Goal: Task Accomplishment & Management: Manage account settings

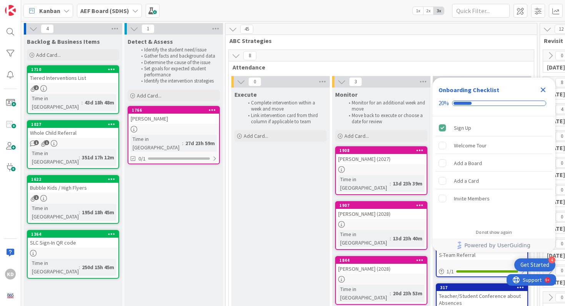
click at [540, 91] on icon "Close Checklist" at bounding box center [542, 89] width 9 height 9
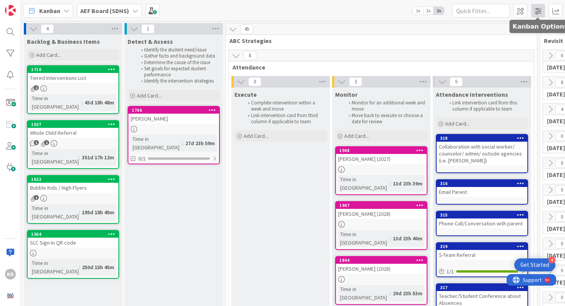
click at [536, 12] on span at bounding box center [538, 11] width 14 height 14
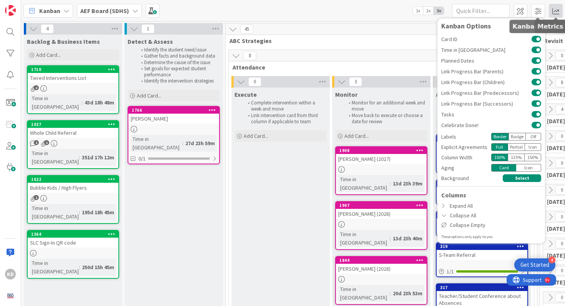
click at [553, 13] on span at bounding box center [556, 11] width 14 height 14
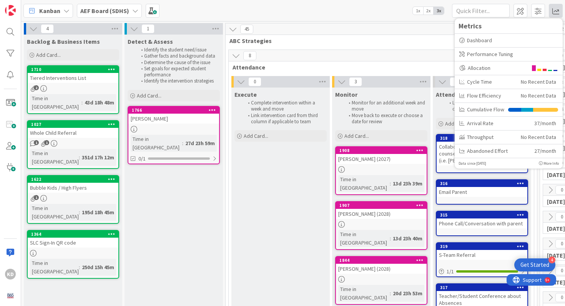
click at [382, 16] on div "Kanban AEF Board (SDHS) 1x 2x 3x Kanban Options Card ID Time in Column Planned …" at bounding box center [293, 10] width 544 height 21
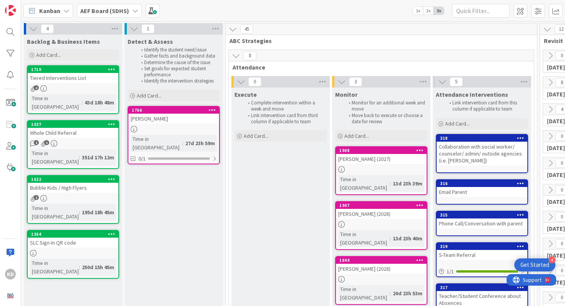
scroll to position [0, 141]
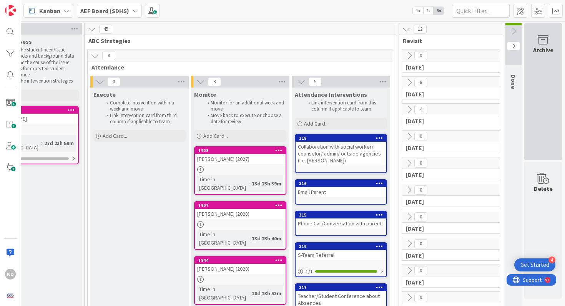
click at [539, 46] on div "Archive" at bounding box center [543, 49] width 20 height 9
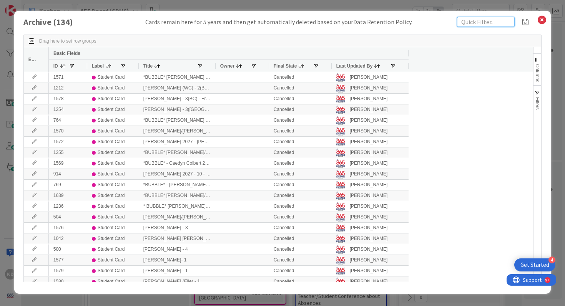
click at [463, 23] on input "text" at bounding box center [486, 22] width 58 height 10
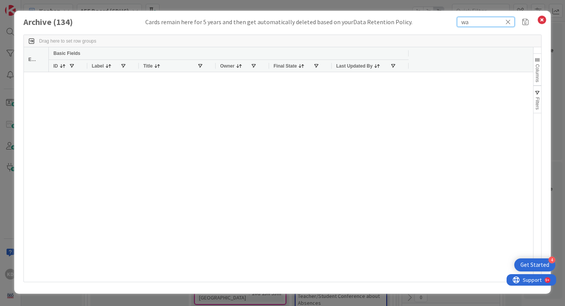
type input "w"
type input "c"
type input "walker"
click at [511, 23] on input "walker" at bounding box center [486, 22] width 58 height 10
click at [508, 22] on icon at bounding box center [507, 21] width 5 height 7
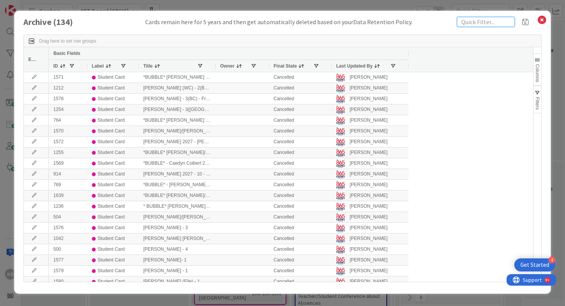
click at [498, 23] on input "text" at bounding box center [486, 22] width 58 height 10
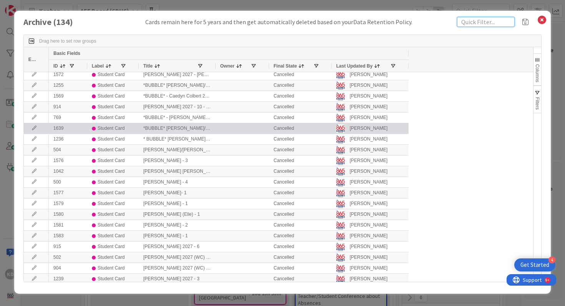
scroll to position [0, 0]
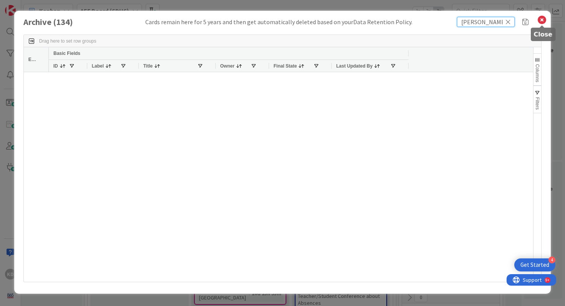
type input "cole"
click at [542, 18] on icon at bounding box center [542, 20] width 10 height 11
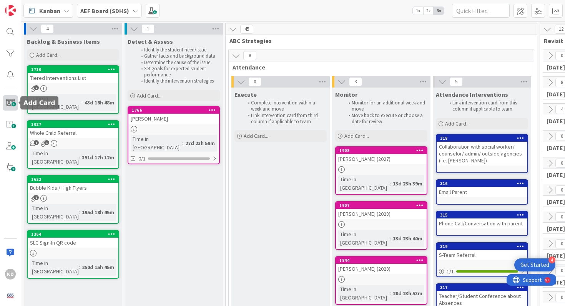
click at [14, 103] on span at bounding box center [10, 102] width 15 height 15
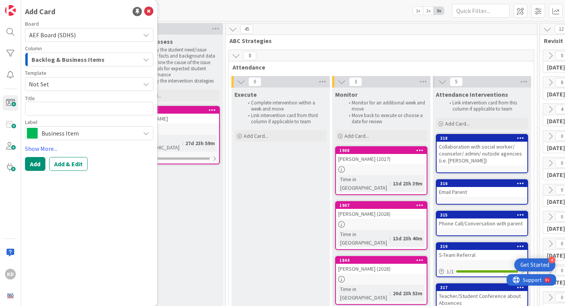
click at [64, 57] on span "Backlog & Business Items" at bounding box center [68, 60] width 73 height 10
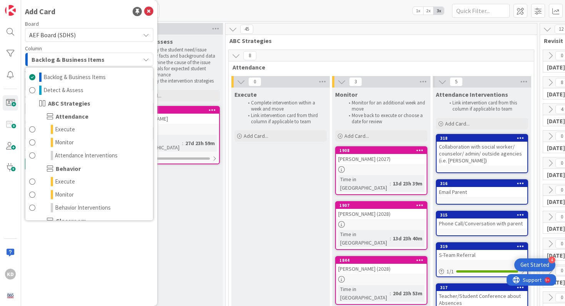
click at [52, 38] on span "AEF Board (SDHS)" at bounding box center [52, 35] width 46 height 8
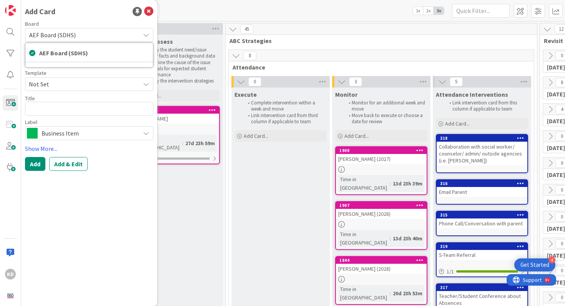
click at [52, 38] on span "AEF Board (SDHS)" at bounding box center [52, 35] width 46 height 8
click at [49, 56] on span "Backlog & Business Items" at bounding box center [68, 60] width 73 height 10
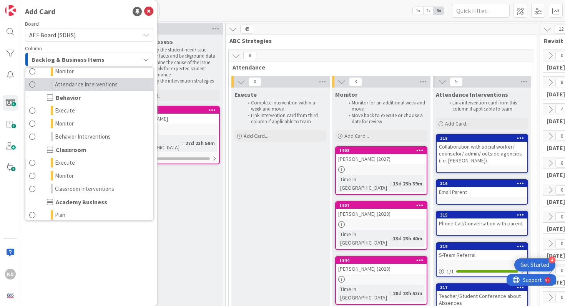
scroll to position [71, 0]
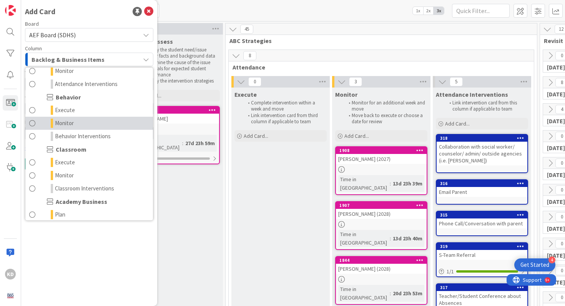
click at [34, 126] on span at bounding box center [32, 123] width 6 height 9
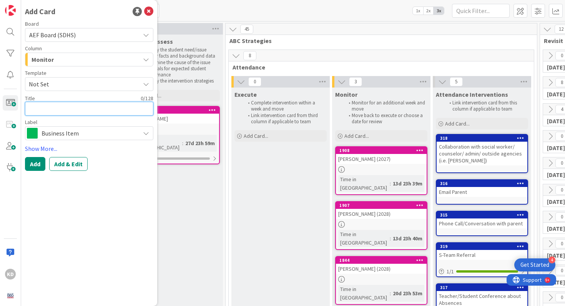
click at [53, 109] on textarea at bounding box center [89, 109] width 128 height 14
type textarea "x"
type textarea "C"
type textarea "x"
type textarea "Co"
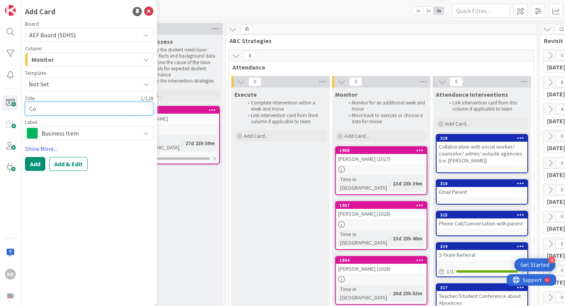
type textarea "x"
type textarea "Col"
type textarea "x"
type textarea "Cole"
type textarea "x"
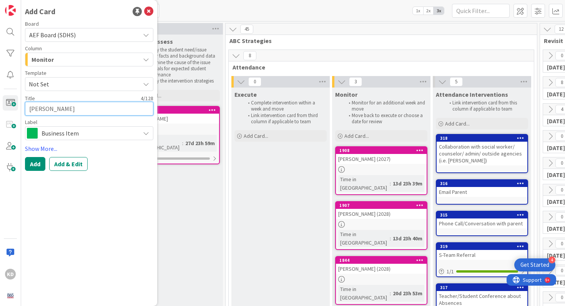
type textarea "Cole"
type textarea "x"
type textarea "Cole W"
type textarea "x"
type textarea "Cole Wa"
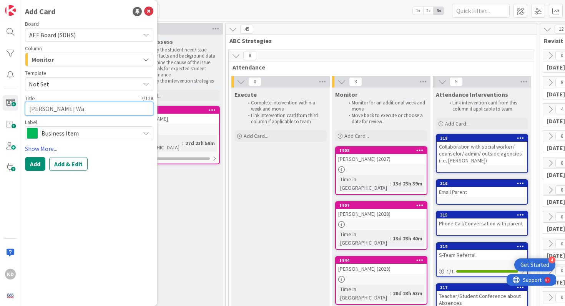
type textarea "x"
type textarea "Cole Wal"
type textarea "x"
type textarea "Cole Walk"
type textarea "x"
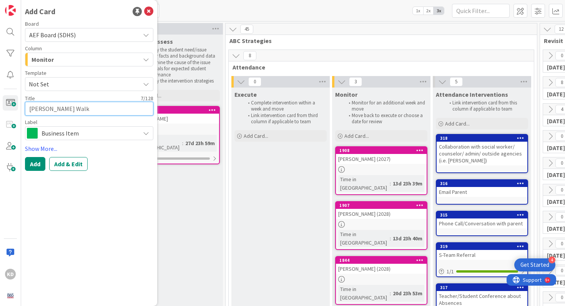
type textarea "Cole Walke"
type textarea "x"
type textarea "Cole Walker"
type textarea "x"
type textarea "Cole Walker"
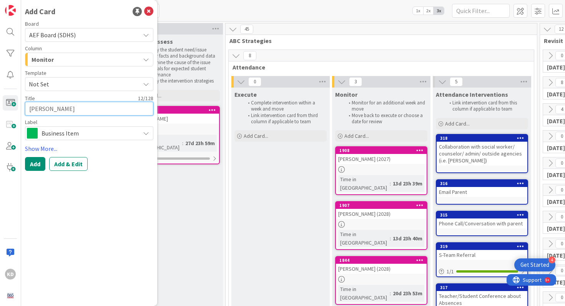
type textarea "x"
type textarea "Cole Walker ("
type textarea "x"
type textarea "Cole Walker (2"
type textarea "x"
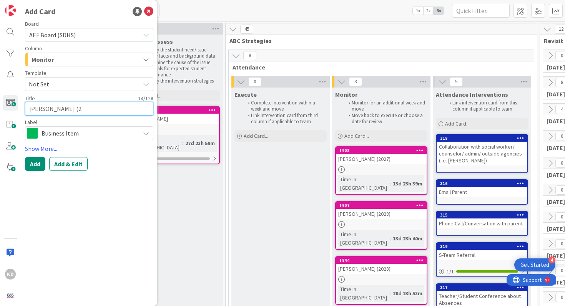
type textarea "Cole Walker (20"
type textarea "x"
type textarea "Cole Walker (202"
type textarea "x"
type textarea "Cole Walker (2028"
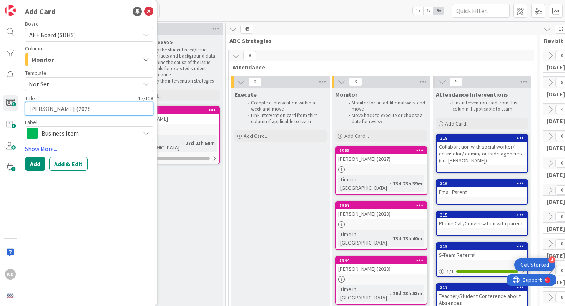
type textarea "x"
type textarea "[PERSON_NAME] (2028)"
click at [58, 131] on span "Business Item" at bounding box center [88, 133] width 95 height 11
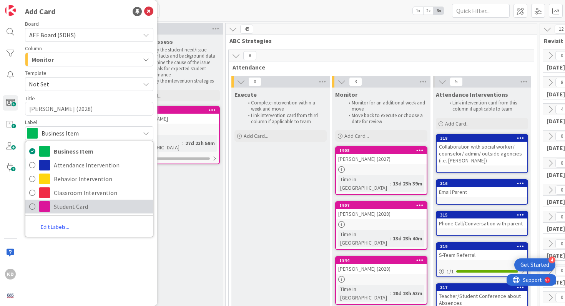
click at [75, 205] on span "Student Card" at bounding box center [101, 207] width 95 height 12
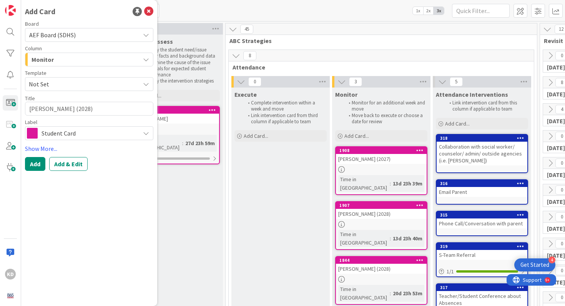
click at [56, 83] on span "Not Set" at bounding box center [81, 84] width 105 height 10
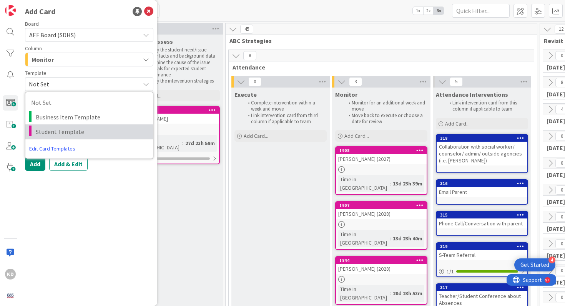
click at [61, 130] on span "Student Template" at bounding box center [91, 132] width 111 height 10
type textarea "x"
type textarea "Student Template"
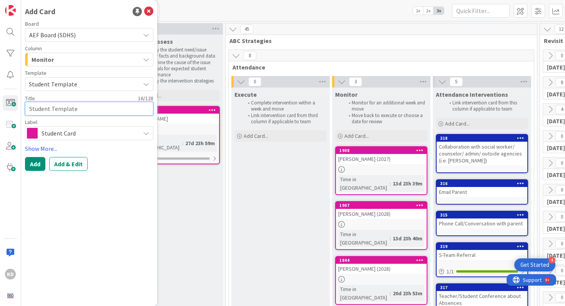
click at [57, 110] on textarea "Student Template" at bounding box center [89, 109] width 128 height 14
type textarea "x"
type textarea "C"
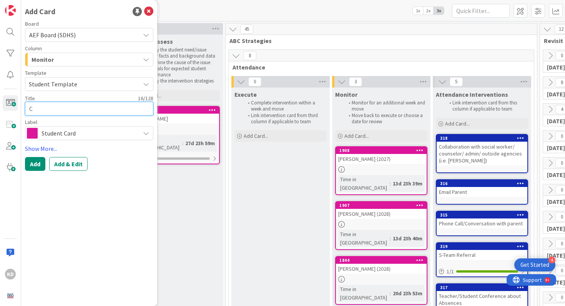
type textarea "x"
type textarea "Co"
type textarea "x"
type textarea "Col"
type textarea "x"
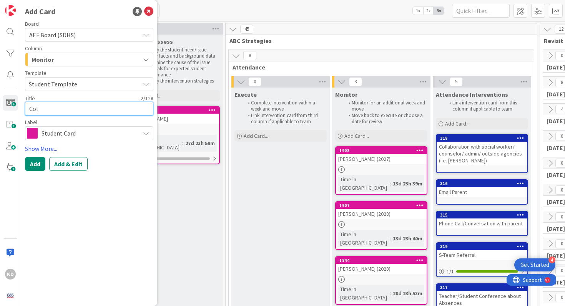
type textarea "Cole"
type textarea "x"
type textarea "Cole"
type textarea "x"
type textarea "Cole W"
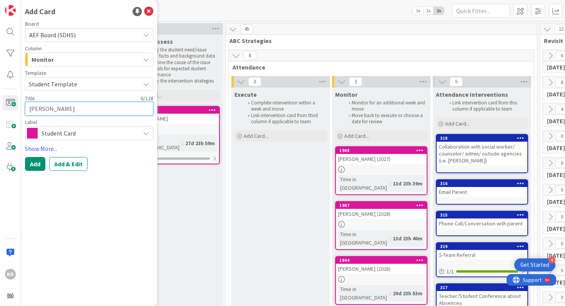
type textarea "x"
type textarea "Cole Wa"
type textarea "x"
type textarea "Cole Wal"
type textarea "x"
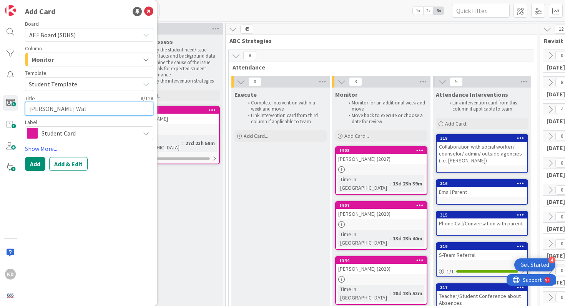
type textarea "Cole Walk"
type textarea "x"
type textarea "Cole Walke"
type textarea "x"
type textarea "Cole Walker"
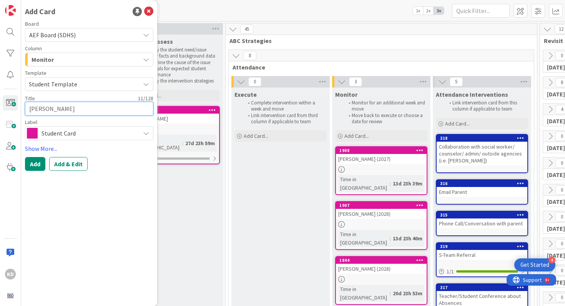
type textarea "x"
type textarea "Cole Walker"
type textarea "x"
type textarea "Cole Walker (2"
type textarea "x"
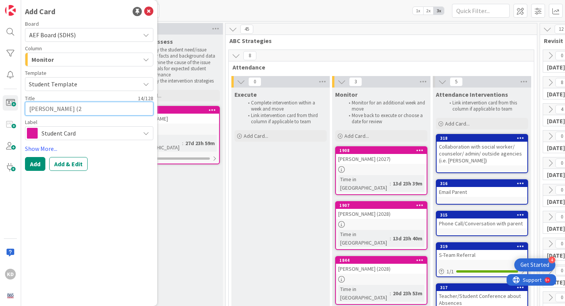
type textarea "Cole Walker (20"
type textarea "x"
type textarea "Cole Walker (202"
type textarea "x"
type textarea "Cole Walker (2028"
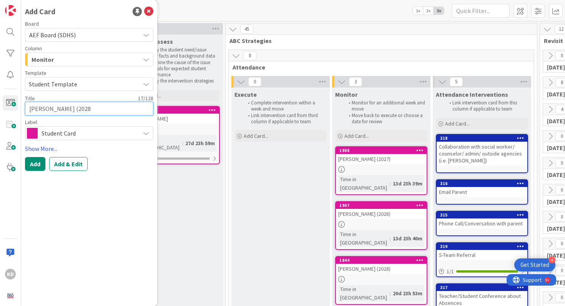
type textarea "x"
type textarea "[PERSON_NAME] (2028)"
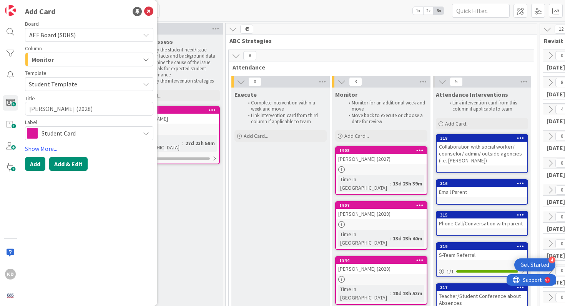
click at [73, 169] on button "Add & Edit" at bounding box center [68, 164] width 38 height 14
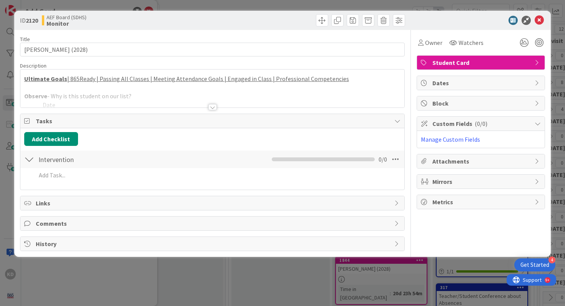
click at [184, 96] on div at bounding box center [212, 98] width 384 height 20
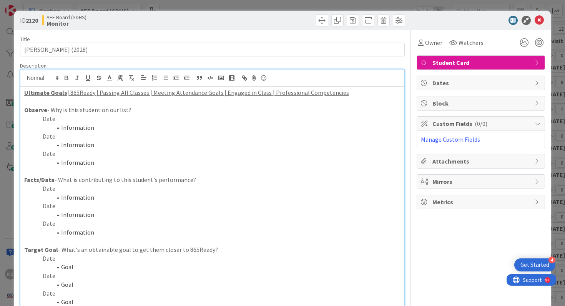
click at [144, 180] on p "Facts/Data - What is contributing to this student's performance?" at bounding box center [212, 180] width 377 height 9
click at [112, 280] on p "Date" at bounding box center [212, 276] width 377 height 9
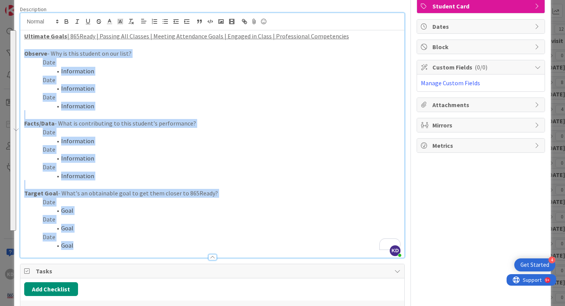
scroll to position [97, 0]
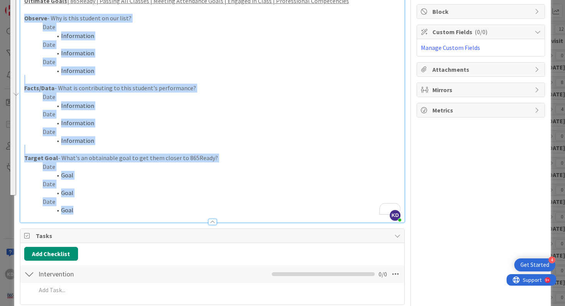
drag, startPoint x: 24, startPoint y: 108, endPoint x: 138, endPoint y: 306, distance: 228.1
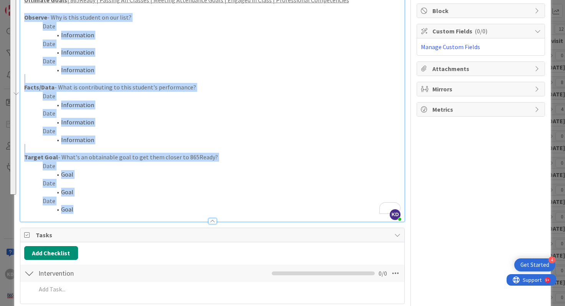
click at [138, 306] on div "Title 18 / 128 Cole Walker (2028) Description KD Katie Devinney just joined Ult…" at bounding box center [212, 151] width 385 height 428
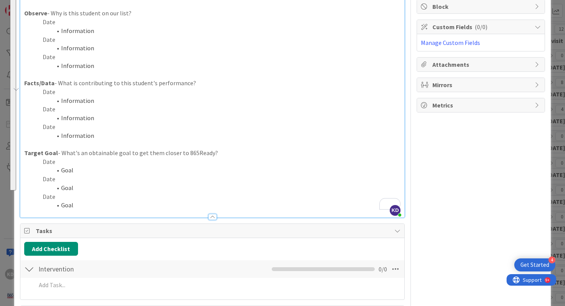
scroll to position [0, 0]
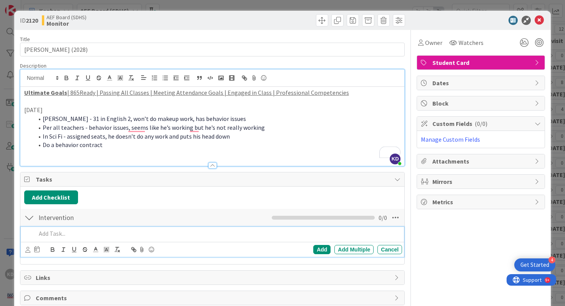
click at [72, 236] on p at bounding box center [217, 233] width 363 height 9
click at [29, 251] on icon at bounding box center [27, 250] width 5 height 6
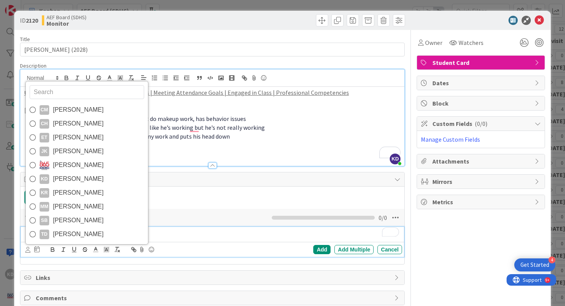
click at [59, 94] on input "text" at bounding box center [87, 92] width 114 height 14
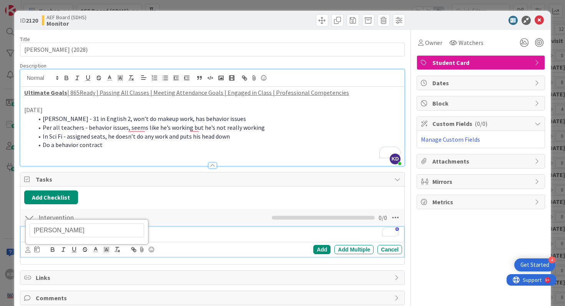
type input "dotson"
click at [38, 232] on input "dotson" at bounding box center [87, 231] width 114 height 14
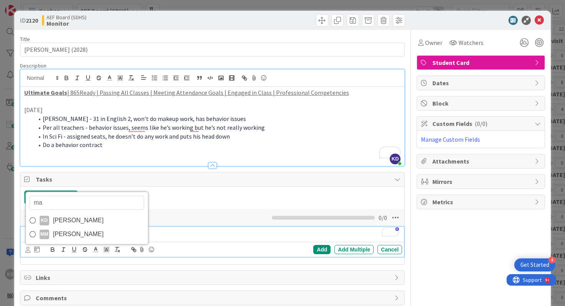
type input "m"
type input "turn"
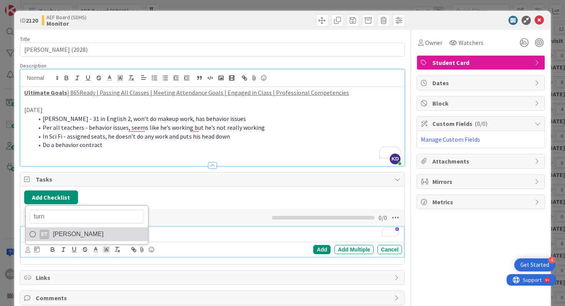
click at [55, 234] on span "[PERSON_NAME]" at bounding box center [78, 235] width 51 height 12
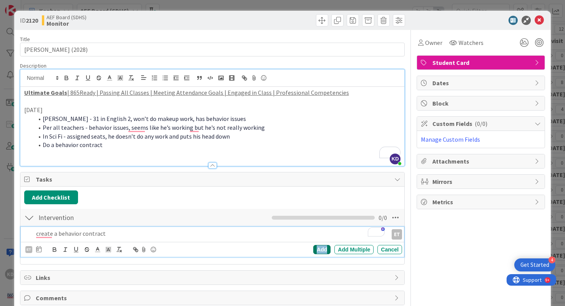
click at [323, 249] on div "Add" at bounding box center [321, 249] width 17 height 9
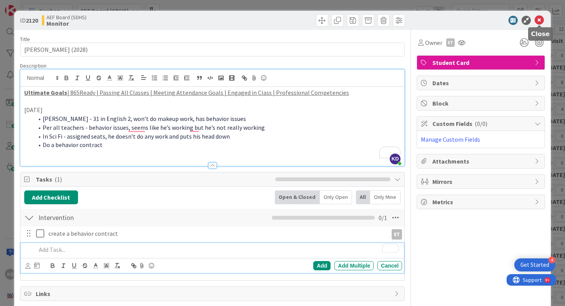
click at [539, 22] on icon at bounding box center [538, 20] width 9 height 9
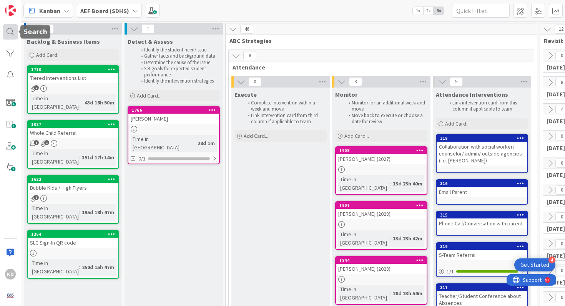
click at [3, 28] on div at bounding box center [10, 31] width 15 height 15
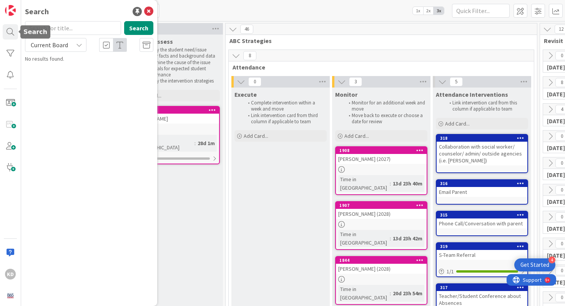
click at [63, 30] on input "text" at bounding box center [73, 28] width 96 height 14
type input "carver"
click at [148, 13] on icon at bounding box center [148, 11] width 9 height 9
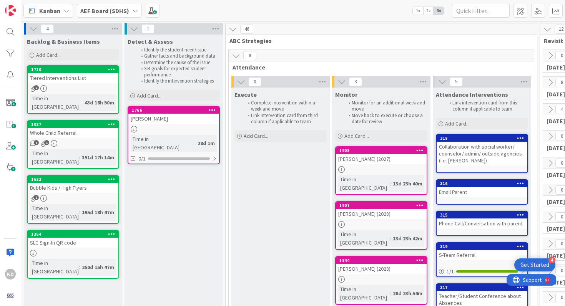
scroll to position [0, 141]
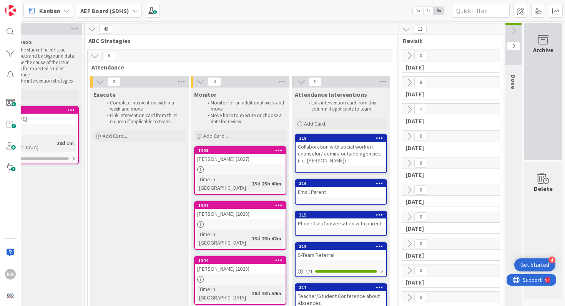
click at [547, 70] on div "Archive" at bounding box center [543, 91] width 38 height 137
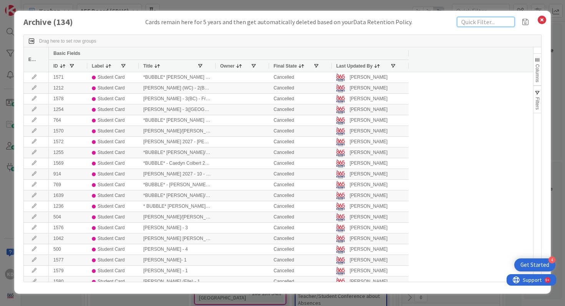
click at [488, 21] on input "text" at bounding box center [486, 22] width 58 height 10
type input "carver"
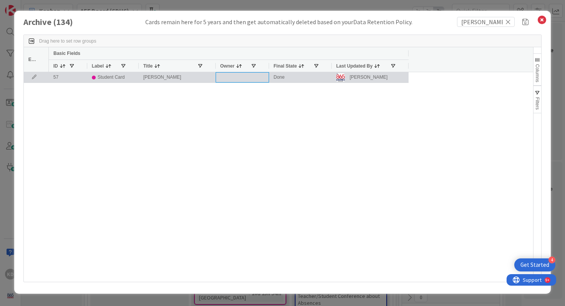
click at [252, 79] on div at bounding box center [242, 77] width 53 height 10
click at [195, 80] on div "T. Carver" at bounding box center [177, 77] width 77 height 10
click at [33, 76] on icon at bounding box center [34, 77] width 12 height 5
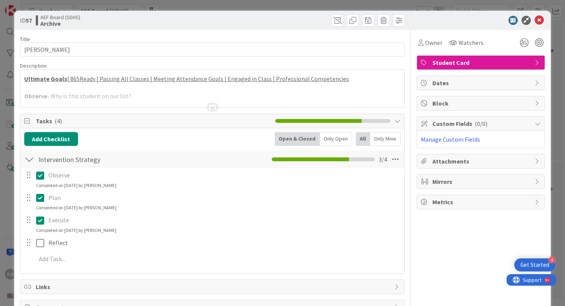
click at [204, 96] on div at bounding box center [212, 98] width 384 height 20
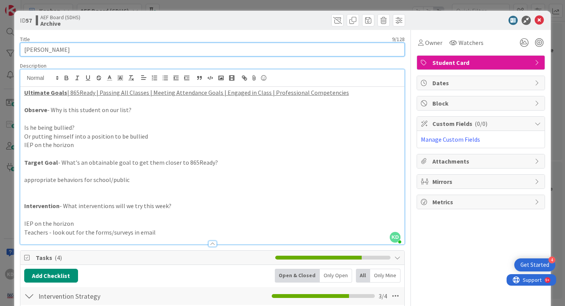
click at [80, 48] on input "T. Carver" at bounding box center [212, 50] width 385 height 14
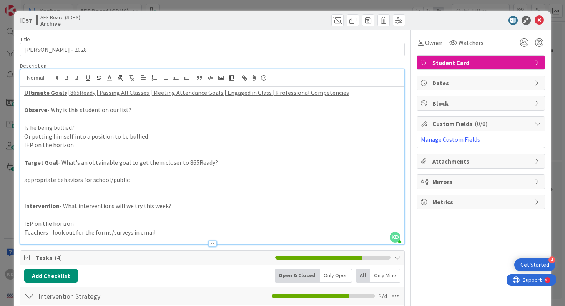
click at [128, 195] on p at bounding box center [212, 197] width 377 height 9
click at [396, 18] on span at bounding box center [399, 20] width 12 height 12
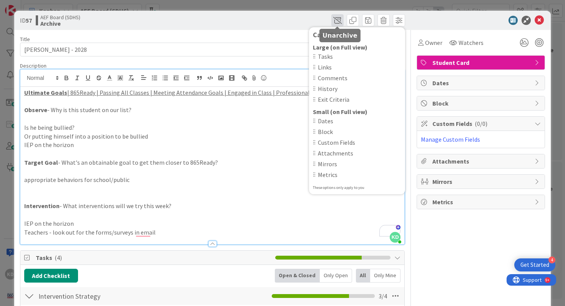
click at [337, 17] on span at bounding box center [337, 20] width 12 height 12
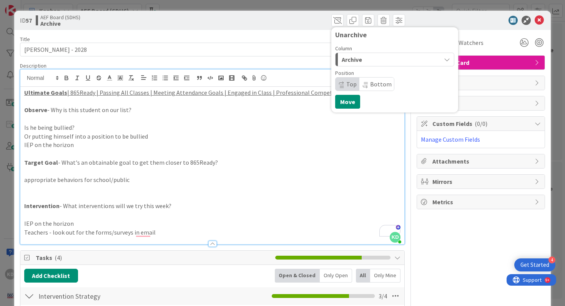
click at [356, 61] on span "Archive" at bounding box center [352, 60] width 20 height 10
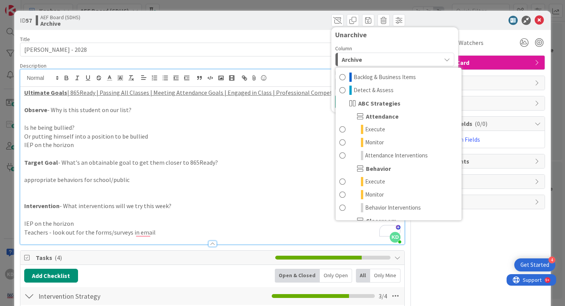
click at [304, 148] on p "IEP on the horizon" at bounding box center [212, 145] width 377 height 9
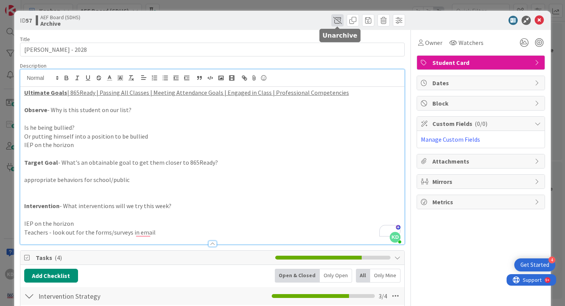
click at [332, 19] on span at bounding box center [337, 20] width 12 height 12
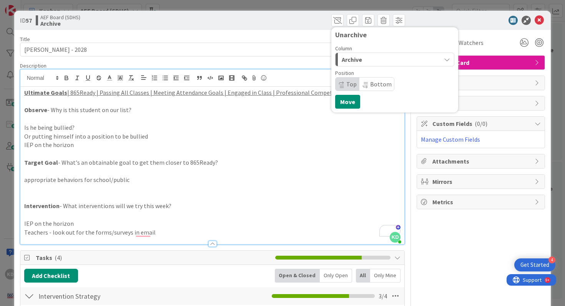
click at [364, 62] on div "Archive" at bounding box center [390, 59] width 101 height 12
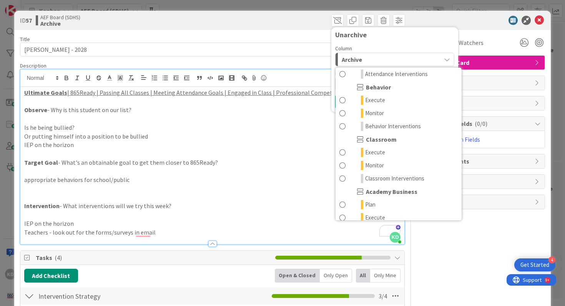
scroll to position [84, 0]
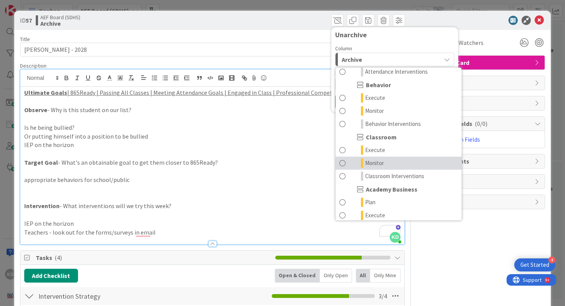
click at [345, 161] on link "Monitor" at bounding box center [398, 163] width 126 height 13
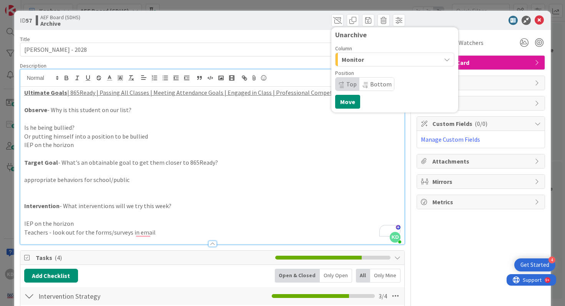
click at [311, 173] on p "To enrich screen reader interactions, please activate Accessibility in Grammarl…" at bounding box center [212, 171] width 377 height 9
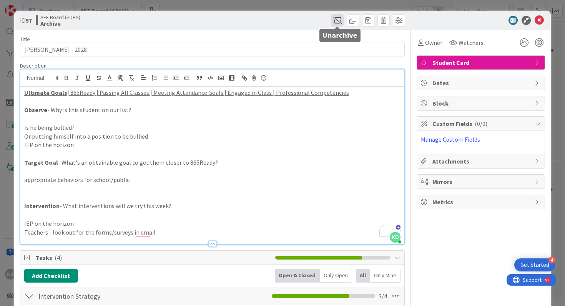
click at [338, 22] on span at bounding box center [337, 20] width 12 height 12
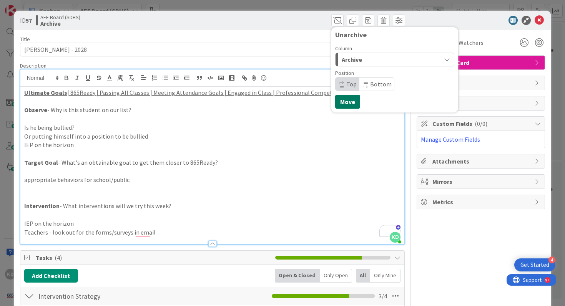
click at [348, 102] on button "Move" at bounding box center [347, 102] width 25 height 14
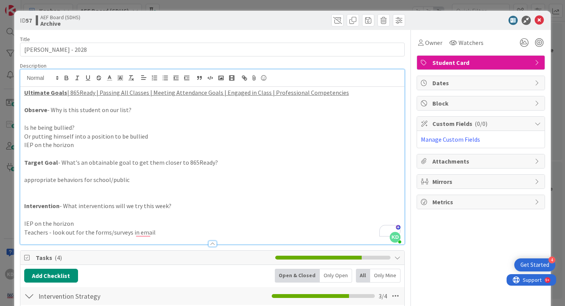
click at [232, 179] on p "appropriate behaviors for school/public" at bounding box center [212, 180] width 377 height 9
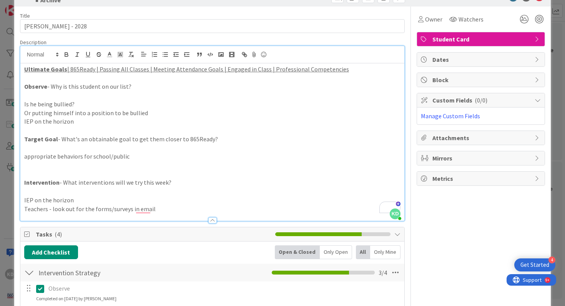
scroll to position [26, 0]
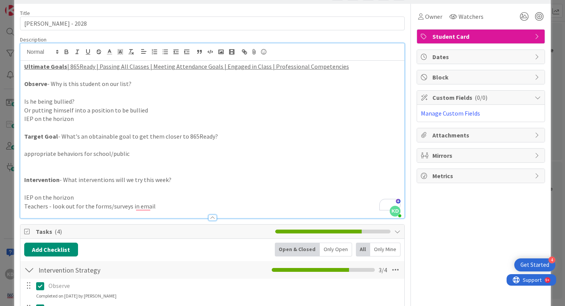
click at [110, 156] on p "appropriate behaviors for school/public" at bounding box center [212, 153] width 377 height 9
click at [159, 177] on p "Intervention - What interventions will we try this week?" at bounding box center [212, 180] width 377 height 9
click at [166, 206] on p "Teachers - look out for the forms/surveys in email" at bounding box center [212, 206] width 377 height 9
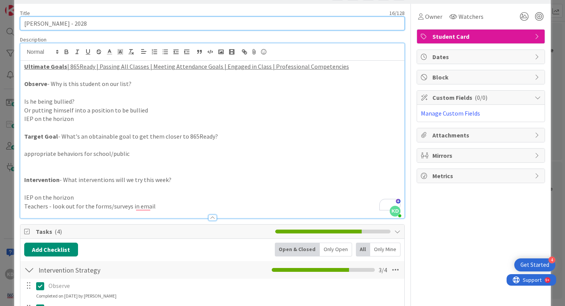
click at [74, 22] on input "T. Carver - 2028" at bounding box center [212, 24] width 385 height 14
click at [29, 25] on input "T. Carver - 2027" at bounding box center [212, 24] width 385 height 14
type input "[PERSON_NAME] - 2027"
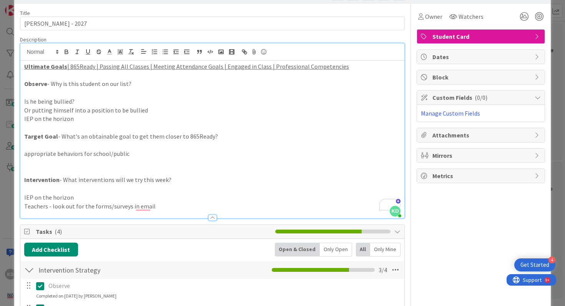
click at [118, 179] on p "Intervention - What interventions will we try this week?" at bounding box center [212, 180] width 377 height 9
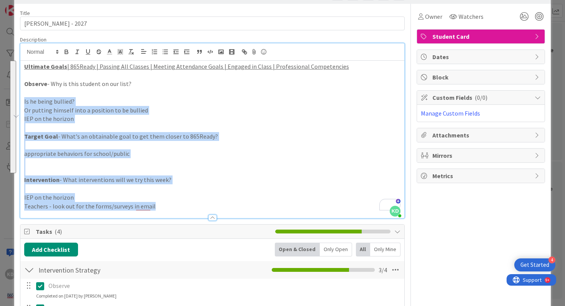
drag, startPoint x: 163, startPoint y: 207, endPoint x: 24, endPoint y: 101, distance: 174.9
click at [24, 101] on div "Ultimate Goals | 865Ready | Passing All Classes | Meeting Attendance Goals | En…" at bounding box center [212, 140] width 384 height 158
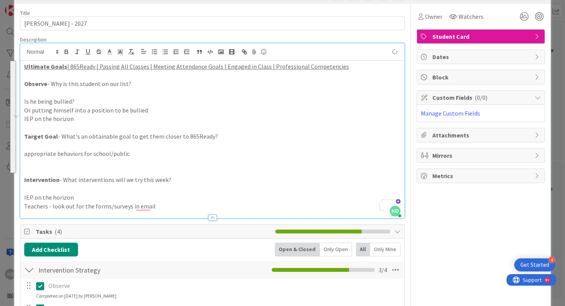
click at [25, 83] on strong "Observe" at bounding box center [35, 84] width 23 height 8
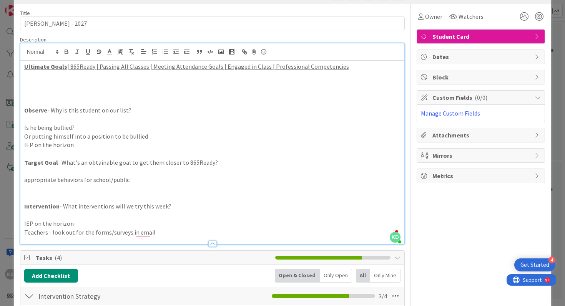
click at [25, 83] on p "To enrich screen reader interactions, please activate Accessibility in Grammarl…" at bounding box center [212, 84] width 377 height 9
click at [120, 87] on p "To enrich screen reader interactions, please activate Accessibility in Grammarl…" at bounding box center [212, 84] width 377 height 9
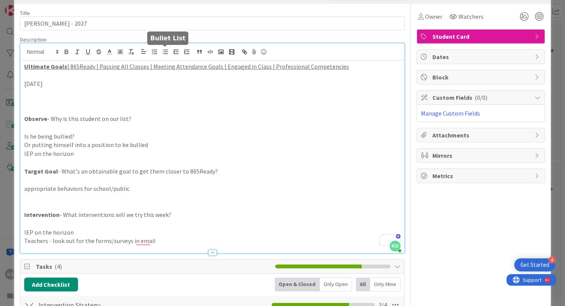
click at [162, 52] on icon "button" at bounding box center [165, 51] width 7 height 7
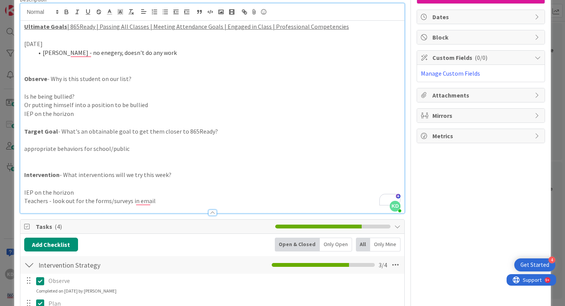
scroll to position [67, 0]
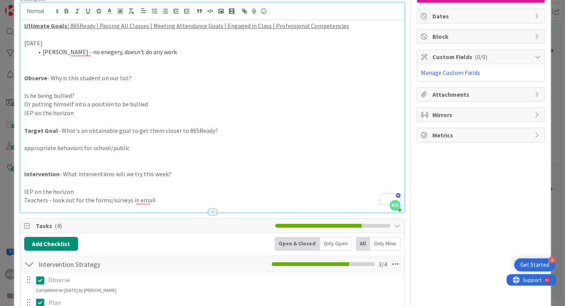
click at [85, 55] on li "Spires - no enegery, doesn't do any work" at bounding box center [216, 52] width 367 height 9
click at [153, 53] on li "Spires - no energy, doesn't do any work" at bounding box center [216, 52] width 367 height 9
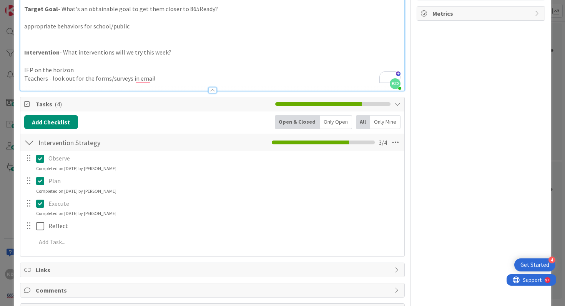
scroll to position [202, 0]
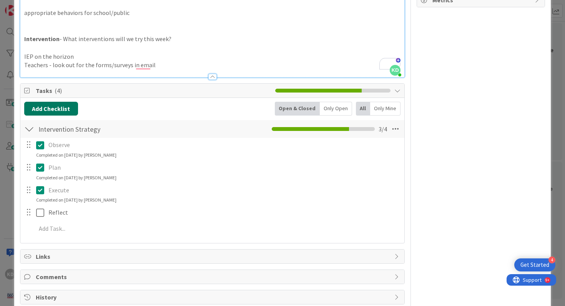
click at [63, 111] on button "Add Checklist" at bounding box center [51, 109] width 54 height 14
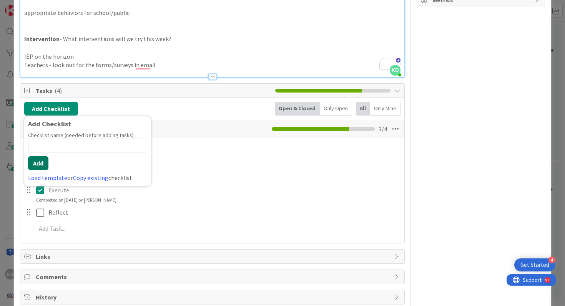
click at [44, 161] on button "Add" at bounding box center [38, 163] width 20 height 14
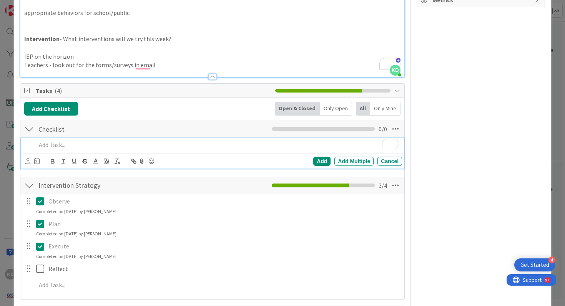
click at [381, 161] on div "Cancel" at bounding box center [389, 161] width 25 height 9
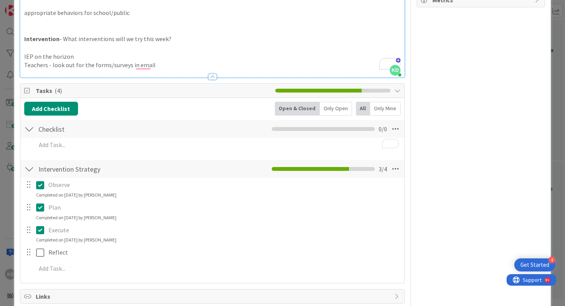
scroll to position [0, 0]
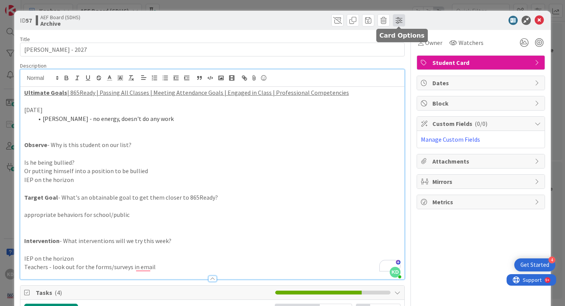
click at [400, 18] on span at bounding box center [399, 20] width 12 height 12
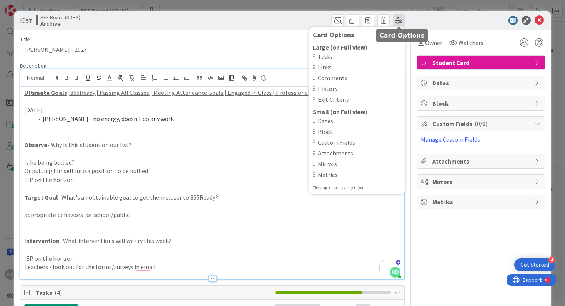
click at [400, 18] on span at bounding box center [399, 20] width 12 height 12
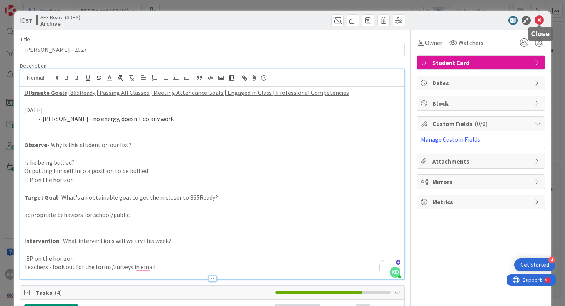
click at [537, 21] on icon at bounding box center [538, 20] width 9 height 9
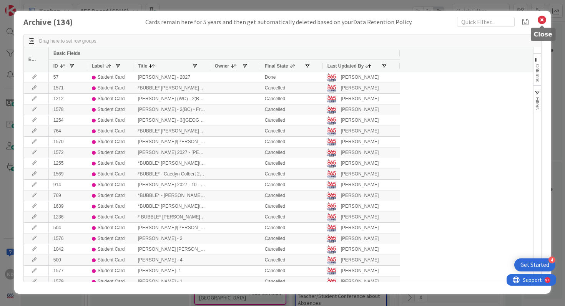
click at [537, 19] on icon at bounding box center [542, 20] width 10 height 11
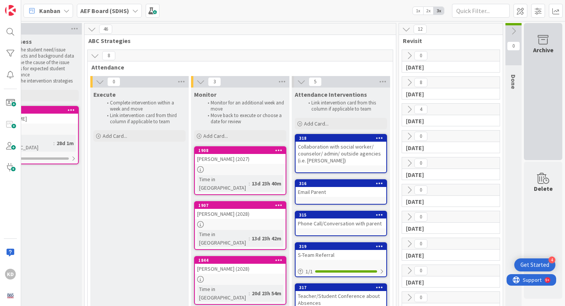
click at [539, 41] on icon at bounding box center [542, 40] width 29 height 11
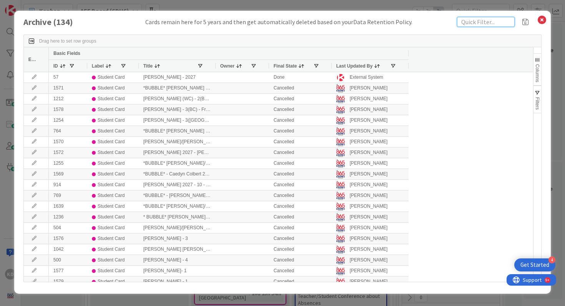
click at [484, 19] on input "text" at bounding box center [486, 22] width 58 height 10
type input "mowls"
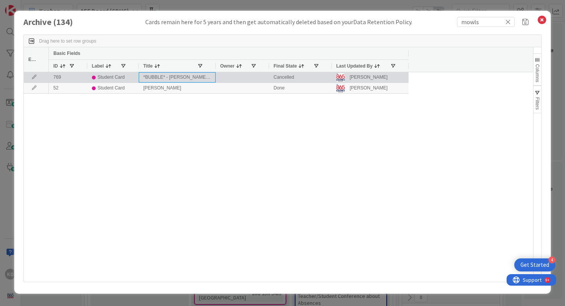
click at [198, 78] on div "*BUBBLE* - [PERSON_NAME]/[PERSON_NAME] - 6 - Frequent Flyer" at bounding box center [177, 77] width 77 height 10
click at [240, 77] on div at bounding box center [242, 77] width 53 height 10
click at [160, 77] on div "*BUBBLE* - [PERSON_NAME]/[PERSON_NAME] - 6 - Frequent Flyer" at bounding box center [177, 77] width 77 height 10
click at [36, 76] on icon at bounding box center [34, 77] width 12 height 5
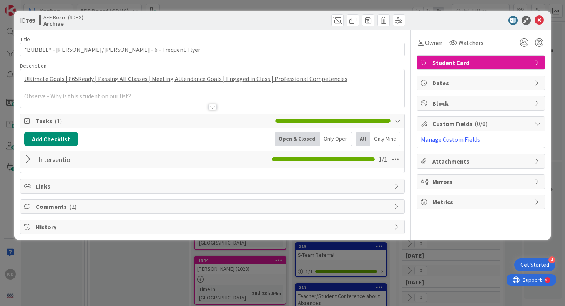
click at [144, 96] on div at bounding box center [212, 98] width 384 height 20
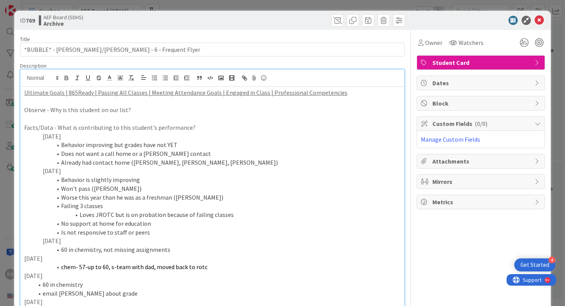
click at [140, 128] on p "Facts/Data - What is contributing to this student's performance?" at bounding box center [212, 127] width 377 height 9
drag, startPoint x: 151, startPoint y: 109, endPoint x: 23, endPoint y: 111, distance: 127.2
click at [23, 111] on div "Ultimate Goals | 865Ready | Passing All Classes | Meeting Attendance Goals | En…" at bounding box center [212, 227] width 384 height 280
click at [32, 122] on p "To enrich screen reader interactions, please activate Accessibility in Grammarl…" at bounding box center [212, 118] width 377 height 9
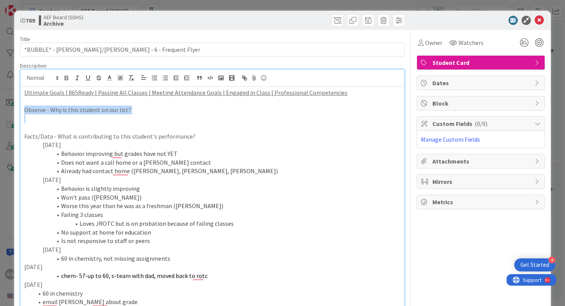
drag, startPoint x: 43, startPoint y: 121, endPoint x: 18, endPoint y: 106, distance: 28.8
click at [18, 106] on div "ID 769 AEF Board (SDHS) Archive Title 64 / 128 *BUBBLE* - Christopher Mowls - H…" at bounding box center [282, 259] width 537 height 497
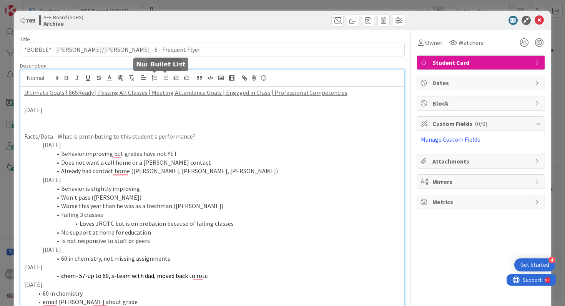
click at [163, 81] on icon "button" at bounding box center [165, 78] width 7 height 7
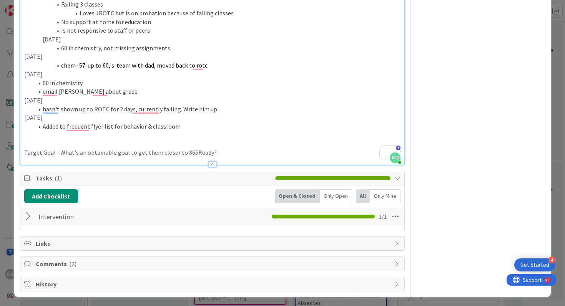
scroll to position [211, 0]
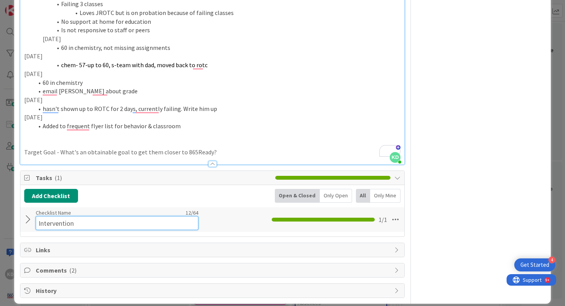
click at [90, 218] on input "Intervention" at bounding box center [117, 223] width 163 height 14
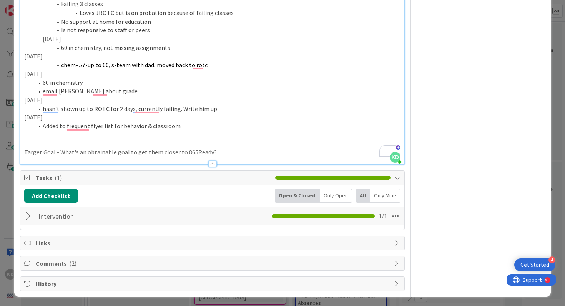
click at [29, 223] on div "Intervention Checklist Name 12 / 64 Intervention 1 / 1" at bounding box center [212, 216] width 384 height 18
click at [29, 219] on div at bounding box center [29, 216] width 10 height 14
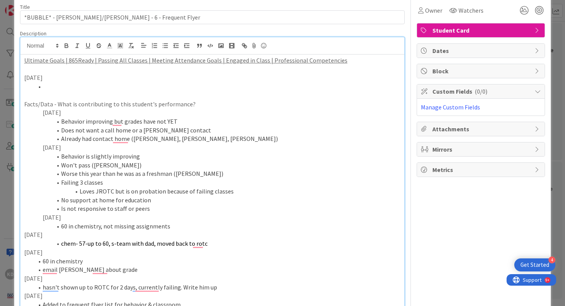
scroll to position [0, 0]
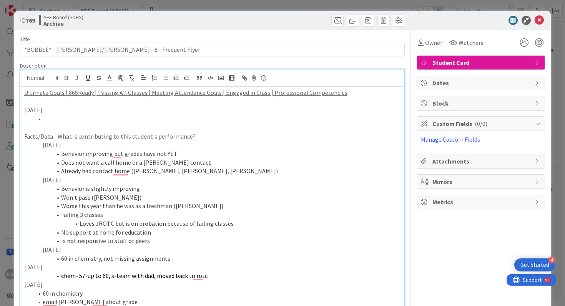
click at [91, 118] on li "To enrich screen reader interactions, please activate Accessibility in Grammarl…" at bounding box center [216, 118] width 367 height 9
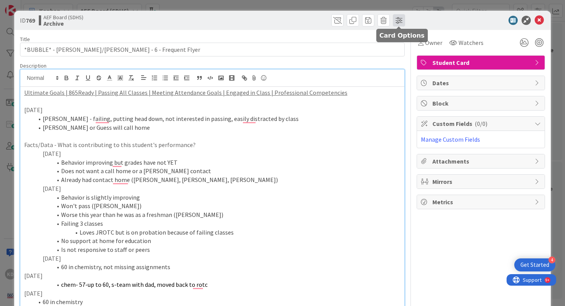
click at [398, 21] on span at bounding box center [399, 20] width 12 height 12
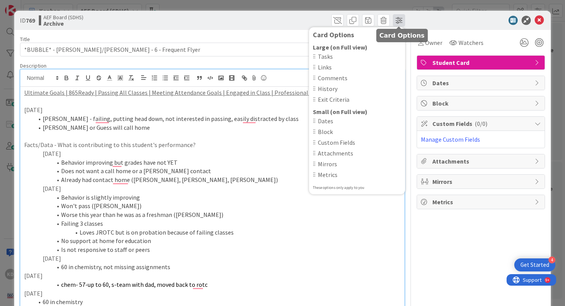
click at [396, 21] on span at bounding box center [399, 20] width 12 height 12
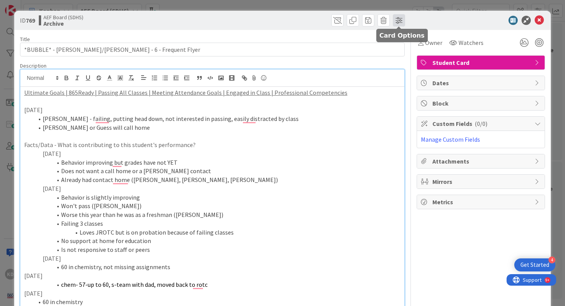
click at [396, 18] on span at bounding box center [399, 20] width 12 height 12
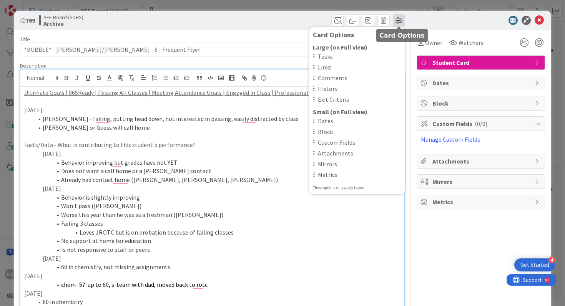
click at [396, 18] on span at bounding box center [399, 20] width 12 height 12
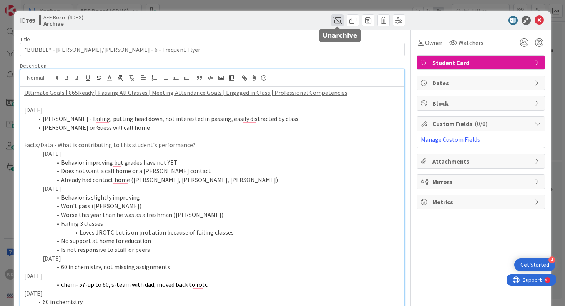
click at [335, 18] on span at bounding box center [337, 20] width 12 height 12
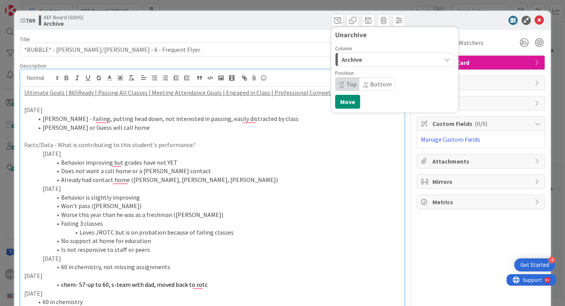
click at [348, 64] on span "Archive" at bounding box center [352, 60] width 20 height 10
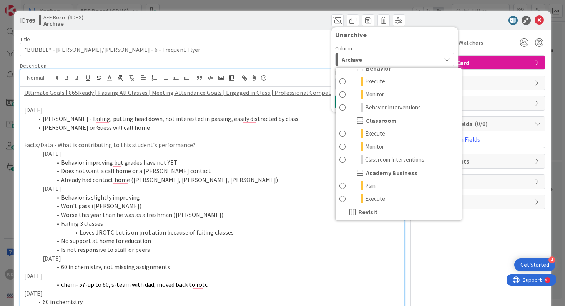
scroll to position [101, 0]
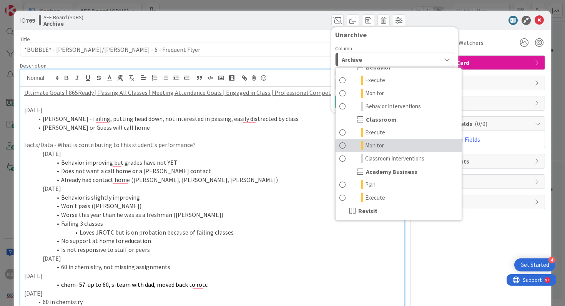
click at [350, 143] on link "Monitor" at bounding box center [398, 145] width 126 height 13
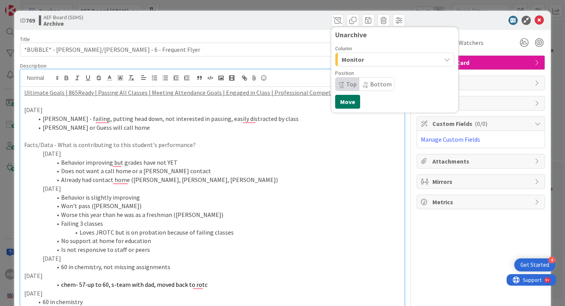
click at [348, 101] on button "Move" at bounding box center [347, 102] width 25 height 14
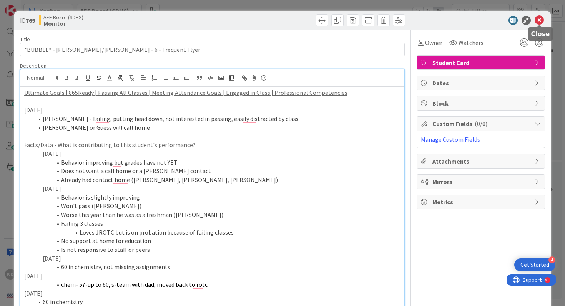
click at [537, 20] on icon at bounding box center [538, 20] width 9 height 9
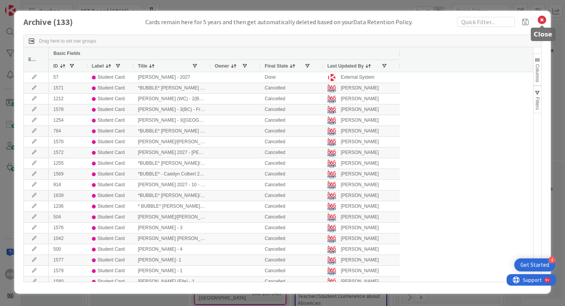
click at [538, 18] on icon at bounding box center [542, 20] width 10 height 11
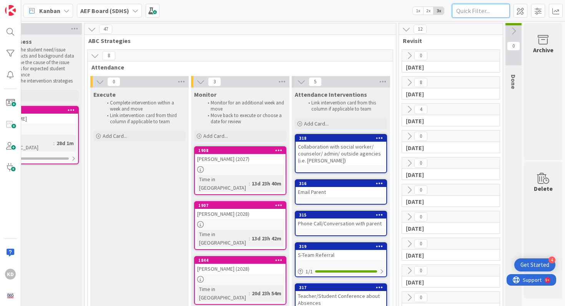
click at [465, 11] on input "text" at bounding box center [481, 11] width 58 height 14
type input "[PERSON_NAME]"
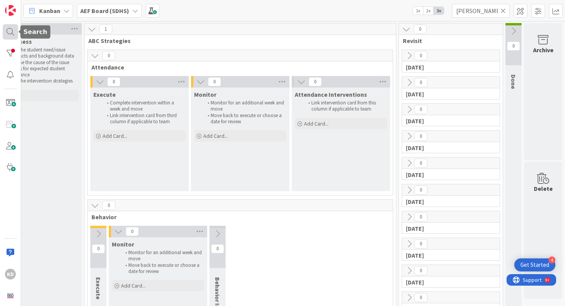
click at [6, 33] on div at bounding box center [10, 31] width 15 height 15
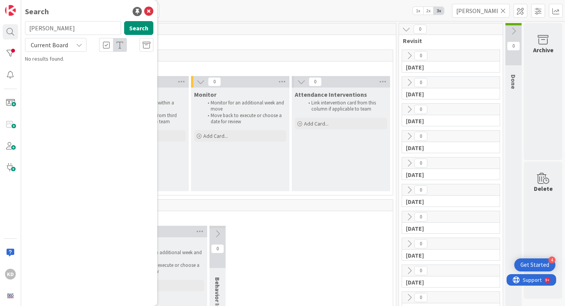
click at [45, 32] on input "carver" at bounding box center [73, 28] width 96 height 14
type input "[PERSON_NAME]"
click at [132, 65] on span "(2027)" at bounding box center [139, 67] width 14 height 7
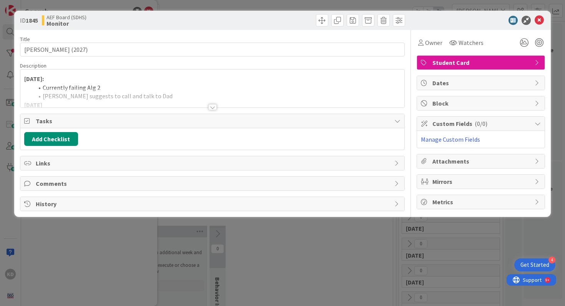
click at [143, 85] on li "Currently failing Alg 2" at bounding box center [216, 87] width 367 height 9
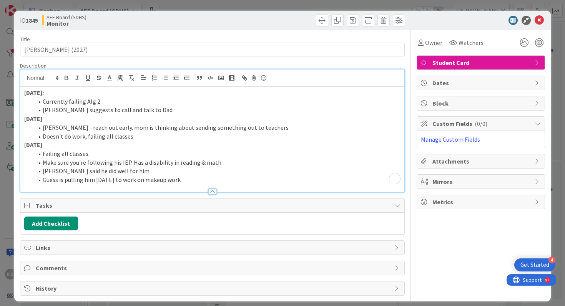
click at [160, 138] on li "Doesn't do work, failing all classes" at bounding box center [216, 136] width 367 height 9
click at [181, 184] on div at bounding box center [212, 188] width 384 height 8
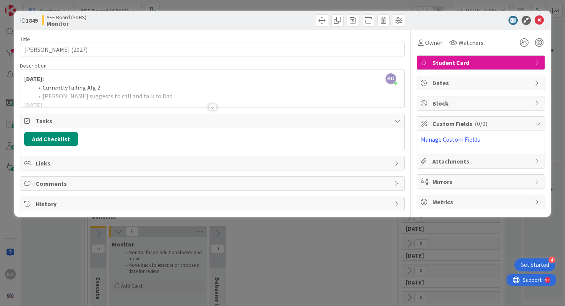
click at [149, 95] on div at bounding box center [212, 98] width 384 height 20
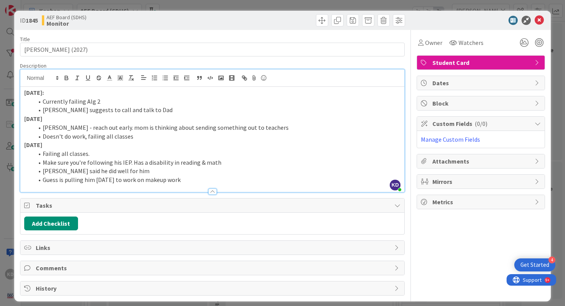
click at [191, 178] on li "Guess is pulling him today to work on makeup work" at bounding box center [216, 180] width 367 height 9
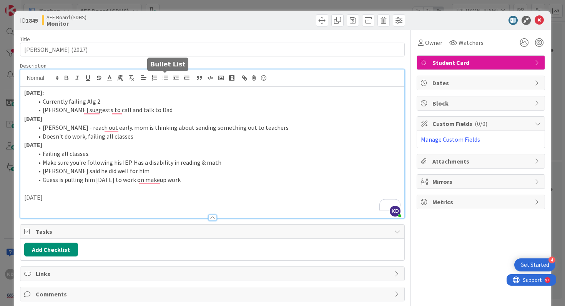
click at [166, 78] on line "button" at bounding box center [165, 78] width 3 height 0
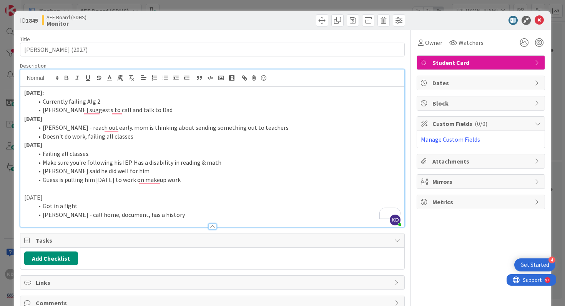
click at [32, 198] on p "[DATE]" at bounding box center [212, 197] width 377 height 9
click at [157, 213] on li "Riley - call home, document, has a history" at bounding box center [216, 215] width 367 height 9
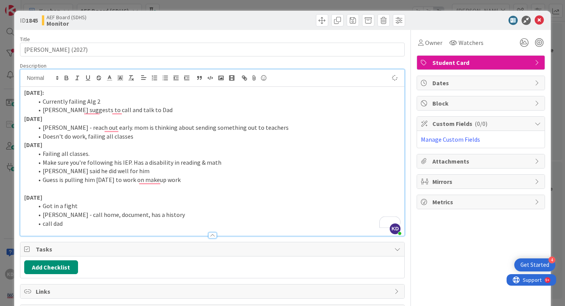
scroll to position [50, 0]
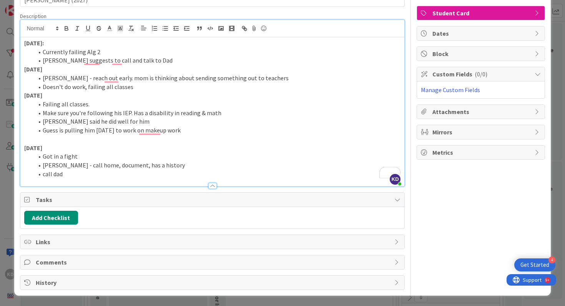
click at [101, 216] on div "Add Checklist" at bounding box center [212, 218] width 377 height 14
click at [65, 215] on button "Add Checklist" at bounding box center [51, 218] width 54 height 14
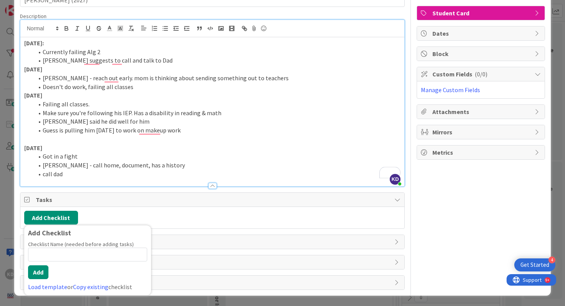
click at [155, 205] on div "Tasks" at bounding box center [212, 200] width 384 height 14
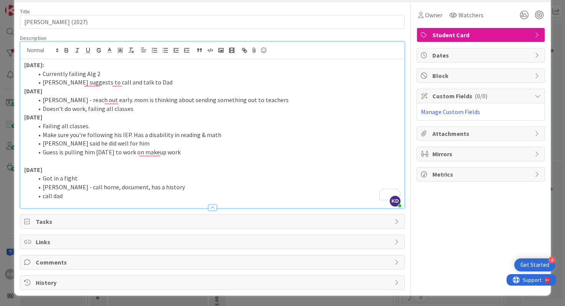
click at [137, 219] on span "Tasks" at bounding box center [213, 221] width 355 height 9
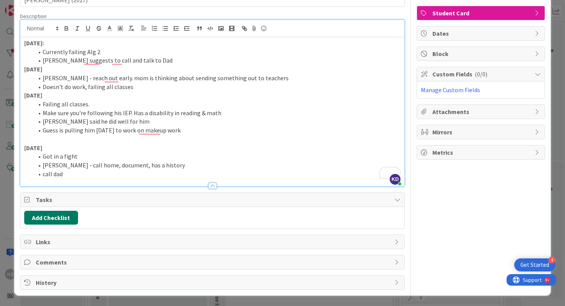
click at [58, 211] on button "Add Checklist" at bounding box center [51, 218] width 54 height 14
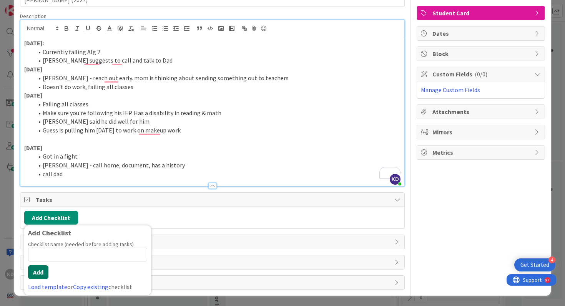
click at [41, 270] on button "Add" at bounding box center [38, 272] width 20 height 14
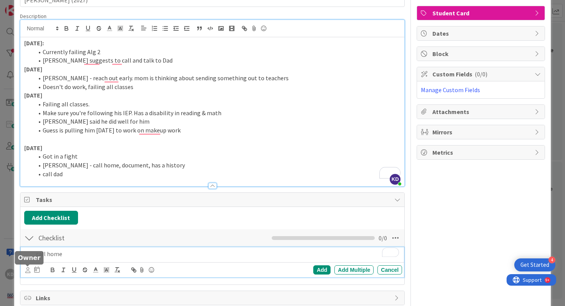
click at [27, 271] on icon at bounding box center [27, 270] width 5 height 6
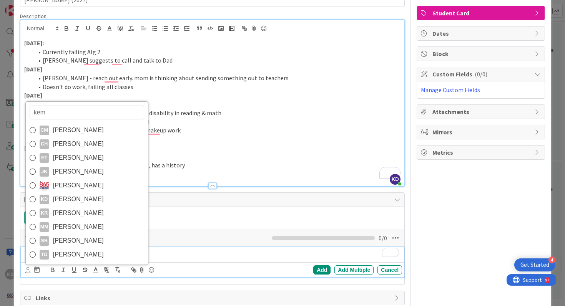
type input "[PERSON_NAME]"
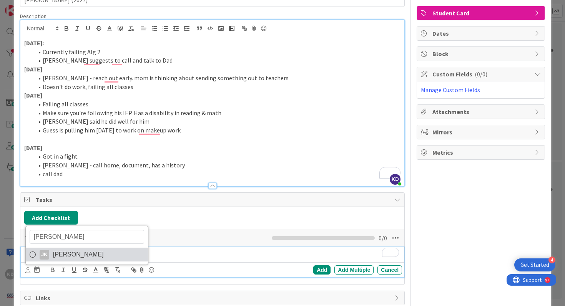
click at [56, 258] on span "[PERSON_NAME]" at bounding box center [78, 255] width 51 height 12
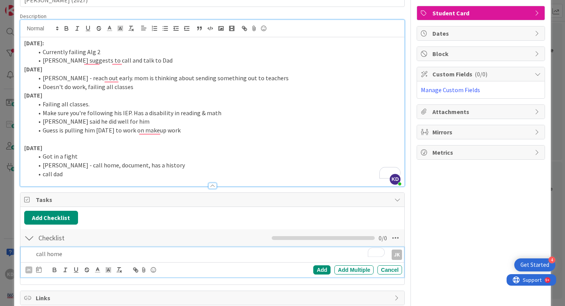
scroll to position [0, 0]
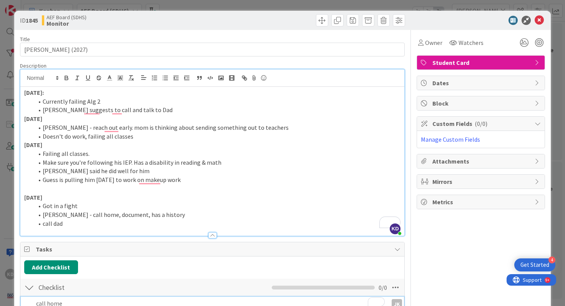
click at [78, 209] on li "Got in a fight" at bounding box center [216, 206] width 367 height 9
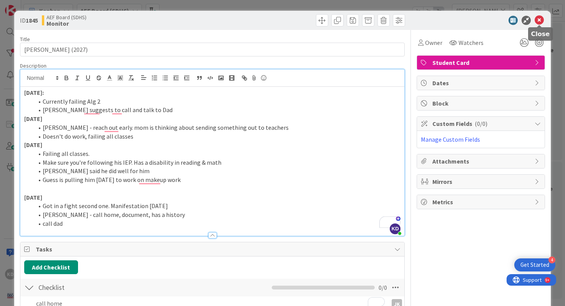
click at [538, 22] on icon at bounding box center [538, 20] width 9 height 9
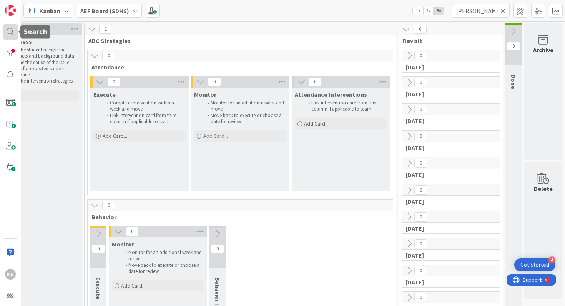
click at [13, 37] on div at bounding box center [10, 31] width 15 height 15
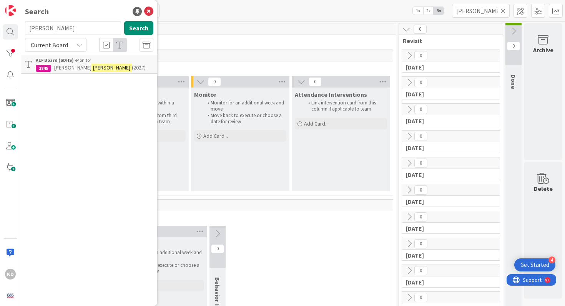
click at [53, 29] on input "boruff" at bounding box center [73, 28] width 96 height 14
type input "hemphill"
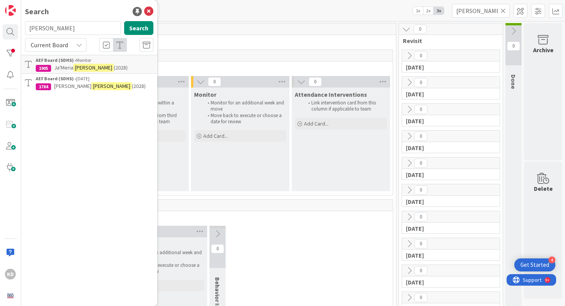
click at [58, 68] on span "Ja'Meria" at bounding box center [63, 67] width 19 height 7
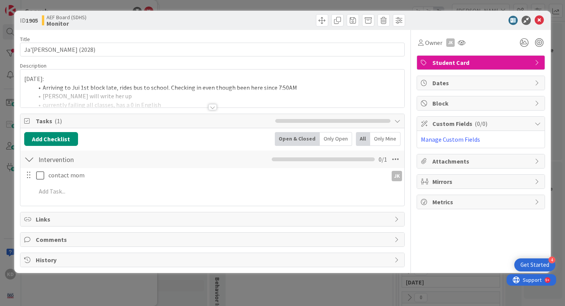
click at [75, 90] on div at bounding box center [212, 98] width 384 height 20
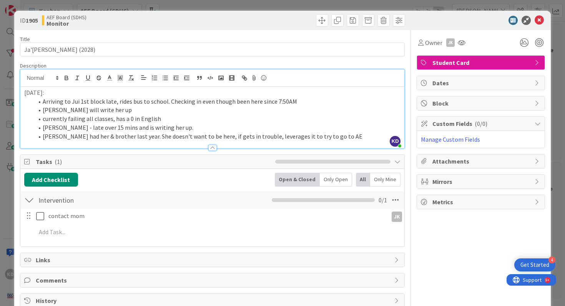
click at [329, 133] on li "Hensley had her & brother last year. She doesn't want to be here, if gets in tr…" at bounding box center [216, 136] width 367 height 9
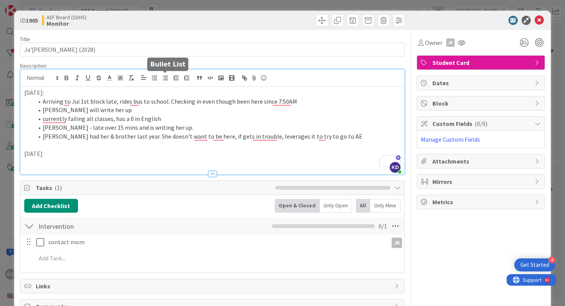
click at [163, 79] on icon "button" at bounding box center [165, 78] width 7 height 7
click at [161, 164] on li "late everyday, failing all his classes" at bounding box center [216, 162] width 367 height 9
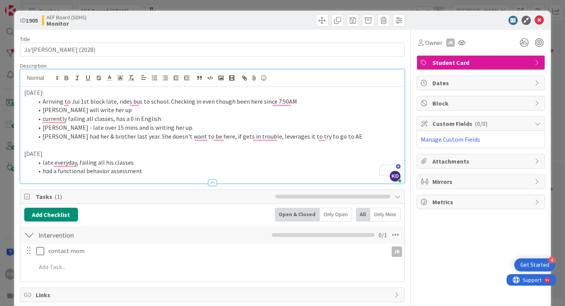
click at [61, 173] on li "had a functional behavior assessment" at bounding box center [216, 171] width 367 height 9
click at [49, 173] on li "had a functional behavior assessment" at bounding box center [216, 171] width 367 height 9
click at [162, 171] on li "working on a functional behavior assessment" at bounding box center [216, 171] width 367 height 9
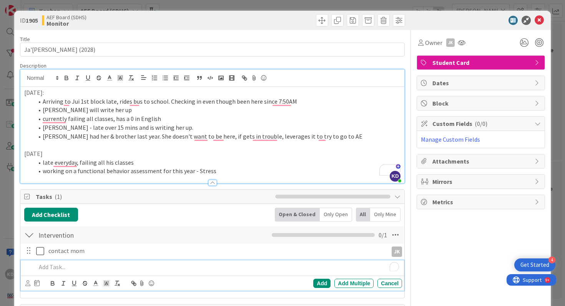
click at [90, 267] on p "To enrich screen reader interactions, please activate Accessibility in Grammarl…" at bounding box center [217, 267] width 363 height 9
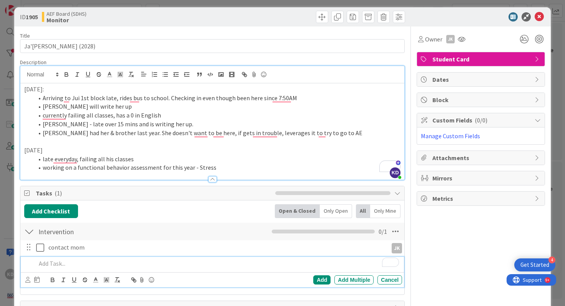
scroll to position [4, 0]
click at [227, 169] on li "working on a functional behavior assessment for this year - Stress" at bounding box center [216, 167] width 367 height 9
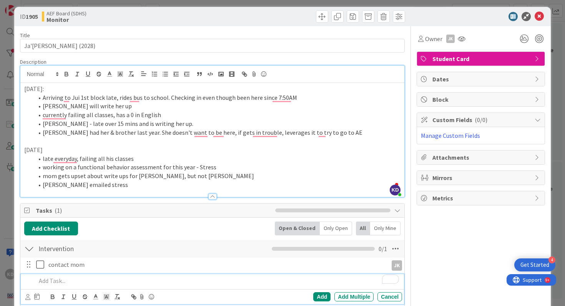
click at [142, 283] on p "To enrich screen reader interactions, please activate Accessibility in Grammarl…" at bounding box center [217, 281] width 363 height 9
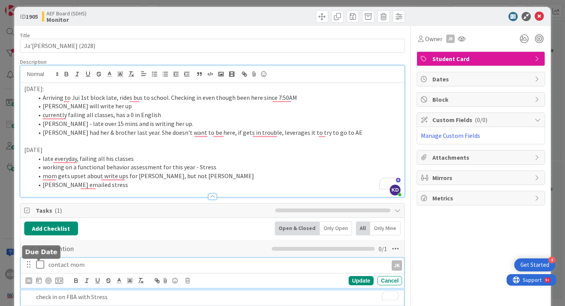
click at [40, 267] on div "contact mom JK JK Update Cancel" at bounding box center [212, 273] width 383 height 30
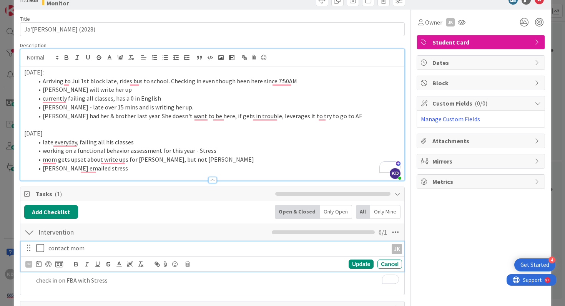
click at [40, 247] on icon at bounding box center [40, 248] width 8 height 9
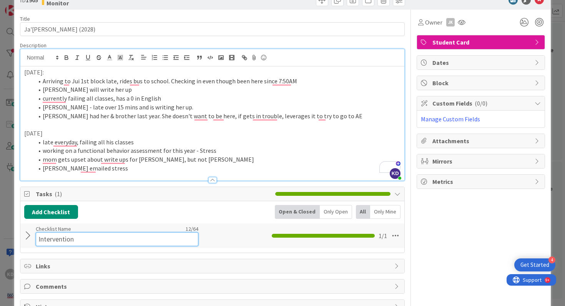
click at [154, 227] on div "Checklist Name 12 / 64 Intervention" at bounding box center [117, 236] width 163 height 21
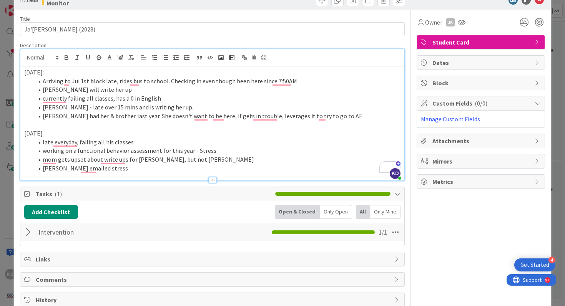
click at [221, 217] on div "Add Checklist Open & Closed Only Open All Only Mine" at bounding box center [212, 212] width 377 height 14
click at [28, 231] on div at bounding box center [29, 233] width 10 height 14
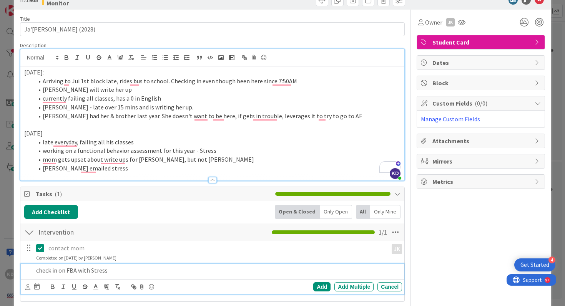
click at [149, 267] on p "check in on FBA with Stress" at bounding box center [217, 270] width 363 height 9
click at [117, 245] on p "contact mom" at bounding box center [216, 248] width 336 height 9
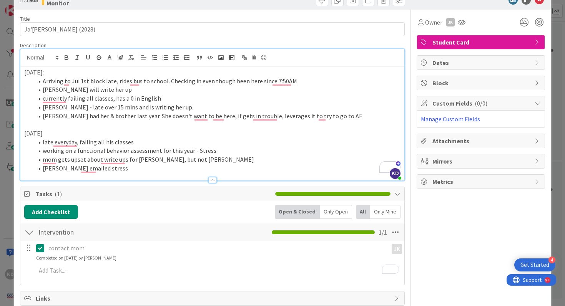
click at [80, 248] on p "contact mom" at bounding box center [216, 248] width 336 height 9
click at [82, 248] on p "contact mom" at bounding box center [216, 248] width 336 height 9
click at [35, 261] on div "contact mom JK JK Update Cancel Completed on 09/11/2025 by Katie Devinney" at bounding box center [212, 252] width 383 height 20
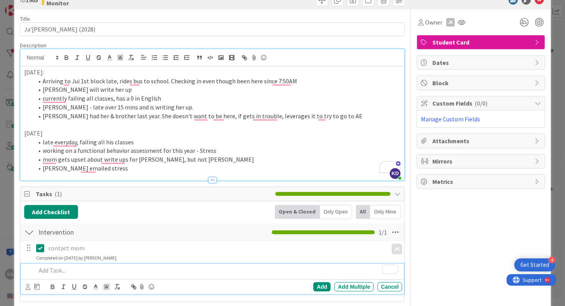
click at [46, 269] on p "To enrich screen reader interactions, please activate Accessibility in Grammarl…" at bounding box center [217, 270] width 363 height 9
click at [95, 243] on div "contact mom" at bounding box center [216, 248] width 342 height 13
click at [149, 272] on p "To enrich screen reader interactions, please activate Accessibility in Grammarl…" at bounding box center [217, 270] width 363 height 9
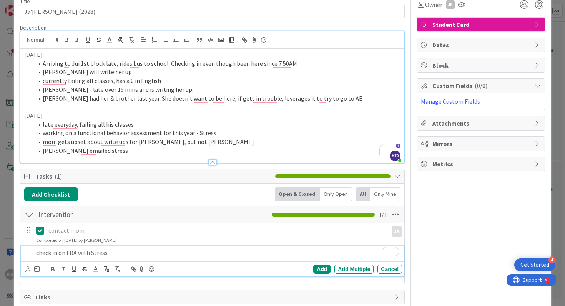
scroll to position [40, 0]
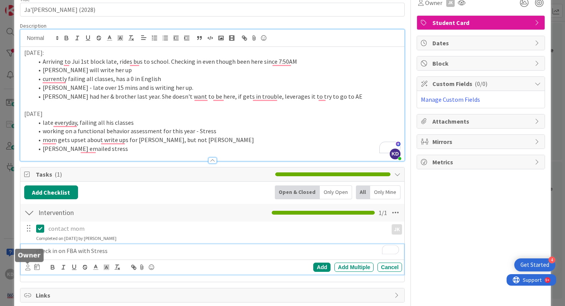
click at [28, 267] on icon at bounding box center [27, 268] width 5 height 6
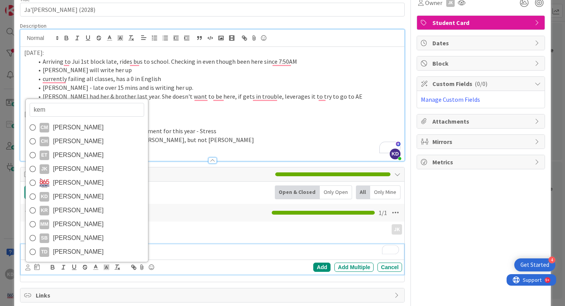
type input "[PERSON_NAME]"
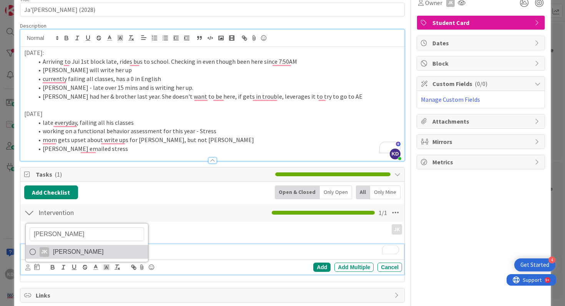
click at [73, 254] on span "[PERSON_NAME]" at bounding box center [78, 252] width 51 height 12
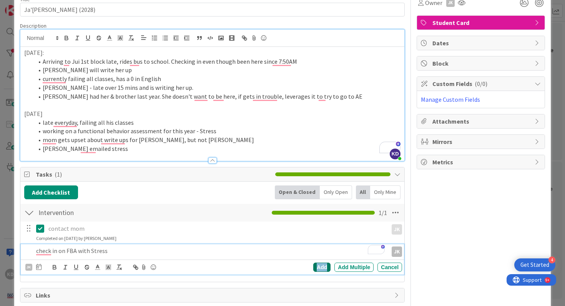
click at [324, 265] on div "Add" at bounding box center [321, 267] width 17 height 9
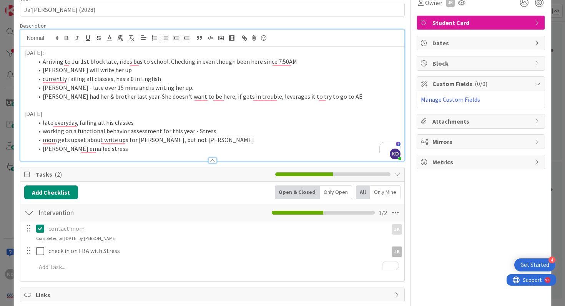
scroll to position [0, 0]
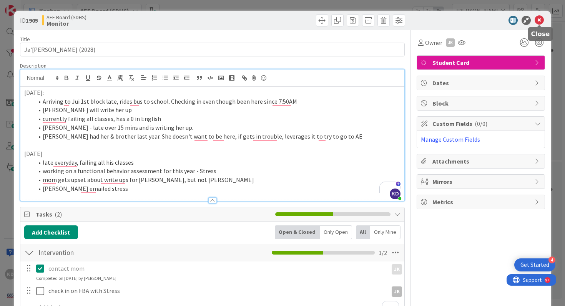
click at [540, 19] on icon at bounding box center [538, 20] width 9 height 9
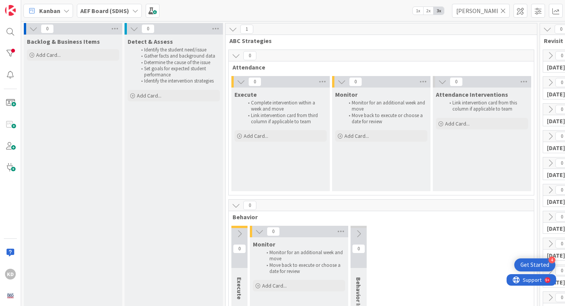
scroll to position [0, 141]
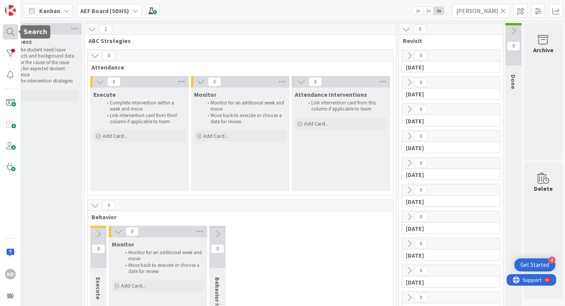
click at [5, 32] on div at bounding box center [10, 31] width 15 height 15
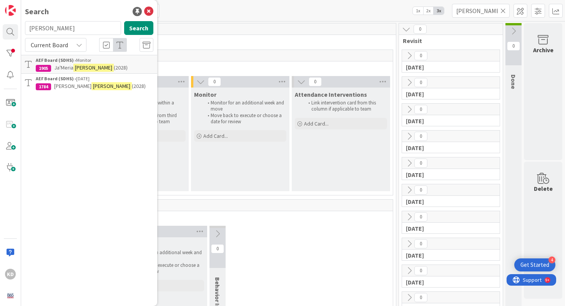
click at [47, 25] on input "[PERSON_NAME]" at bounding box center [73, 28] width 96 height 14
type input "[PERSON_NAME]"
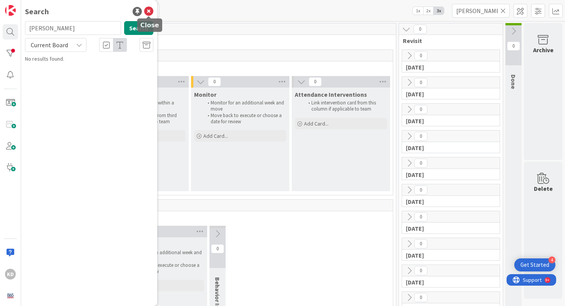
click at [152, 12] on icon at bounding box center [148, 11] width 9 height 9
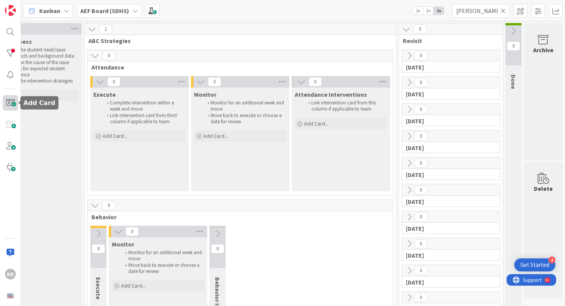
click at [15, 100] on span at bounding box center [10, 102] width 15 height 15
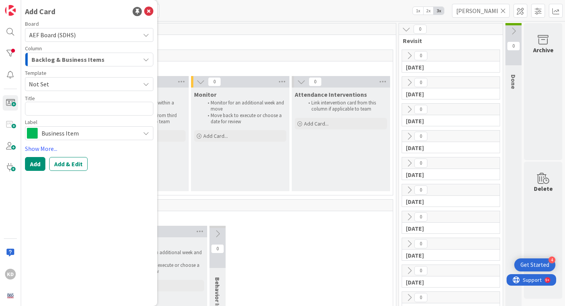
type textarea "x"
type textarea "T"
type textarea "x"
type textarea "T."
type textarea "x"
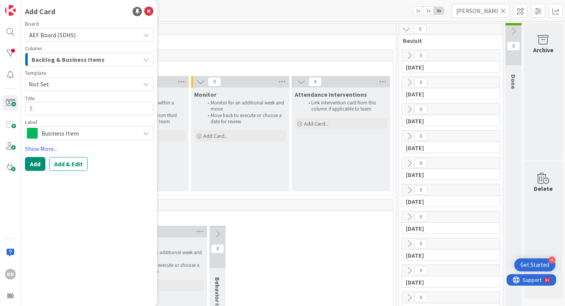
type textarea "T. H"
type textarea "x"
type textarea "T. Ha"
type textarea "x"
type textarea "T. Har"
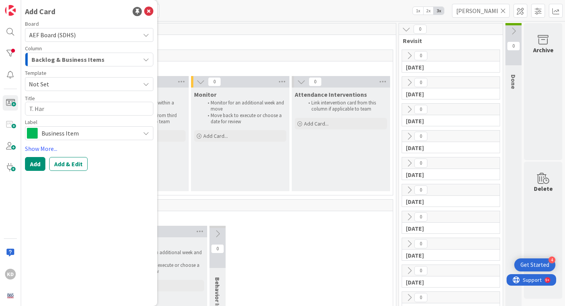
type textarea "x"
type textarea "T. Harsh"
type textarea "x"
type textarea "T. Harsha"
type textarea "x"
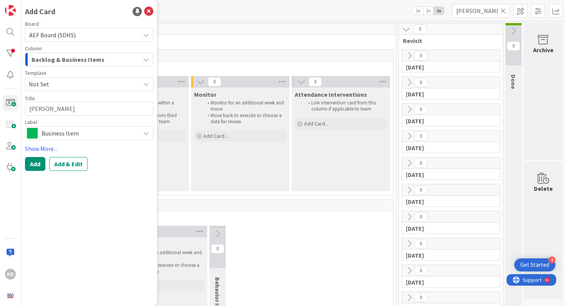
type textarea "T. Harshaw"
type textarea "x"
type textarea "T. Harshaw"
click at [118, 138] on span "Business Item" at bounding box center [88, 133] width 95 height 11
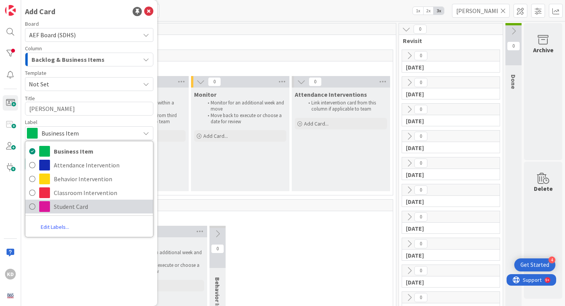
click at [75, 207] on span "Student Card" at bounding box center [101, 207] width 95 height 12
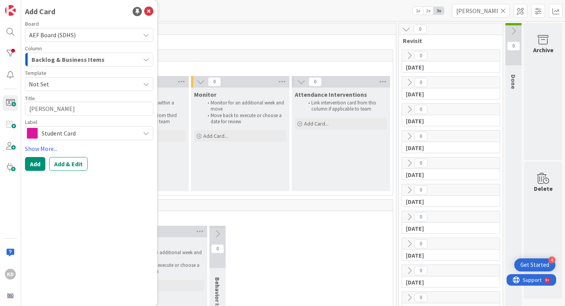
click at [71, 81] on span "Not Set" at bounding box center [81, 84] width 105 height 10
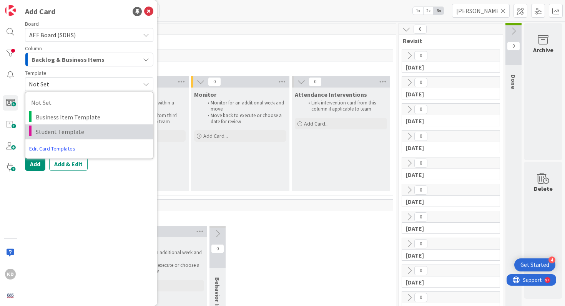
click at [70, 132] on span "Student Template" at bounding box center [91, 132] width 111 height 10
type textarea "x"
type textarea "Student Template"
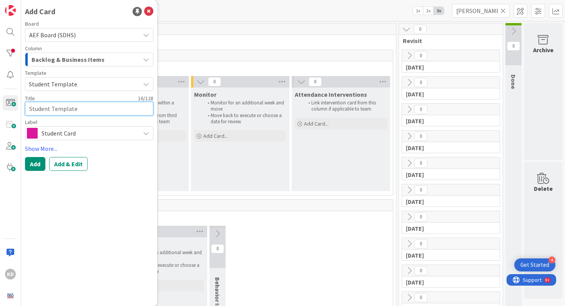
click at [55, 106] on textarea "Student Template" at bounding box center [89, 109] width 128 height 14
type textarea "x"
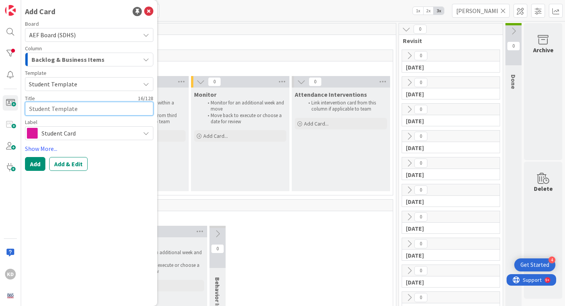
type textarea "T"
type textarea "x"
type textarea "T"
type textarea "x"
type textarea "T H"
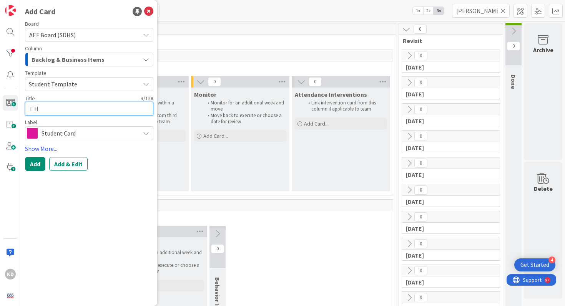
type textarea "x"
type textarea "T Ha"
type textarea "x"
type textarea "T Har"
type textarea "x"
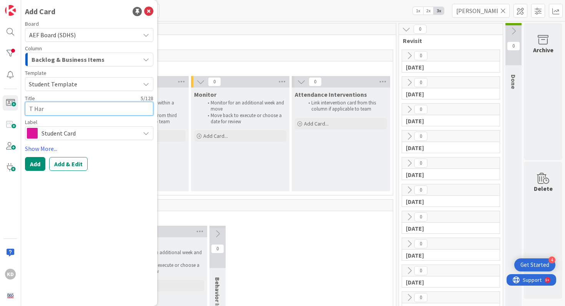
type textarea "T Hars"
type textarea "x"
type textarea "T Harsha"
type textarea "x"
type textarea "T Harshaw"
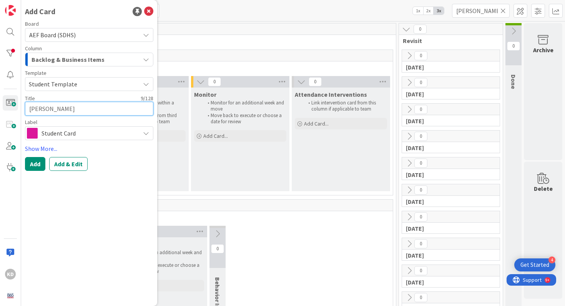
click at [33, 109] on textarea "T Harshaw" at bounding box center [89, 109] width 128 height 14
type textarea "x"
type textarea "T aHarshaw"
type textarea "x"
type textarea "T Harshaw"
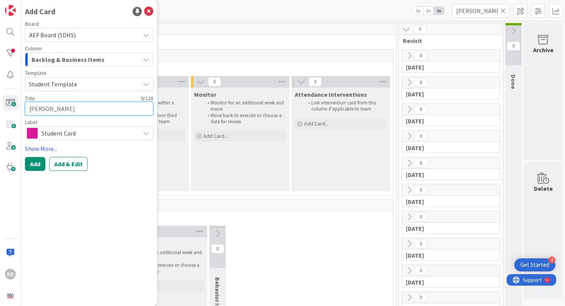
type textarea "x"
type textarea "THarshaw"
type textarea "x"
type textarea "TaHarshaw"
type textarea "x"
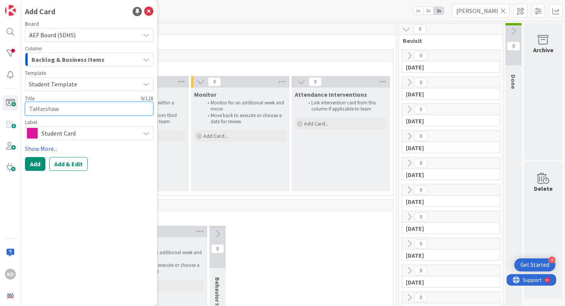
type textarea "Ta'Harshaw"
type textarea "x"
type textarea "Ta'LHarshaw"
type textarea "x"
type textarea "Ta'LeHarshaw"
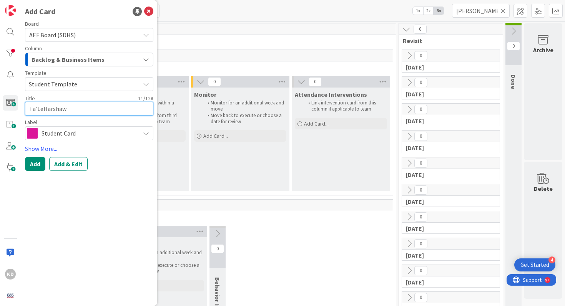
type textarea "x"
type textarea "Ta'LeeHarshaw"
type textarea "x"
type textarea "Ta'LeeaHarshaw"
type textarea "x"
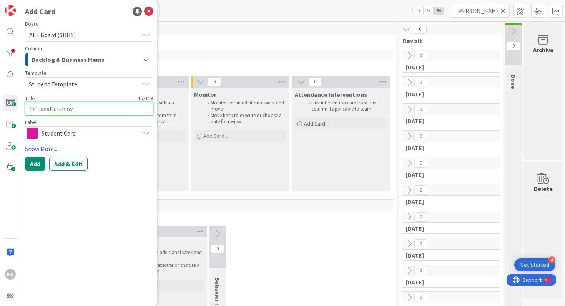
type textarea "Ta'LeeahHarshaw"
type textarea "x"
type textarea "[PERSON_NAME]"
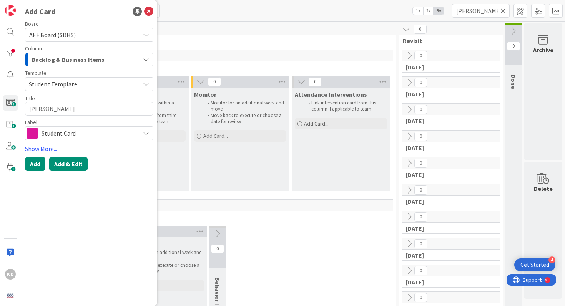
click at [75, 160] on button "Add & Edit" at bounding box center [68, 164] width 38 height 14
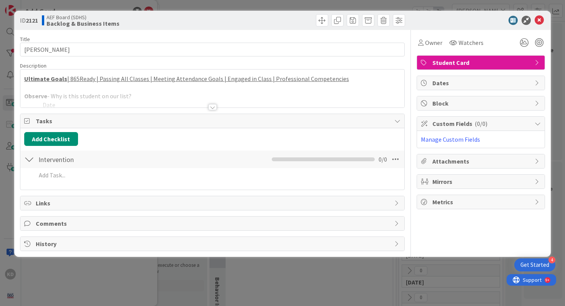
click at [106, 102] on div at bounding box center [212, 98] width 384 height 20
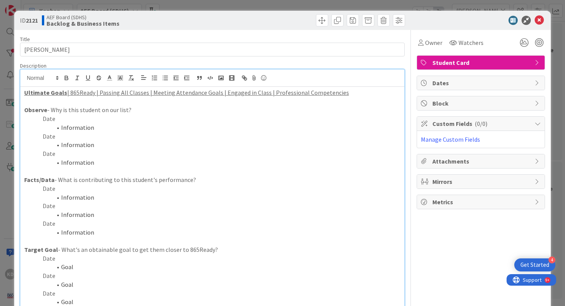
click at [119, 176] on p "Facts/Data - What is contributing to this student's performance?" at bounding box center [212, 180] width 377 height 9
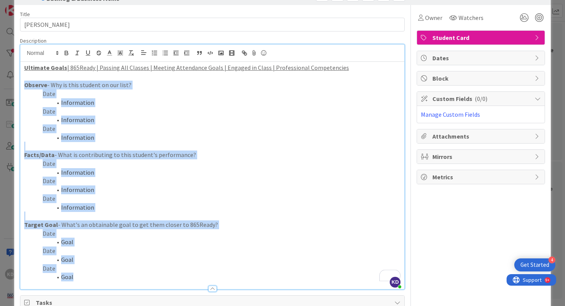
drag, startPoint x: 25, startPoint y: 111, endPoint x: 123, endPoint y: 304, distance: 216.8
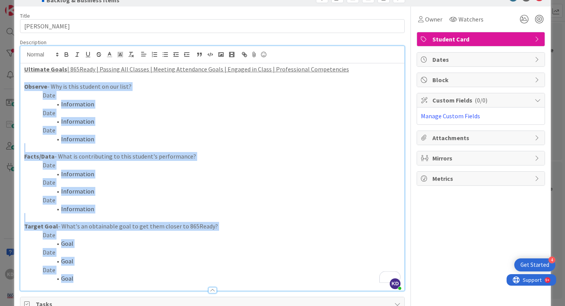
click at [123, 304] on div "Title 16 / 128 Ta'Leeah Harshaw Description KD Katie Devinney just joined Ultim…" at bounding box center [212, 221] width 385 height 428
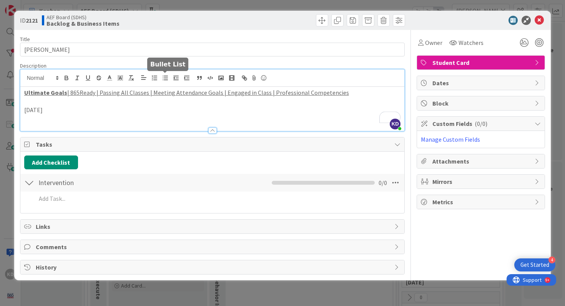
click at [166, 79] on icon "button" at bounding box center [165, 78] width 7 height 7
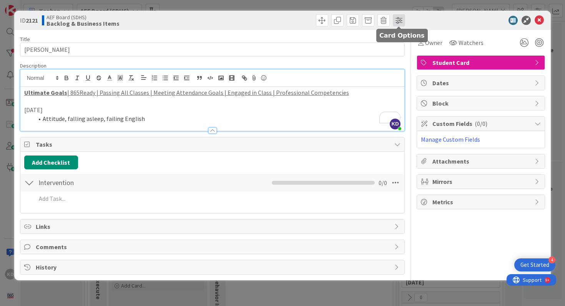
click at [401, 21] on span at bounding box center [399, 20] width 12 height 12
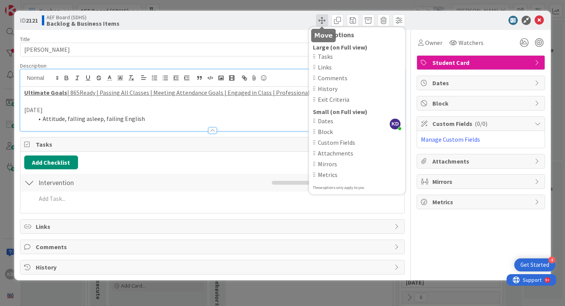
click at [322, 15] on span at bounding box center [322, 20] width 12 height 12
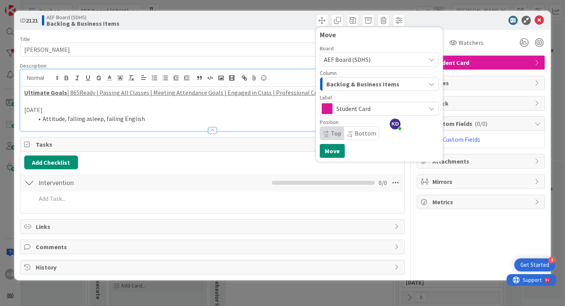
click at [347, 90] on div "Backlog & Business Items" at bounding box center [374, 84] width 101 height 12
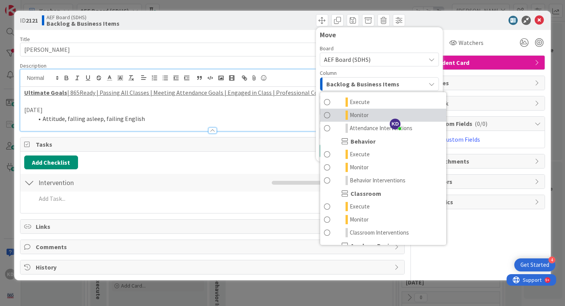
scroll to position [52, 0]
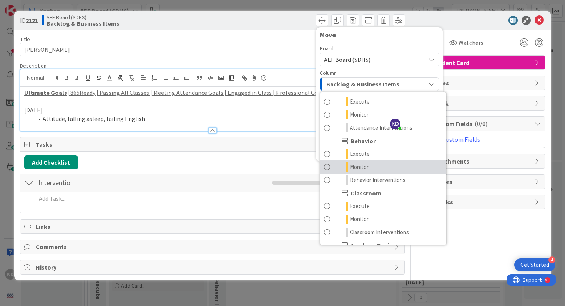
click at [328, 169] on span at bounding box center [327, 167] width 6 height 9
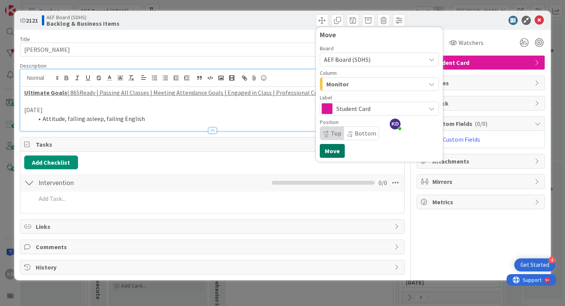
click at [330, 150] on button "Move" at bounding box center [332, 151] width 25 height 14
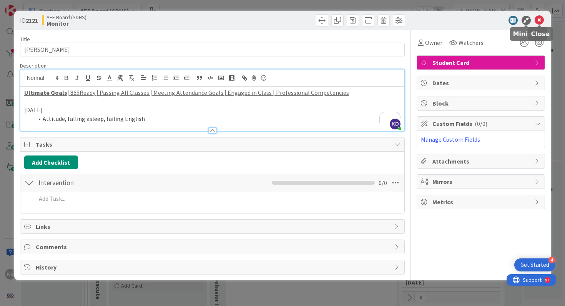
click at [539, 21] on icon at bounding box center [538, 20] width 9 height 9
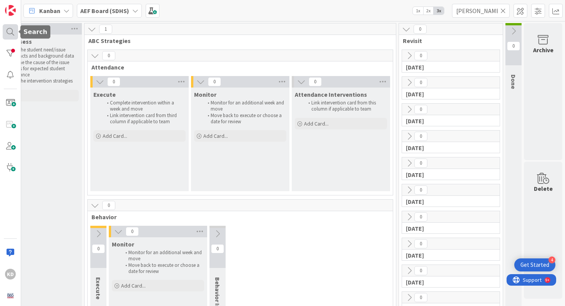
click at [6, 31] on div at bounding box center [10, 31] width 15 height 15
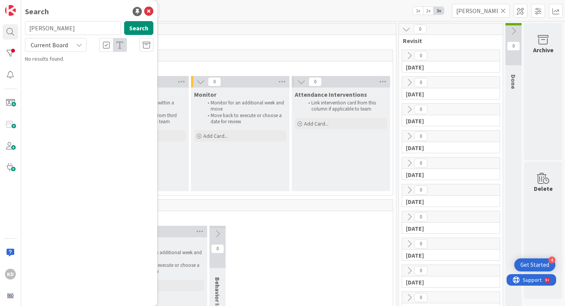
click at [43, 31] on input "harshaw" at bounding box center [73, 28] width 96 height 14
type input "burchfield"
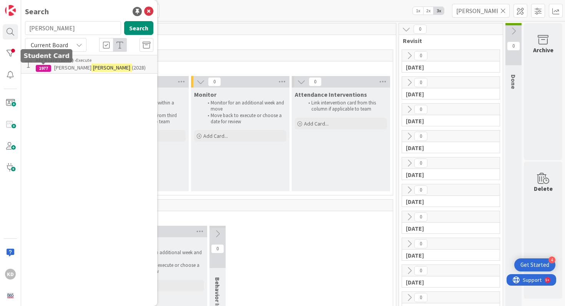
click at [44, 66] on div "1977" at bounding box center [43, 68] width 15 height 7
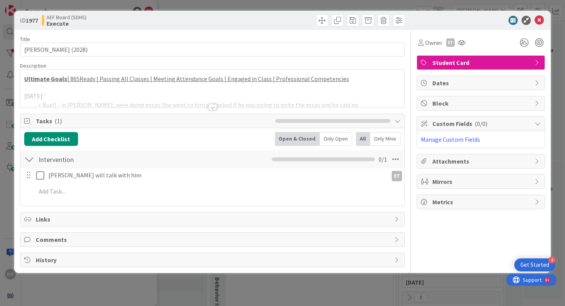
click at [166, 100] on div at bounding box center [212, 98] width 384 height 20
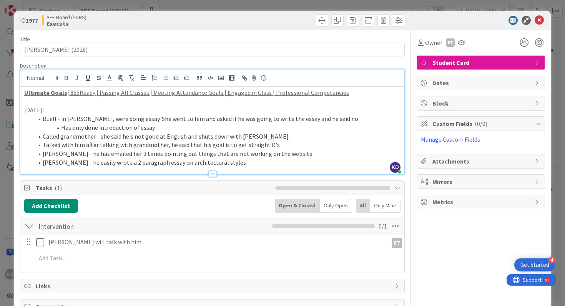
click at [257, 158] on li "Constantinescu - he easily wrote a 2 paragraph essay on architectural styles" at bounding box center [216, 162] width 367 height 9
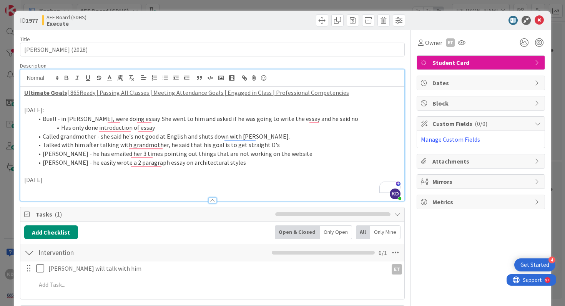
click at [166, 81] on icon "button" at bounding box center [165, 78] width 7 height 7
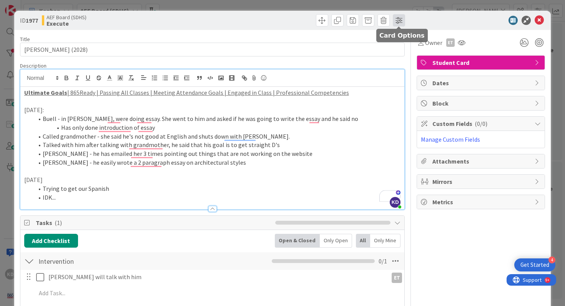
click at [400, 19] on span at bounding box center [399, 20] width 12 height 12
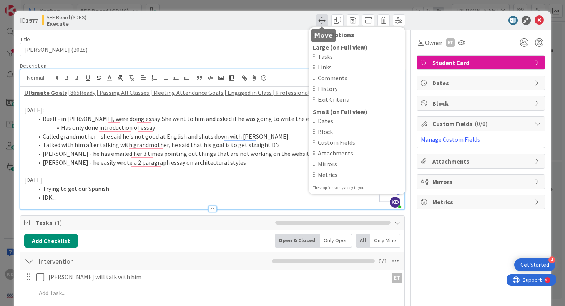
click at [323, 23] on span at bounding box center [322, 20] width 12 height 12
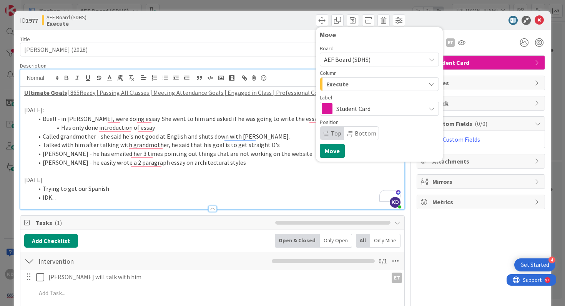
click at [365, 82] on div "Execute" at bounding box center [374, 84] width 101 height 12
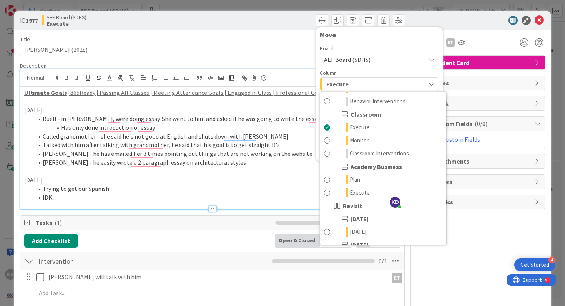
scroll to position [133, 0]
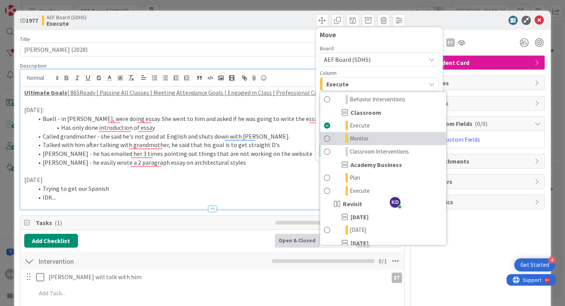
click at [327, 138] on span at bounding box center [327, 138] width 6 height 9
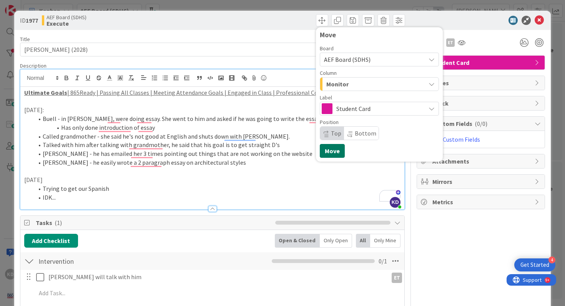
click at [329, 157] on button "Move" at bounding box center [332, 151] width 25 height 14
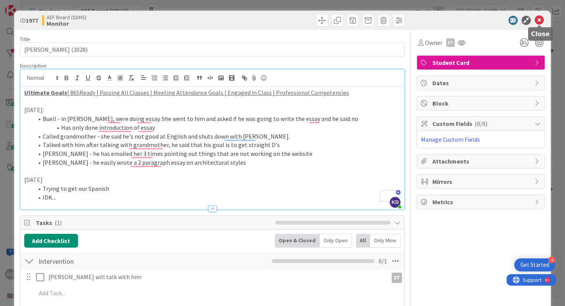
click at [537, 19] on icon at bounding box center [538, 20] width 9 height 9
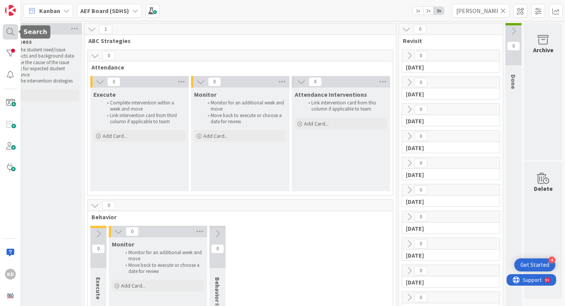
click at [12, 29] on div at bounding box center [10, 31] width 15 height 15
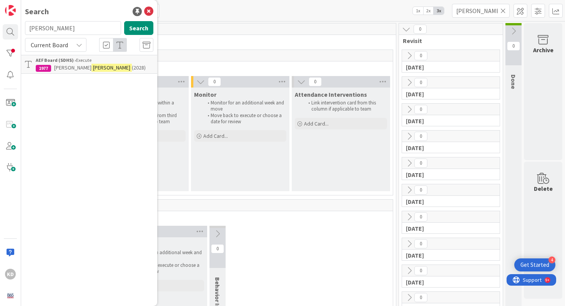
click at [57, 28] on input "burchfield" at bounding box center [73, 28] width 96 height 14
type input "marable"
click at [48, 70] on div "1847" at bounding box center [43, 68] width 15 height 7
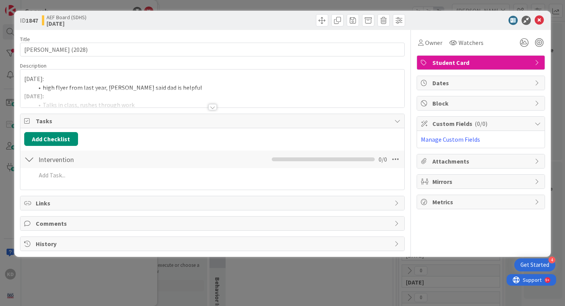
click at [179, 97] on div at bounding box center [212, 98] width 384 height 20
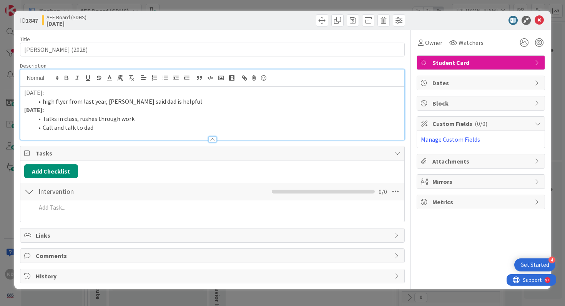
click at [134, 129] on li "Call and talk to dad" at bounding box center [216, 127] width 367 height 9
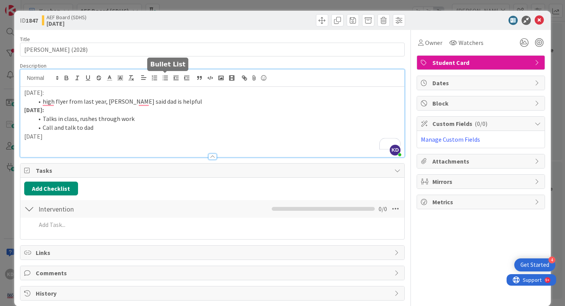
click at [166, 78] on line "button" at bounding box center [165, 78] width 3 height 0
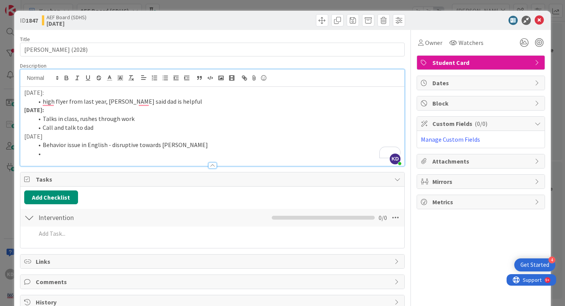
click at [61, 152] on li "To enrich screen reader interactions, please activate Accessibility in Grammarl…" at bounding box center [216, 153] width 367 height 9
click at [43, 154] on li "Contact dad - you will get results" at bounding box center [216, 153] width 367 height 9
click at [157, 154] on li "Hensley - Contact dad - you will get results" at bounding box center [216, 153] width 367 height 9
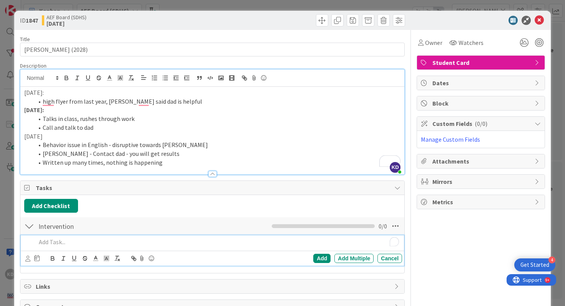
click at [125, 240] on p "To enrich screen reader interactions, please activate Accessibility in Grammarl…" at bounding box center [217, 242] width 363 height 9
click at [162, 161] on li "Written up many times, nothing is happening" at bounding box center [216, 162] width 367 height 9
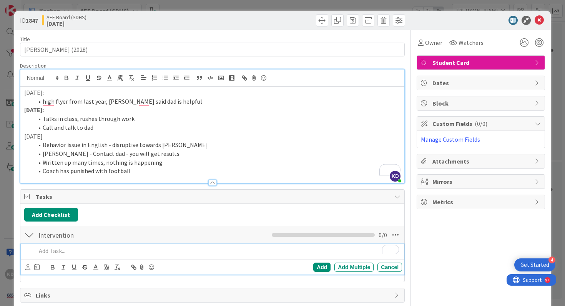
click at [120, 247] on p "To enrich screen reader interactions, please activate Accessibility in Grammarl…" at bounding box center [217, 251] width 363 height 9
click at [28, 265] on icon at bounding box center [27, 267] width 5 height 6
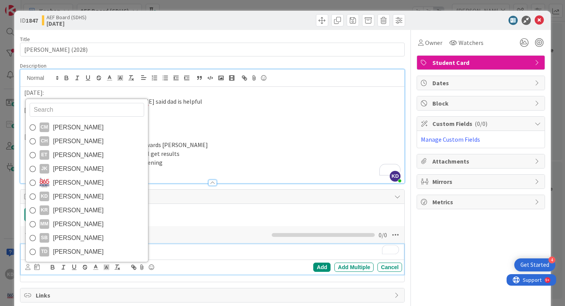
click at [49, 108] on input "text" at bounding box center [87, 110] width 114 height 14
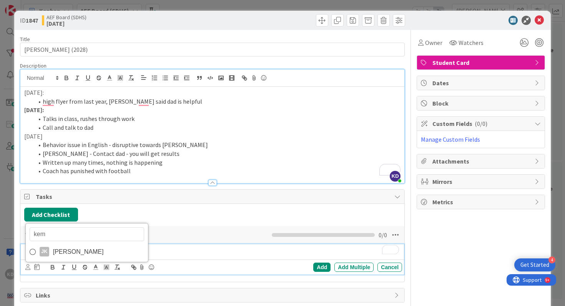
type input "[PERSON_NAME]"
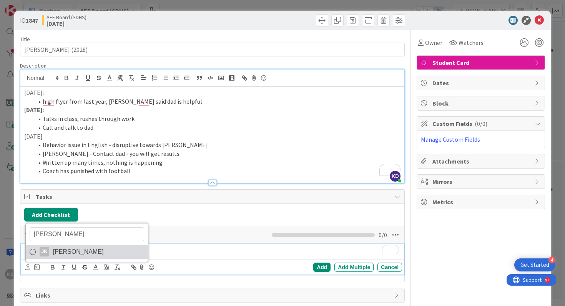
click at [62, 251] on span "[PERSON_NAME]" at bounding box center [78, 252] width 51 height 12
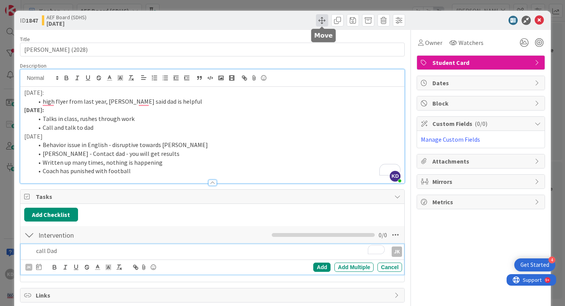
click at [325, 20] on span at bounding box center [322, 20] width 12 height 12
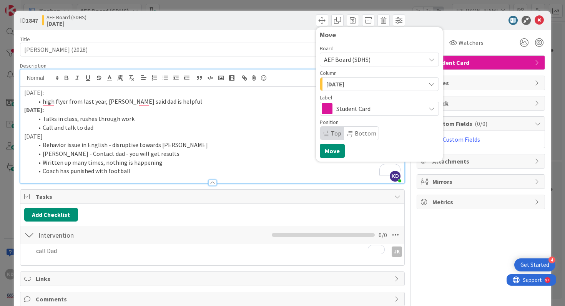
click at [373, 85] on div "[DATE]" at bounding box center [374, 84] width 101 height 12
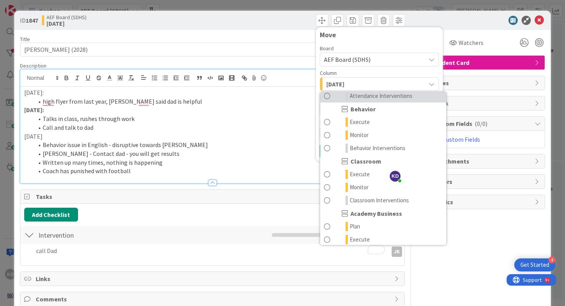
scroll to position [100, 0]
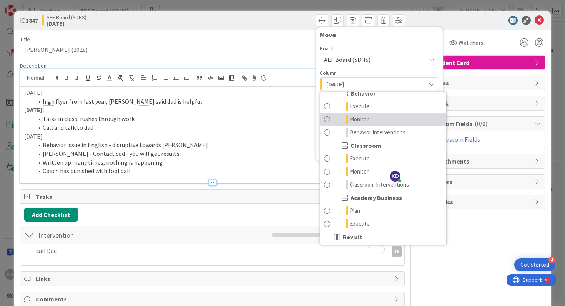
click at [328, 117] on span at bounding box center [327, 119] width 6 height 9
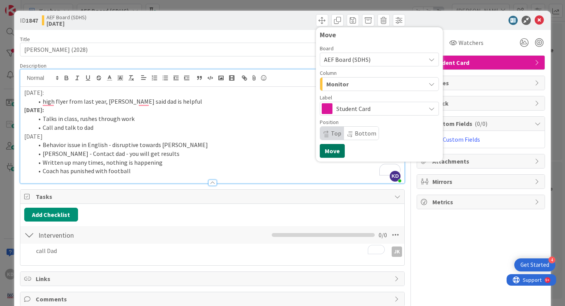
click at [331, 150] on button "Move" at bounding box center [332, 151] width 25 height 14
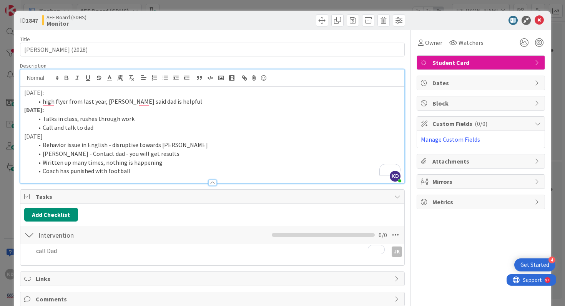
click at [539, 16] on icon at bounding box center [538, 20] width 9 height 9
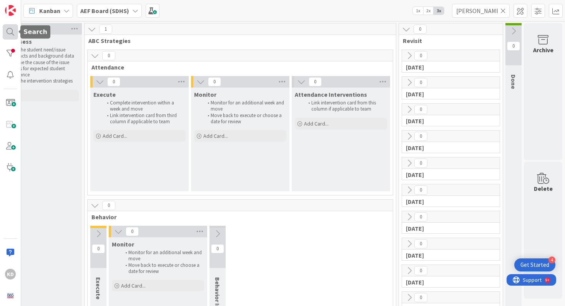
click at [10, 29] on div at bounding box center [10, 31] width 15 height 15
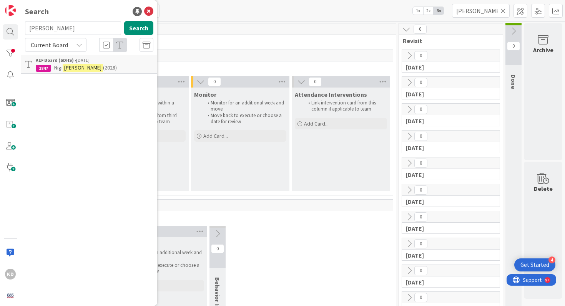
click at [46, 30] on input "marable" at bounding box center [73, 28] width 96 height 14
type input "morgan"
click at [99, 75] on div "Search morgan Search Current Board AEF Board (SDHS) › Monitor 1846 Cody Morgan …" at bounding box center [89, 153] width 136 height 306
click at [94, 60] on div "AEF Board (SDHS) › Monitor" at bounding box center [95, 60] width 118 height 7
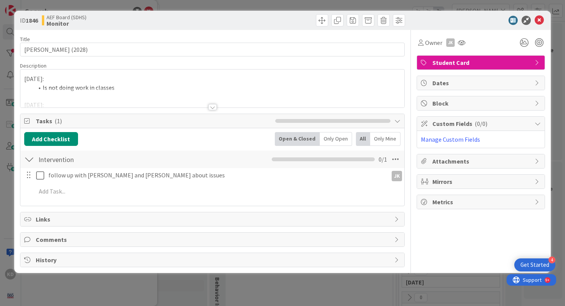
click at [181, 96] on div at bounding box center [212, 98] width 384 height 20
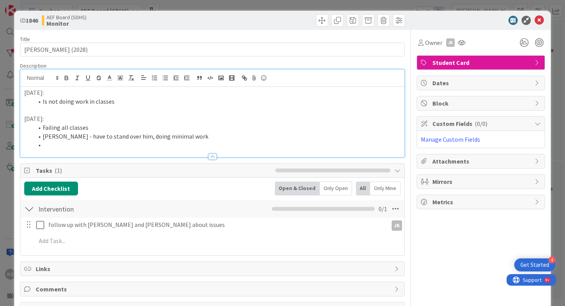
click at [120, 112] on p at bounding box center [212, 110] width 377 height 9
click at [102, 136] on li "Colandro - have to stand over him, doing minimal work" at bounding box center [216, 136] width 367 height 9
click at [101, 146] on li "To enrich screen reader interactions, please activate Accessibility in Grammarl…" at bounding box center [216, 145] width 367 height 9
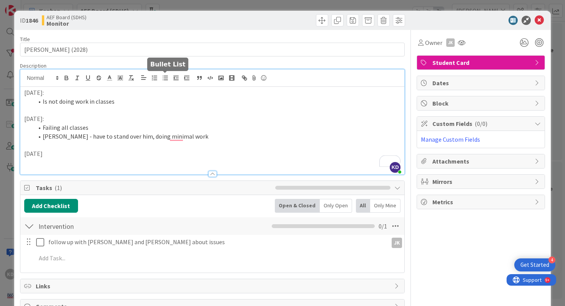
click at [167, 80] on icon "button" at bounding box center [165, 78] width 7 height 7
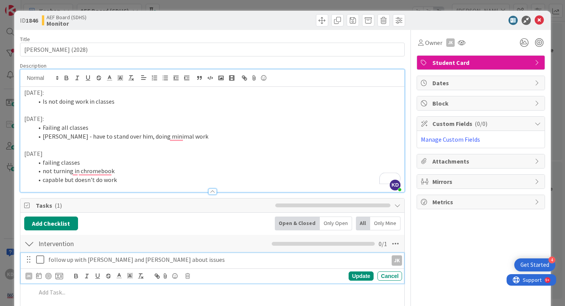
click at [41, 263] on icon at bounding box center [40, 259] width 8 height 9
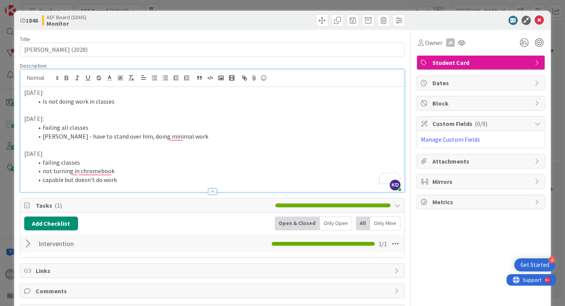
click at [127, 182] on li "capable but doesn't do work" at bounding box center [216, 180] width 367 height 9
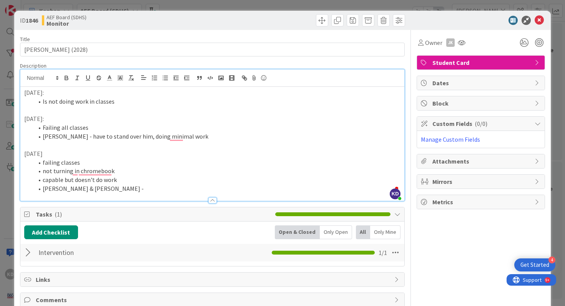
click at [42, 177] on li "capable but doesn't do work" at bounding box center [216, 180] width 367 height 9
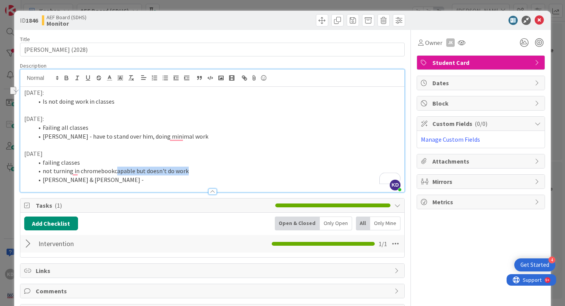
drag, startPoint x: 113, startPoint y: 172, endPoint x: 194, endPoint y: 170, distance: 81.9
click at [194, 170] on li "not turning in chromebookcapable but doesn't do work" at bounding box center [216, 171] width 367 height 9
click at [147, 180] on li "Reser & Odonnell -" at bounding box center [216, 180] width 367 height 9
click at [93, 181] on li "Reser & Odonnell - apable but doesn't do work" at bounding box center [216, 180] width 367 height 9
click at [60, 219] on button "Add Checklist" at bounding box center [51, 224] width 54 height 14
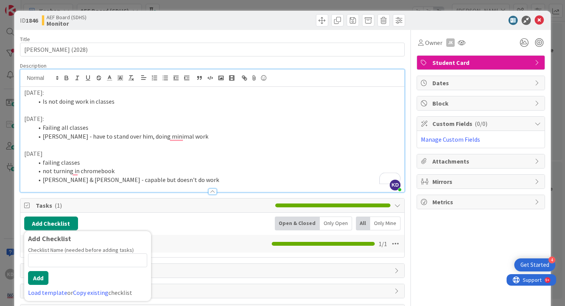
click at [118, 220] on div "Add Checklist Add Checklist Checklist Name (needed before adding tasks) 0 / 64 …" at bounding box center [212, 224] width 377 height 14
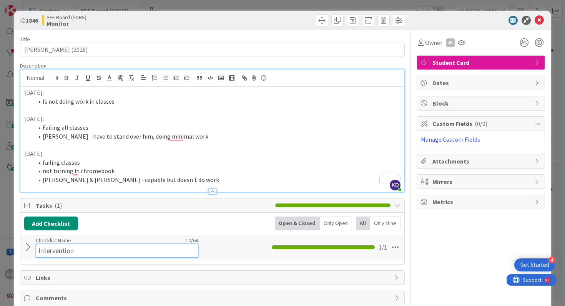
click at [66, 248] on input "Intervention" at bounding box center [117, 251] width 163 height 14
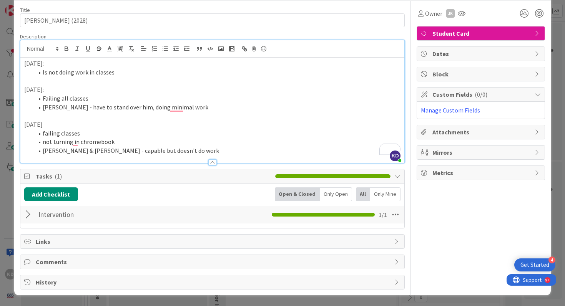
click at [27, 213] on div at bounding box center [29, 215] width 10 height 14
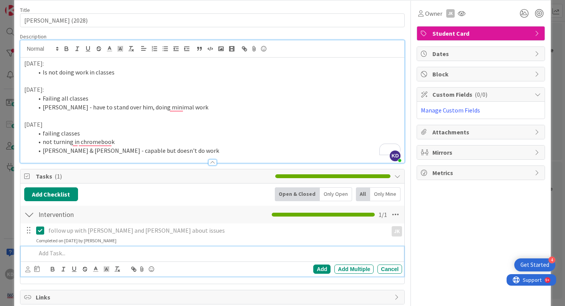
click at [48, 257] on p at bounding box center [217, 253] width 363 height 9
click at [26, 271] on icon at bounding box center [27, 270] width 5 height 6
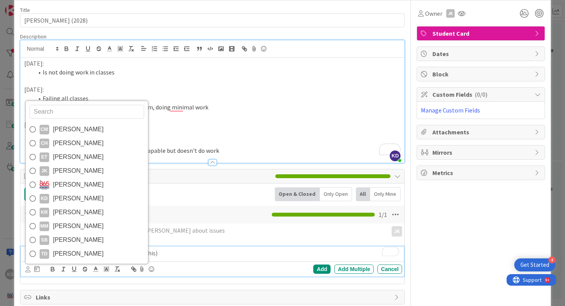
click at [46, 116] on input "text" at bounding box center [87, 112] width 114 height 14
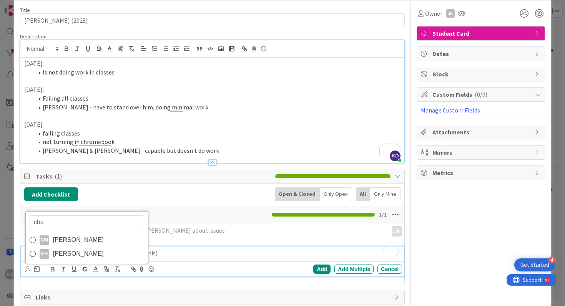
type input "chad"
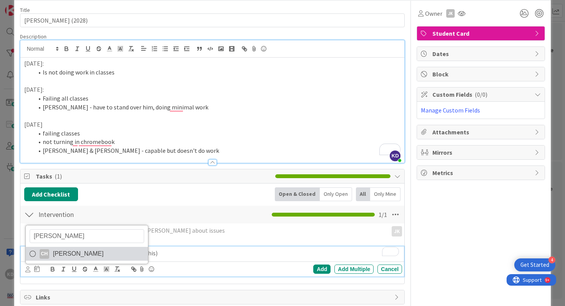
click at [65, 252] on span "[PERSON_NAME]" at bounding box center [78, 254] width 51 height 12
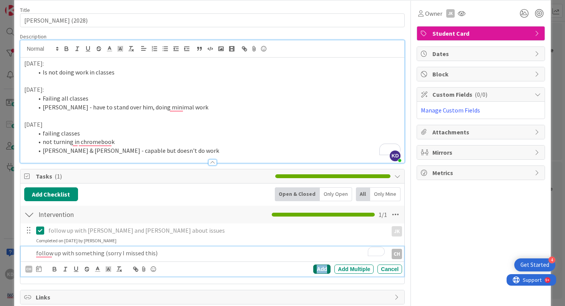
click at [324, 265] on div "Add" at bounding box center [321, 269] width 17 height 9
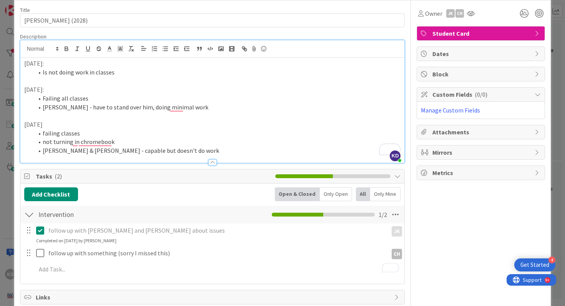
scroll to position [0, 0]
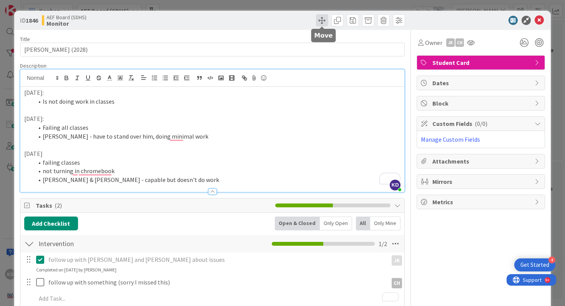
click at [327, 20] on span at bounding box center [322, 20] width 12 height 12
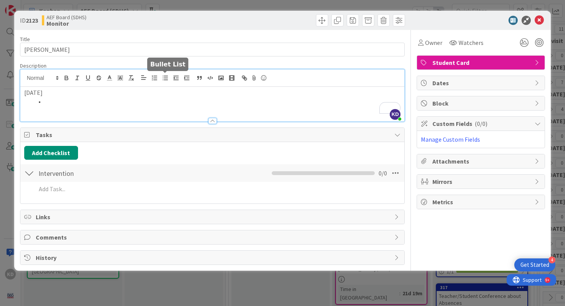
scroll to position [0, 141]
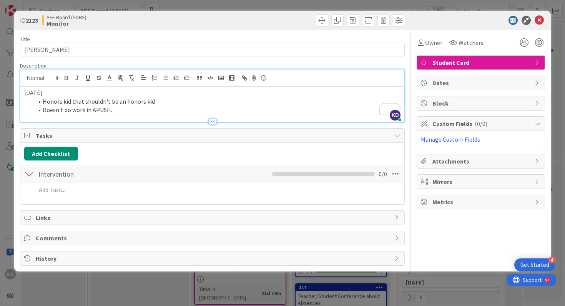
click at [41, 108] on li "Doesn't do work in APUSH." at bounding box center [216, 110] width 367 height 9
click at [131, 108] on li "Roy - Doesn't do work in APUSH." at bounding box center [216, 110] width 367 height 9
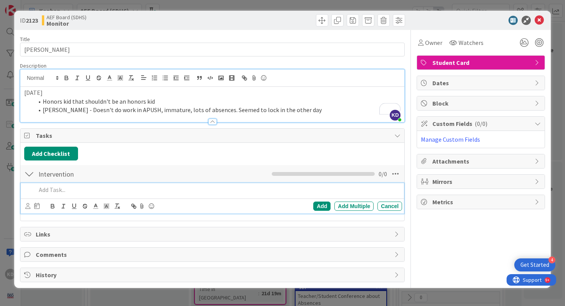
click at [67, 186] on p at bounding box center [217, 190] width 363 height 9
click at [275, 107] on li "Roy - Doesn't do work in APUSH, immature, lots of absences. Seemed to lock in t…" at bounding box center [216, 110] width 367 height 9
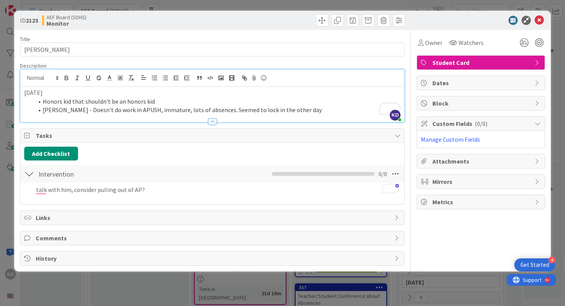
click at [288, 108] on li "Roy - Doesn't do work in APUSH, immature, lots of absences. Seemed to lock in t…" at bounding box center [216, 110] width 367 height 9
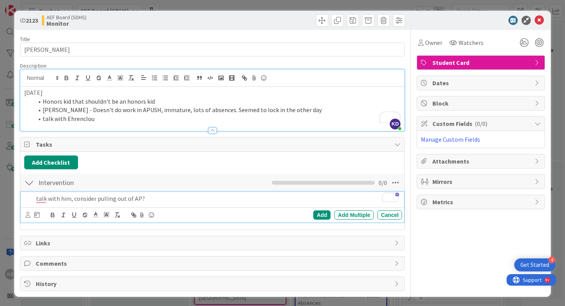
click at [141, 198] on p "talk with him, consider pulling out of AP?" at bounding box center [217, 198] width 363 height 9
click at [27, 214] on icon at bounding box center [27, 215] width 5 height 6
type input "[PERSON_NAME]"
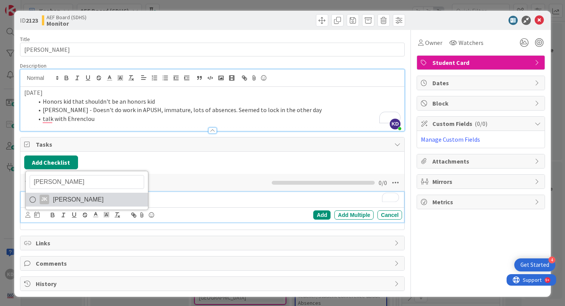
click at [75, 198] on span "[PERSON_NAME]" at bounding box center [78, 200] width 51 height 12
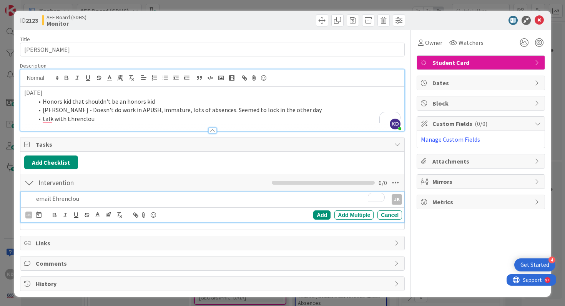
click at [93, 195] on p "email Ehrenclou" at bounding box center [210, 198] width 349 height 9
click at [319, 213] on div "Add" at bounding box center [321, 215] width 17 height 9
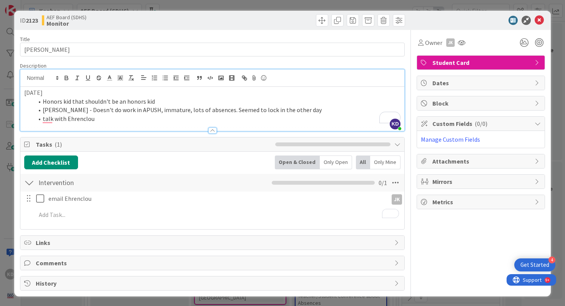
click at [284, 108] on li "Roy - Doesn't do work in APUSH, immature, lots of absences. Seemed to lock in t…" at bounding box center [216, 110] width 367 height 9
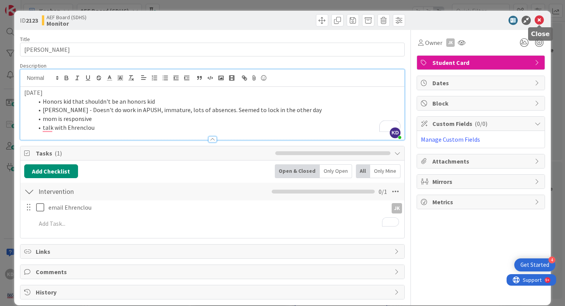
click at [539, 23] on icon at bounding box center [538, 20] width 9 height 9
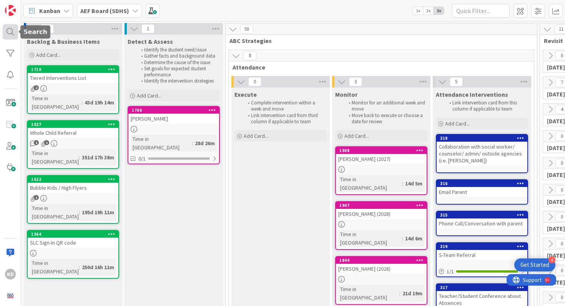
click at [10, 35] on div at bounding box center [10, 31] width 15 height 15
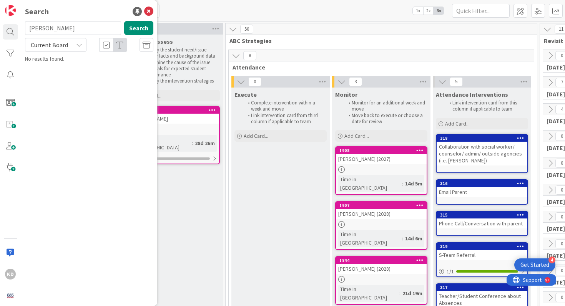
click at [42, 30] on input "[PERSON_NAME]" at bounding box center [73, 28] width 96 height 14
type input "mickler"
click at [93, 64] on p "Kerry Mickler (2027)" at bounding box center [95, 68] width 118 height 8
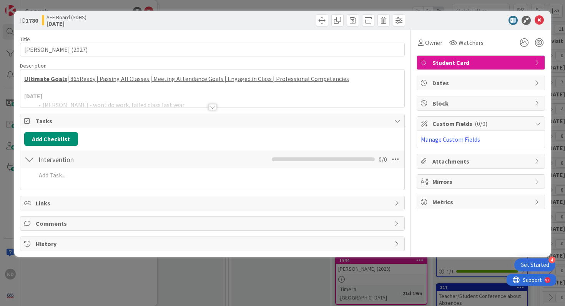
click at [197, 102] on div at bounding box center [212, 98] width 384 height 20
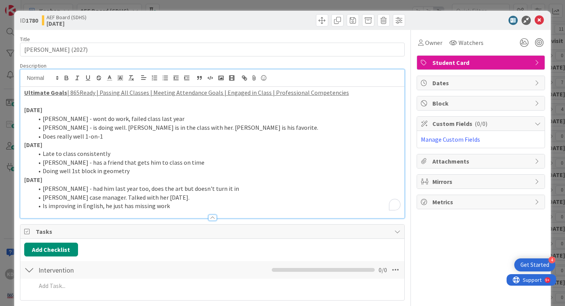
click at [183, 208] on li "Is improving in English, he just has missing work" at bounding box center [216, 206] width 367 height 9
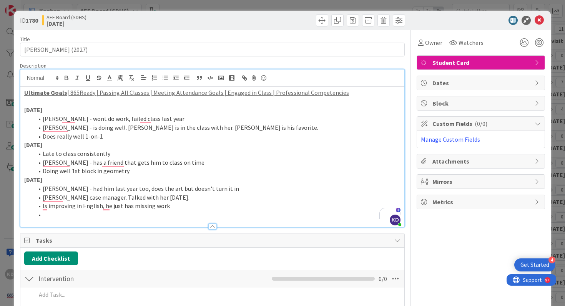
click at [93, 215] on li "To enrich screen reader interactions, please activate Accessibility in Grammarl…" at bounding box center [216, 215] width 367 height 9
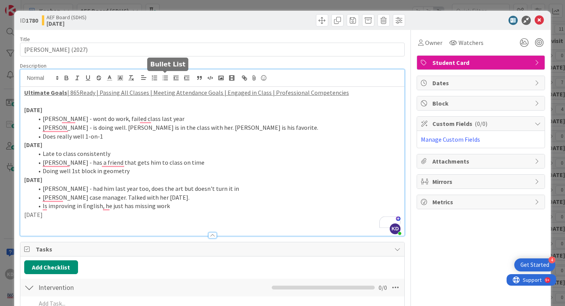
click at [163, 74] on button "button" at bounding box center [165, 77] width 11 height 9
click at [28, 217] on p "[DATE]" at bounding box center [212, 215] width 377 height 9
click at [51, 223] on li "To enrich screen reader interactions, please activate Accessibility in Grammarl…" at bounding box center [216, 223] width 367 height 9
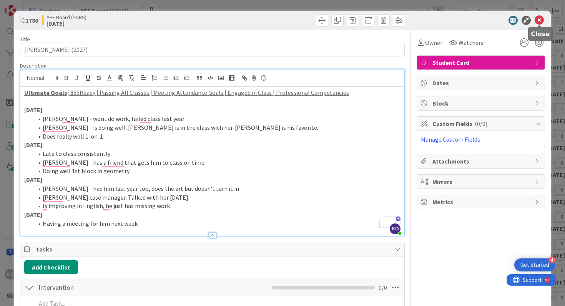
click at [539, 20] on icon at bounding box center [538, 20] width 9 height 9
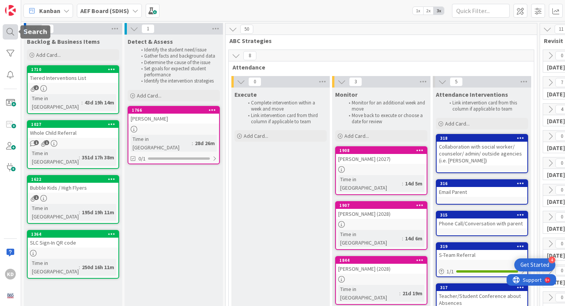
click at [13, 29] on div at bounding box center [10, 31] width 15 height 15
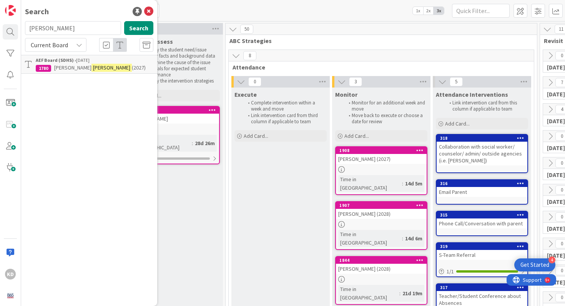
click at [48, 30] on input "mickler" at bounding box center [73, 28] width 96 height 14
type input "watts"
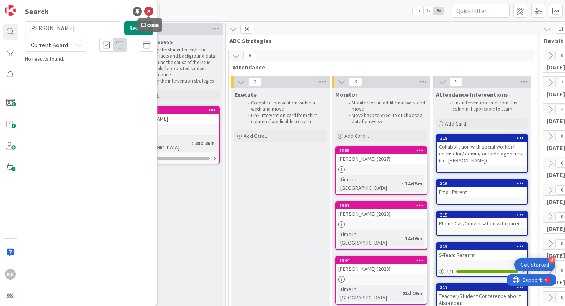
click at [147, 13] on icon at bounding box center [148, 11] width 9 height 9
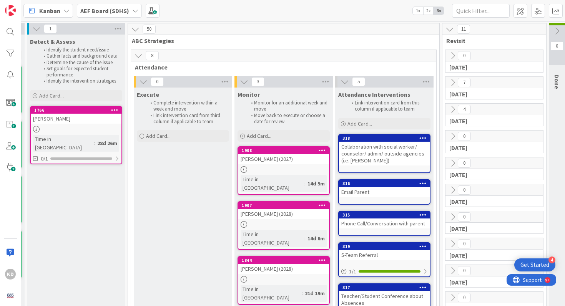
scroll to position [0, 141]
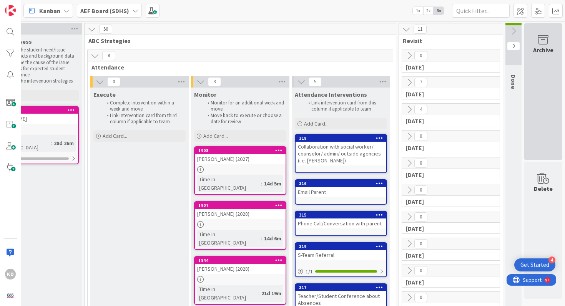
click at [546, 58] on div "Archive" at bounding box center [543, 91] width 38 height 137
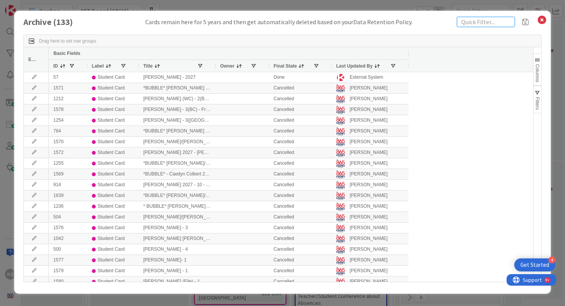
click at [475, 23] on input "text" at bounding box center [486, 22] width 58 height 10
type input "watts"
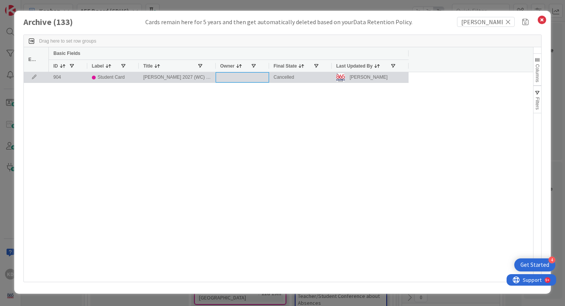
click at [226, 73] on div at bounding box center [242, 77] width 53 height 10
click at [182, 82] on div "[PERSON_NAME] 2027 (WC) - 2" at bounding box center [177, 77] width 77 height 10
click at [31, 77] on icon at bounding box center [34, 77] width 12 height 5
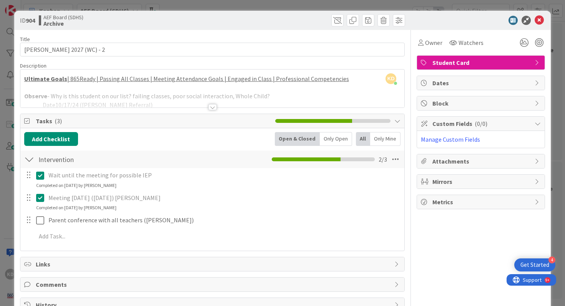
click at [184, 96] on div at bounding box center [212, 98] width 384 height 20
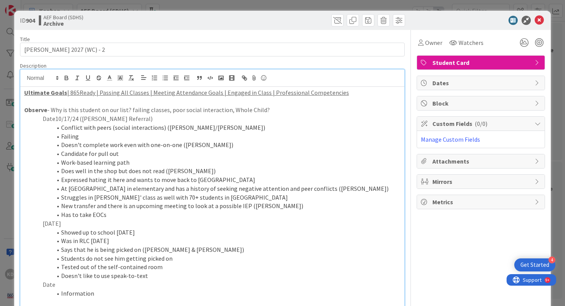
click at [26, 111] on strong "Observe" at bounding box center [35, 110] width 23 height 8
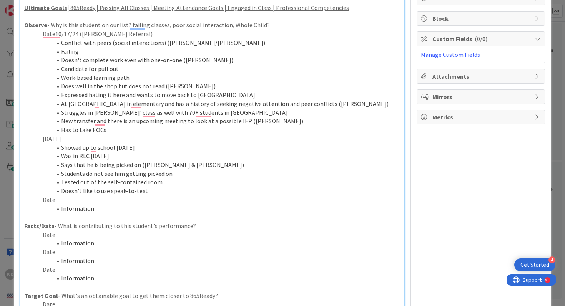
scroll to position [85, 0]
click at [50, 200] on p "Date" at bounding box center [212, 199] width 377 height 9
click at [81, 211] on li "Information" at bounding box center [216, 208] width 367 height 9
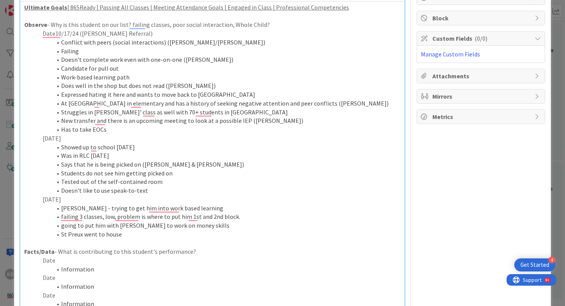
scroll to position [0, 0]
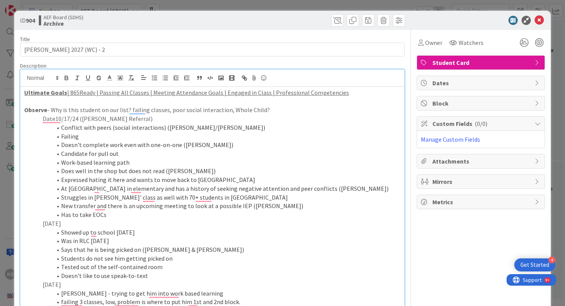
click at [447, 63] on span "Student Card" at bounding box center [481, 62] width 98 height 9
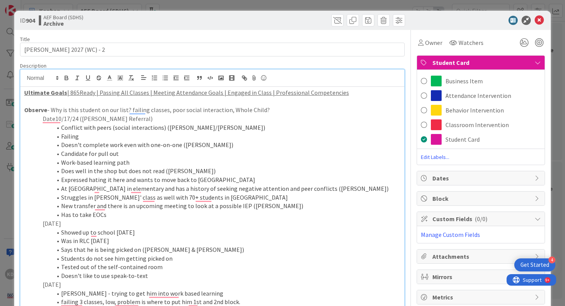
click at [383, 101] on p "To enrich screen reader interactions, please activate Accessibility in Grammarl…" at bounding box center [212, 101] width 377 height 9
click at [464, 142] on span "Student Card" at bounding box center [462, 139] width 34 height 9
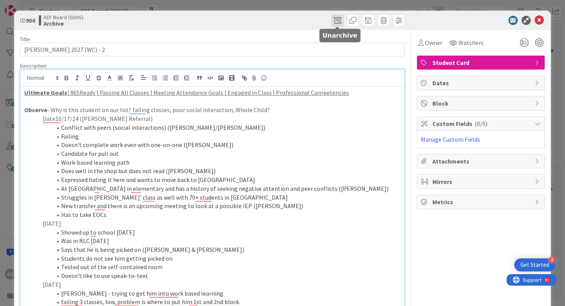
click at [336, 20] on span at bounding box center [337, 20] width 12 height 12
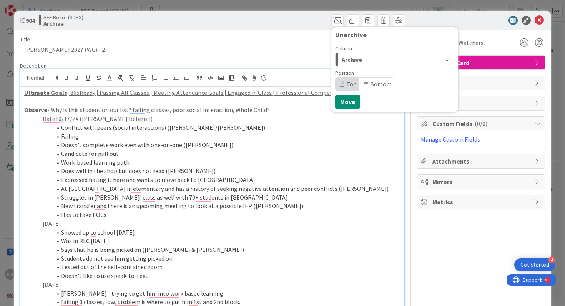
click at [375, 63] on div "Archive" at bounding box center [390, 59] width 101 height 12
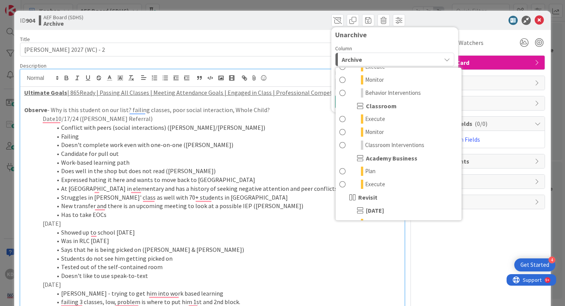
scroll to position [116, 0]
click at [343, 133] on span at bounding box center [342, 131] width 6 height 9
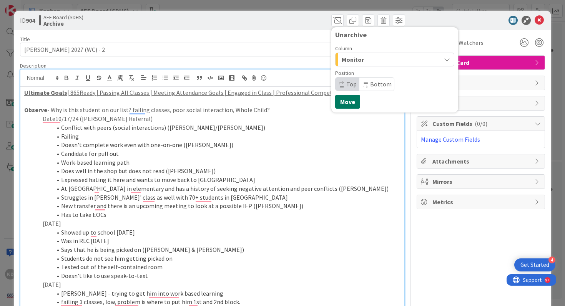
click at [353, 102] on button "Move" at bounding box center [347, 102] width 25 height 14
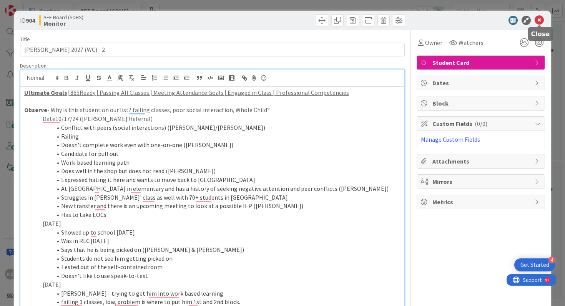
click at [537, 22] on icon at bounding box center [538, 20] width 9 height 9
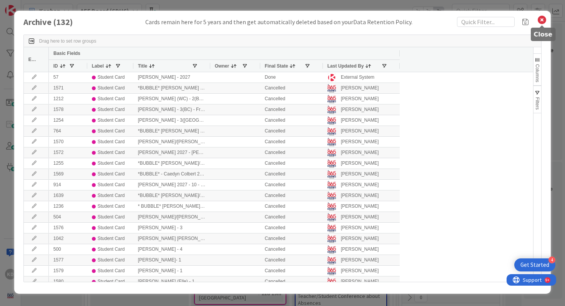
click at [539, 21] on icon at bounding box center [542, 20] width 10 height 11
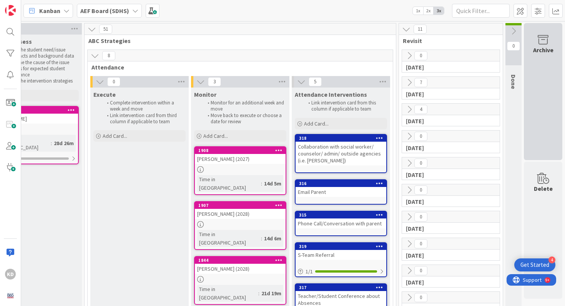
click at [536, 57] on div "Archive" at bounding box center [543, 91] width 38 height 137
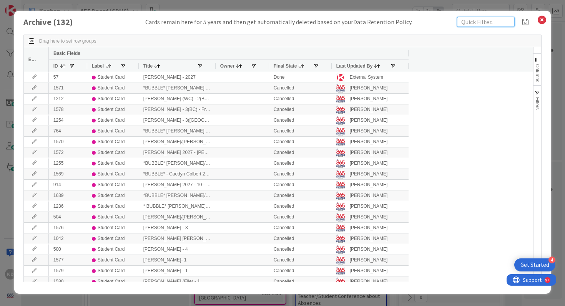
click at [474, 23] on input "text" at bounding box center [486, 22] width 58 height 10
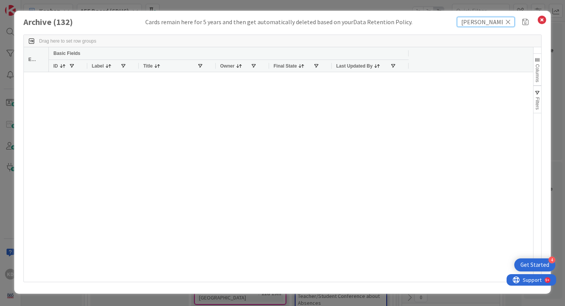
type input "lopez"
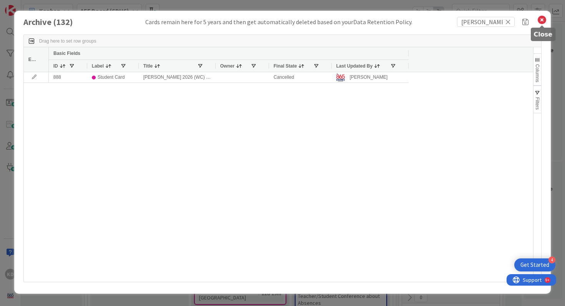
click at [542, 18] on icon at bounding box center [542, 20] width 10 height 11
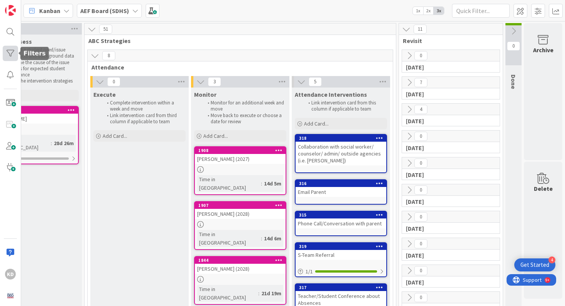
click at [11, 49] on div at bounding box center [10, 53] width 15 height 15
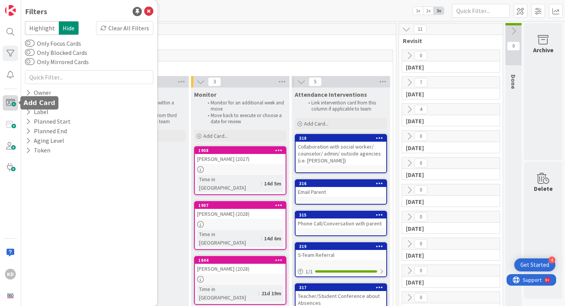
click at [10, 100] on span at bounding box center [10, 102] width 15 height 15
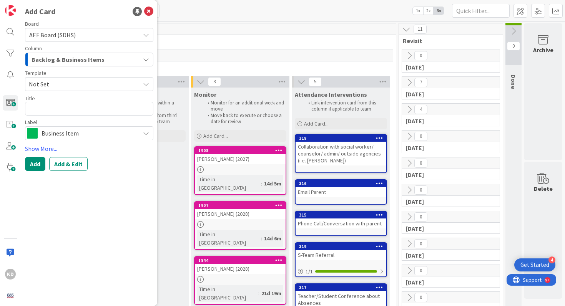
click at [69, 89] on span "Not Set" at bounding box center [89, 84] width 128 height 14
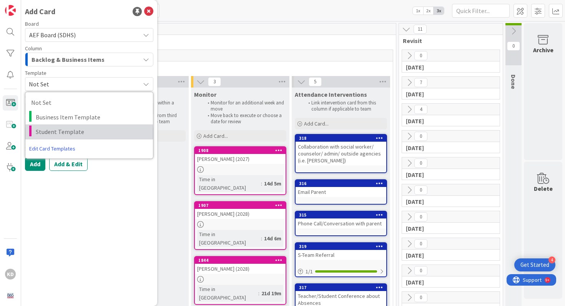
click at [71, 129] on span "Student Template" at bounding box center [91, 132] width 111 height 10
type textarea "x"
type textarea "Student Template"
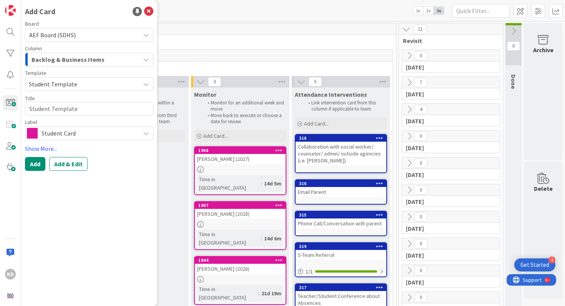
click at [65, 61] on span "Backlog & Business Items" at bounding box center [68, 60] width 73 height 10
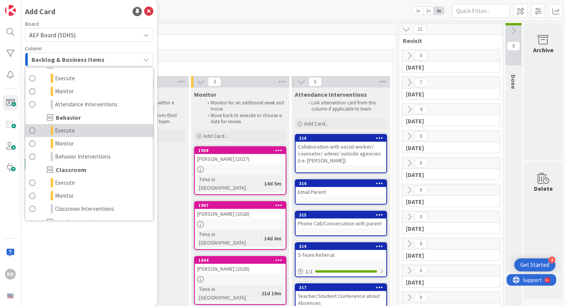
scroll to position [68, 0]
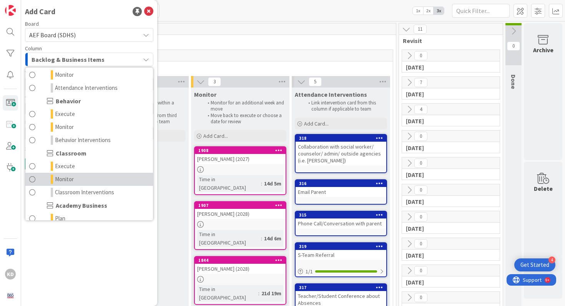
click at [35, 179] on span at bounding box center [32, 179] width 6 height 9
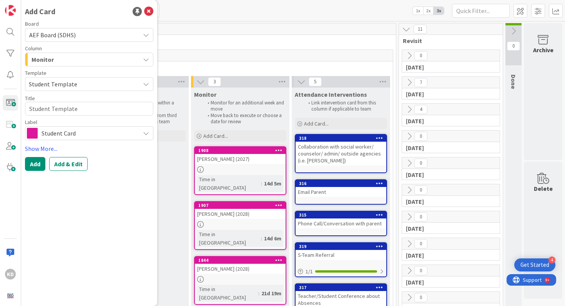
click at [46, 88] on span "Student Template" at bounding box center [81, 84] width 105 height 10
click at [46, 86] on span "Student Template" at bounding box center [81, 84] width 105 height 10
click at [45, 104] on textarea "Student Template" at bounding box center [89, 109] width 128 height 14
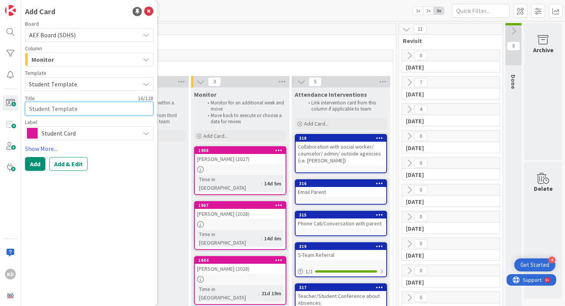
type textarea "x"
type textarea "J"
type textarea "x"
type textarea "Js"
type textarea "x"
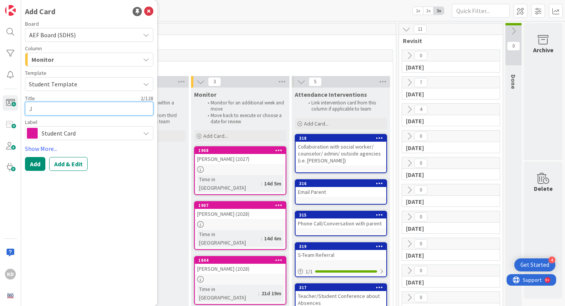
type textarea "Ja"
type textarea "x"
type textarea "Jai"
type textarea "x"
type textarea "Jaine"
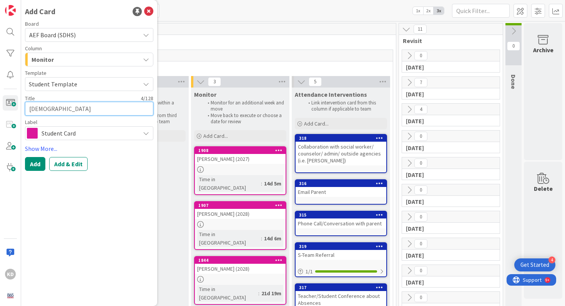
type textarea "x"
type textarea "Jaines"
type textarea "x"
type textarea "Jaines"
type textarea "x"
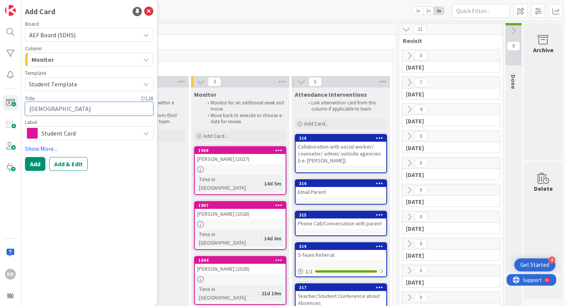
type textarea "Jaines L"
type textarea "x"
type textarea "Jaines Lo"
type textarea "x"
type textarea "Jaines Lop"
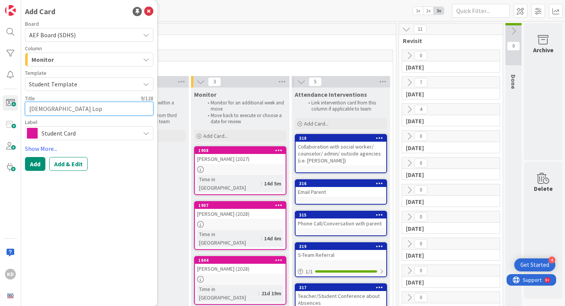
type textarea "x"
type textarea "Jaines Lope"
type textarea "x"
type textarea "Jaines Lopez"
type textarea "x"
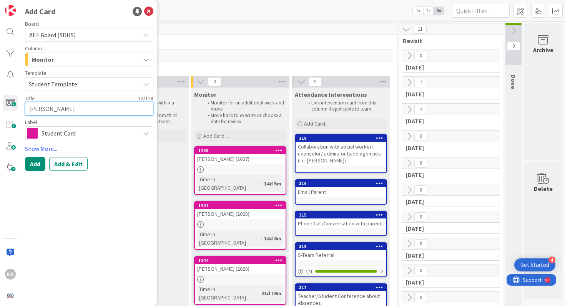
type textarea "Jaines Lopez"
type textarea "x"
type textarea "Jaines Lopez M"
type textarea "x"
type textarea "Jaines Lopez Ma"
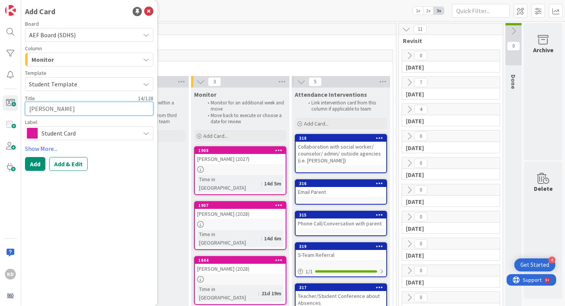
type textarea "x"
type textarea "Jaines Lopez Mar"
type textarea "x"
type textarea "Jaines Lopez Mart"
type textarea "x"
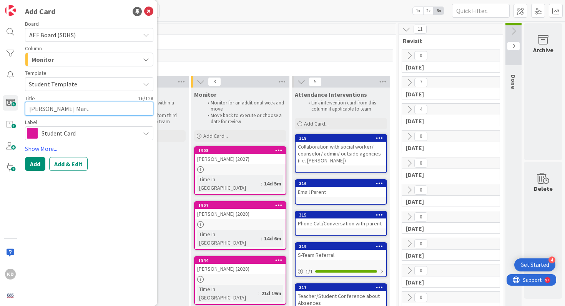
type textarea "Jaines Lopez Marti"
type textarea "x"
type textarea "Jaines Lopez Martin"
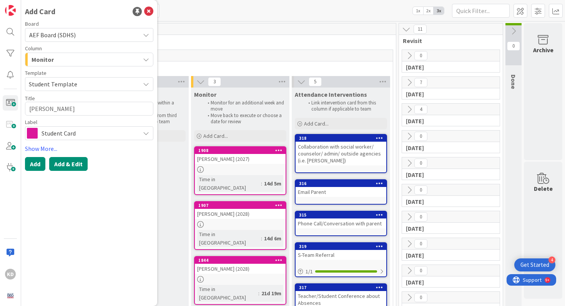
click at [71, 166] on button "Add & Edit" at bounding box center [68, 164] width 38 height 14
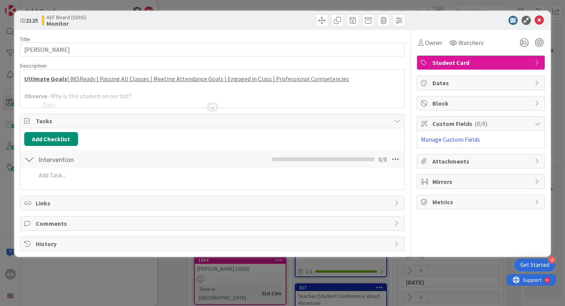
click at [154, 96] on div at bounding box center [212, 98] width 384 height 20
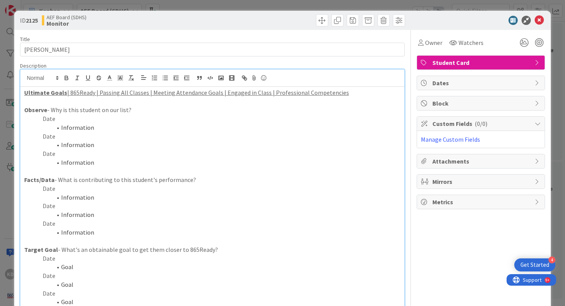
click at [103, 139] on p "Date" at bounding box center [212, 136] width 377 height 9
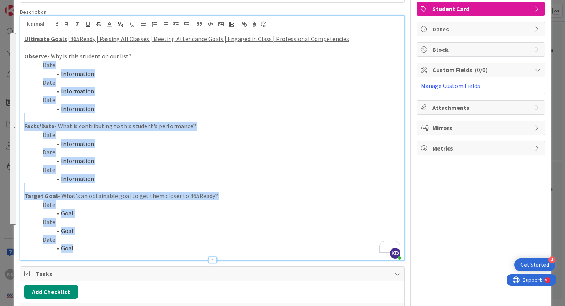
scroll to position [82, 0]
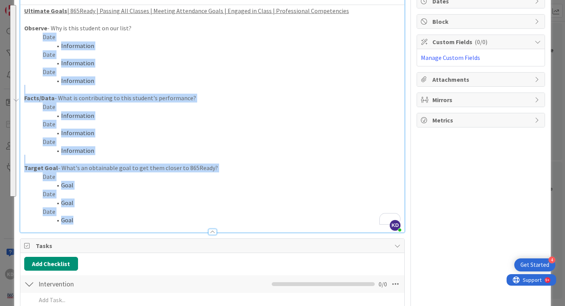
drag, startPoint x: 43, startPoint y: 120, endPoint x: 147, endPoint y: 306, distance: 213.1
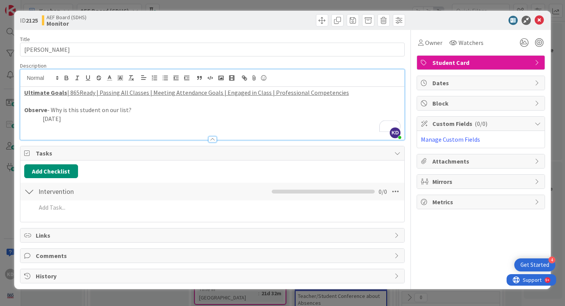
click at [43, 118] on p "[DATE]" at bounding box center [212, 118] width 377 height 9
click at [55, 117] on p "[DATE]" at bounding box center [212, 118] width 377 height 9
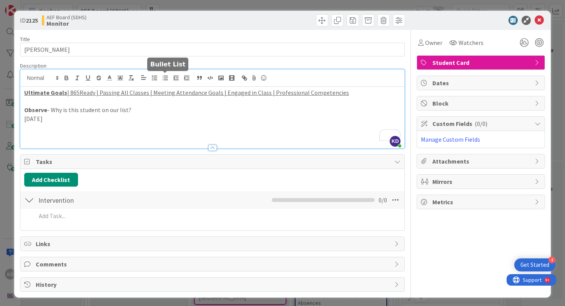
click at [167, 74] on button "button" at bounding box center [165, 77] width 11 height 9
click at [77, 130] on li "ELL students - language struggle" at bounding box center [216, 127] width 367 height 9
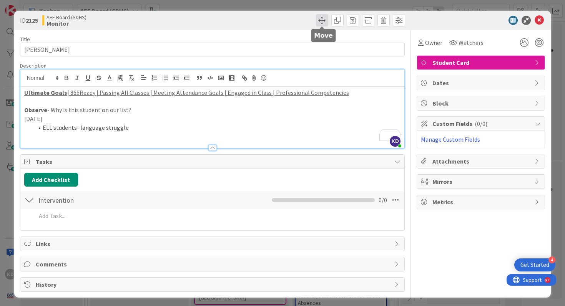
click at [322, 20] on span at bounding box center [322, 20] width 12 height 12
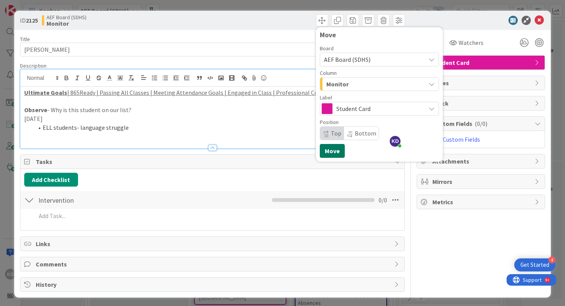
click at [335, 151] on button "Move" at bounding box center [332, 151] width 25 height 14
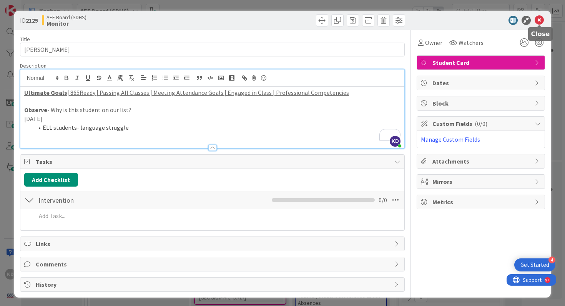
click at [540, 20] on icon at bounding box center [538, 20] width 9 height 9
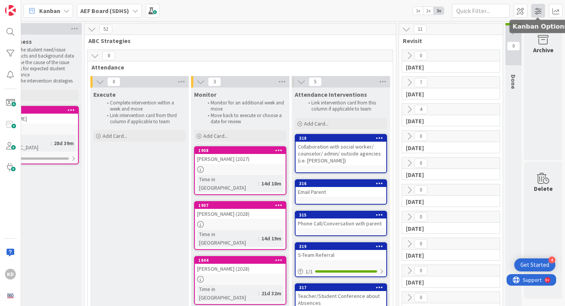
click at [540, 9] on span at bounding box center [538, 11] width 14 height 14
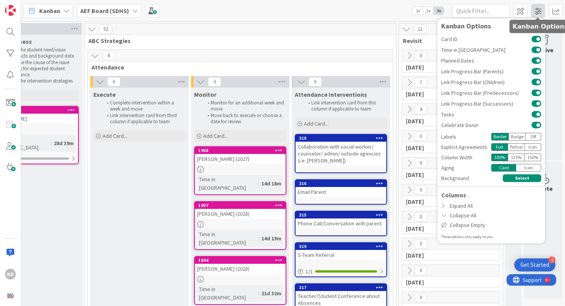
click at [538, 9] on span at bounding box center [538, 11] width 14 height 14
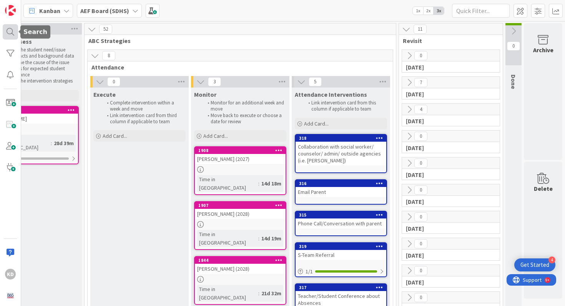
click at [5, 32] on div at bounding box center [10, 31] width 15 height 15
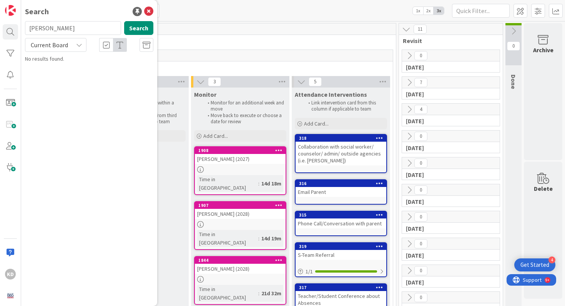
click at [44, 26] on input "watts" at bounding box center [73, 28] width 96 height 14
type input "collins"
click at [150, 13] on icon at bounding box center [148, 11] width 9 height 9
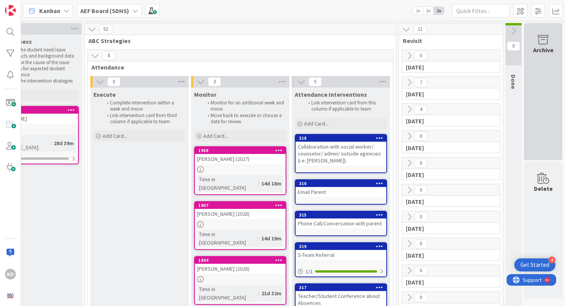
click at [537, 82] on div "Archive" at bounding box center [543, 91] width 38 height 137
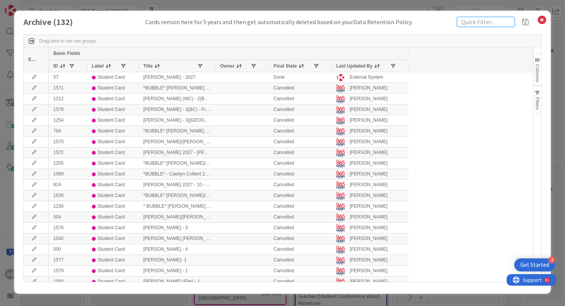
click at [465, 18] on input "text" at bounding box center [486, 22] width 58 height 10
type input "collins"
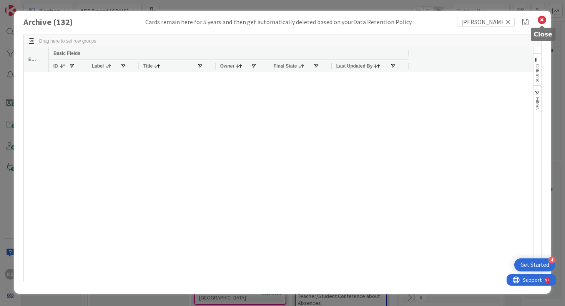
click at [542, 19] on icon at bounding box center [542, 20] width 10 height 11
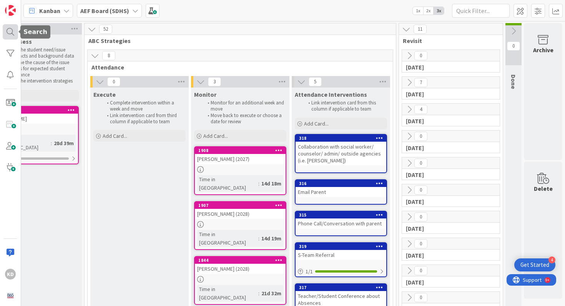
click at [5, 29] on div at bounding box center [10, 31] width 15 height 15
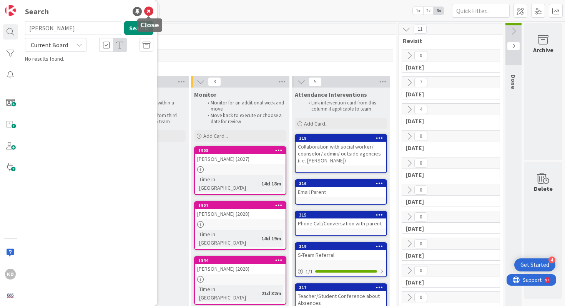
click at [148, 10] on icon at bounding box center [148, 11] width 9 height 9
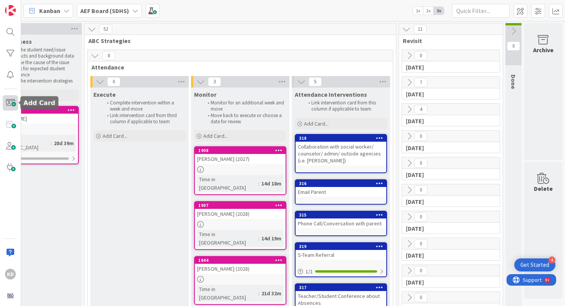
click at [8, 100] on span at bounding box center [10, 102] width 15 height 15
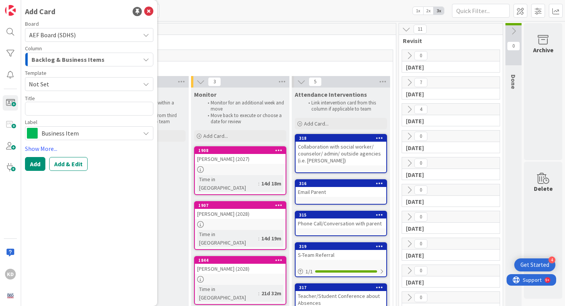
click at [81, 78] on span "Not Set" at bounding box center [89, 84] width 128 height 14
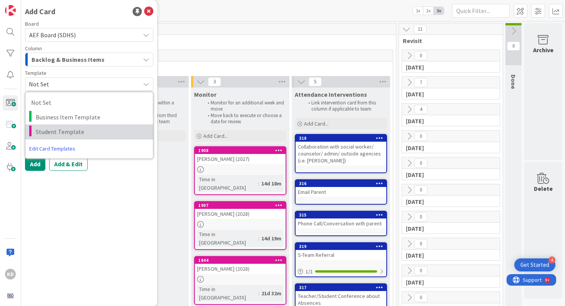
click at [86, 125] on link "Student Template" at bounding box center [89, 131] width 128 height 15
type textarea "x"
type textarea "Student Template"
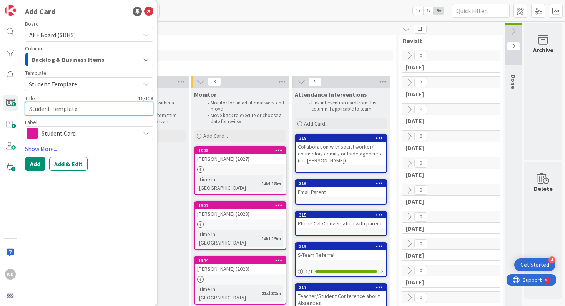
click at [69, 105] on textarea "Student Template" at bounding box center [89, 109] width 128 height 14
type textarea "x"
type textarea "B"
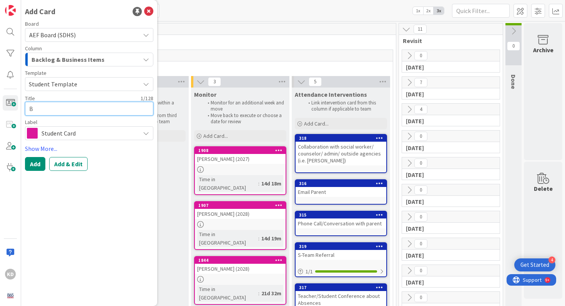
type textarea "x"
type textarea "Be"
type textarea "x"
type textarea "Ben"
type textarea "x"
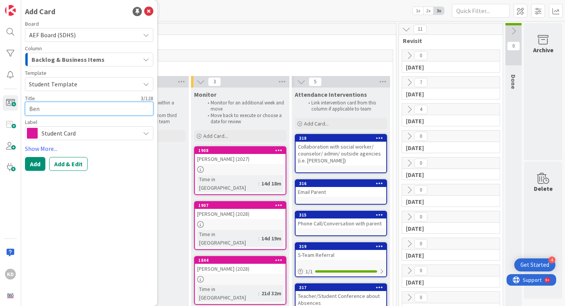
type textarea "Ben"
type textarea "x"
type textarea "Ben C"
type textarea "x"
type textarea "Ben Co"
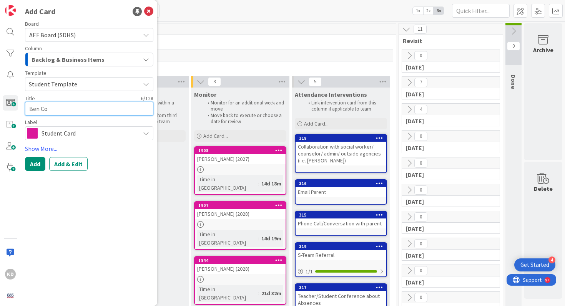
type textarea "x"
type textarea "Ben Col"
type textarea "x"
type textarea "Ben Coll"
type textarea "x"
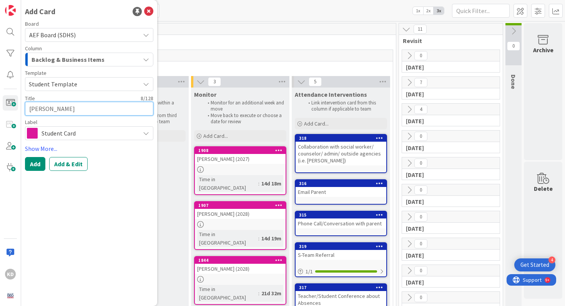
type textarea "Ben Colli"
type textarea "x"
type textarea "Ben Collin"
type textarea "x"
type textarea "Ben Collins"
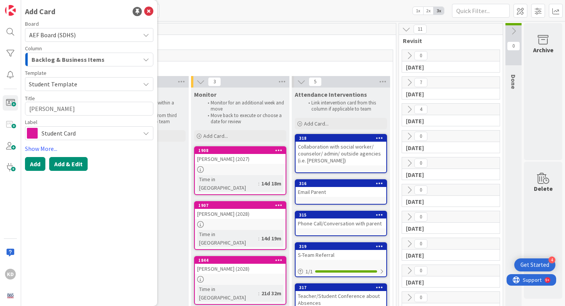
click at [67, 161] on button "Add & Edit" at bounding box center [68, 164] width 38 height 14
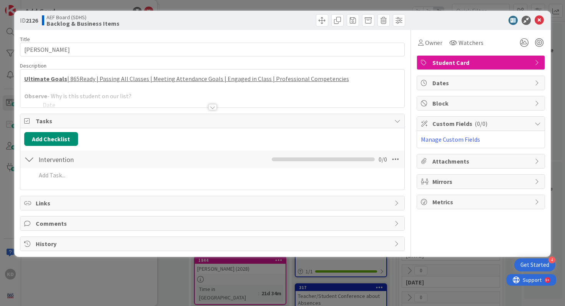
click at [116, 91] on div at bounding box center [212, 98] width 384 height 20
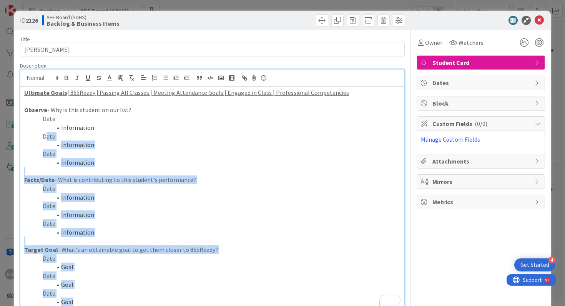
drag, startPoint x: 85, startPoint y: 300, endPoint x: 46, endPoint y: 133, distance: 171.7
click at [46, 133] on div "Ultimate Goals | 865Ready | Passing All Classes | Meeting Attendance Goals | En…" at bounding box center [212, 200] width 384 height 227
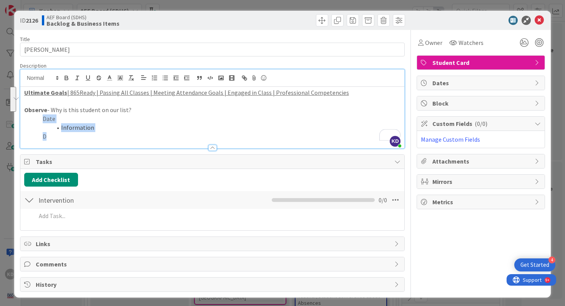
drag, startPoint x: 43, startPoint y: 120, endPoint x: 70, endPoint y: 143, distance: 36.0
click at [70, 143] on div "Description KD Katie Devinney just joined Ultimate Goals | 865Ready | Passing A…" at bounding box center [212, 105] width 385 height 86
click at [43, 121] on p "[DATE]" at bounding box center [212, 118] width 377 height 9
click at [56, 137] on li "To enrich screen reader interactions, please activate Accessibility in Grammarl…" at bounding box center [216, 136] width 367 height 9
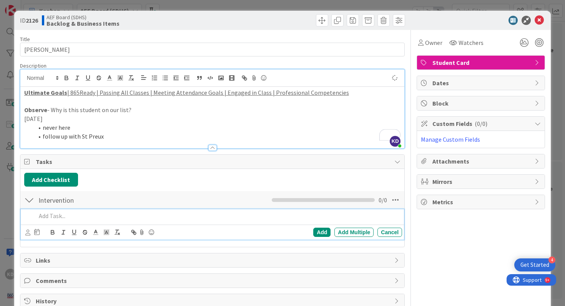
click at [48, 217] on p at bounding box center [217, 216] width 363 height 9
click at [27, 231] on icon at bounding box center [27, 233] width 5 height 6
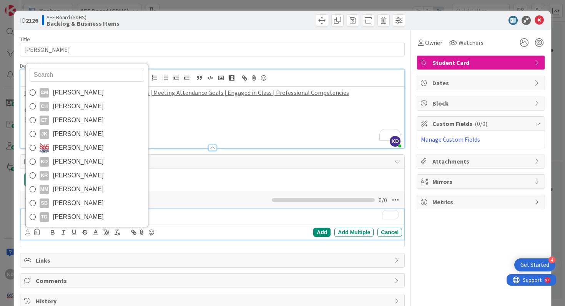
type input "p"
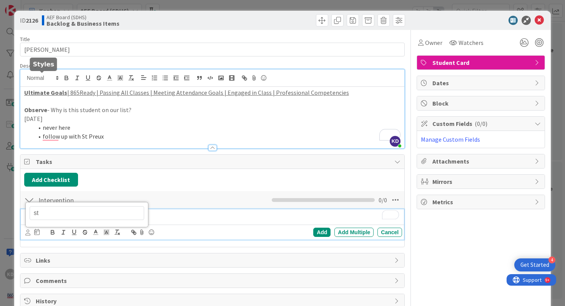
type input "s"
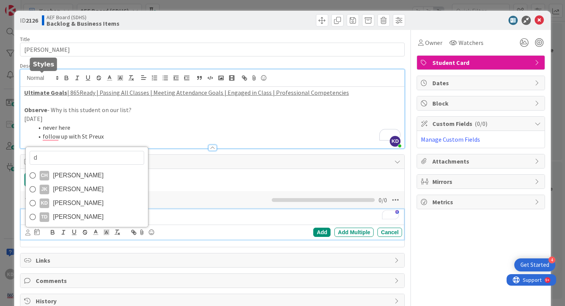
type input "di"
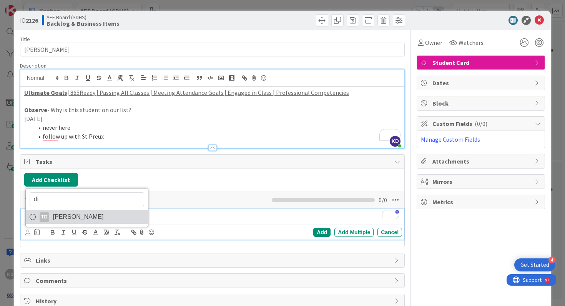
click at [56, 214] on span "[PERSON_NAME]" at bounding box center [78, 217] width 51 height 12
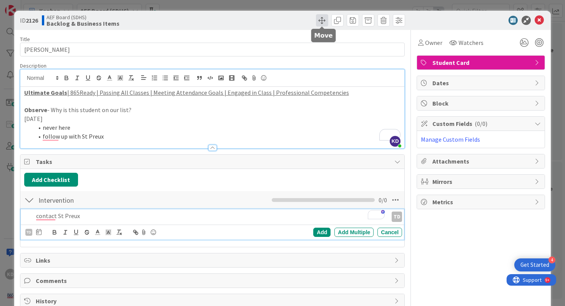
click at [323, 18] on span at bounding box center [322, 20] width 12 height 12
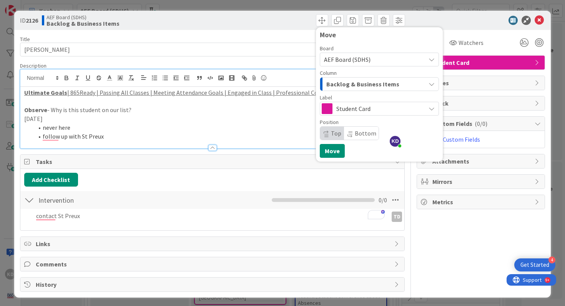
click at [360, 81] on span "Backlog & Business Items" at bounding box center [362, 84] width 73 height 10
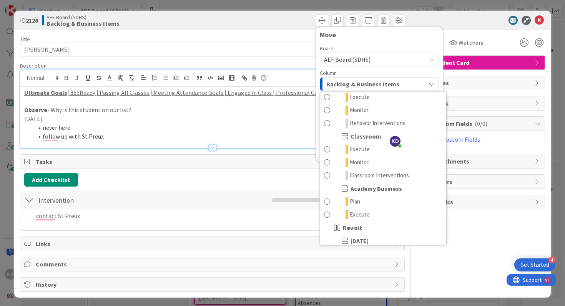
scroll to position [109, 0]
click at [336, 159] on link "Monitor" at bounding box center [383, 162] width 126 height 13
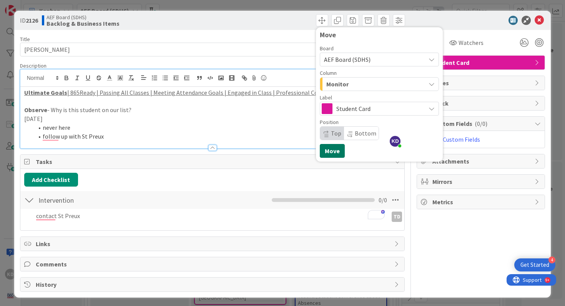
click at [333, 147] on button "Move" at bounding box center [332, 151] width 25 height 14
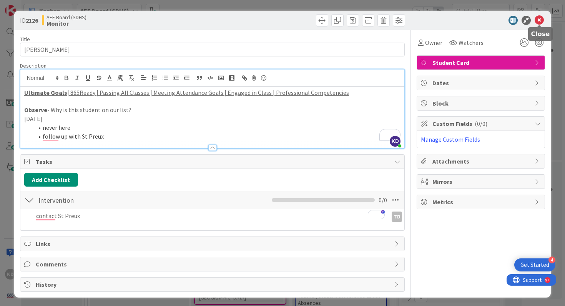
click at [541, 23] on icon at bounding box center [538, 20] width 9 height 9
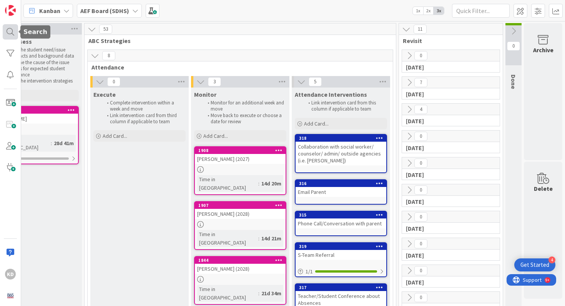
click at [10, 33] on div at bounding box center [10, 31] width 15 height 15
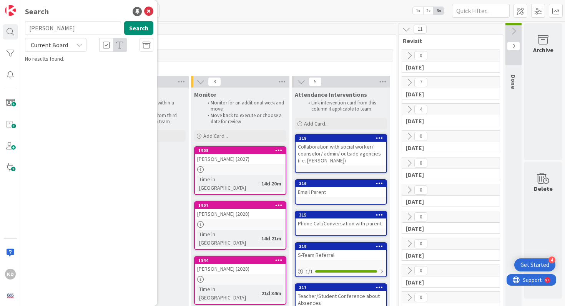
click at [42, 25] on input "[PERSON_NAME]" at bounding box center [73, 28] width 96 height 14
type input "[PERSON_NAME]"
click at [65, 65] on mark "[PERSON_NAME]" at bounding box center [74, 68] width 40 height 8
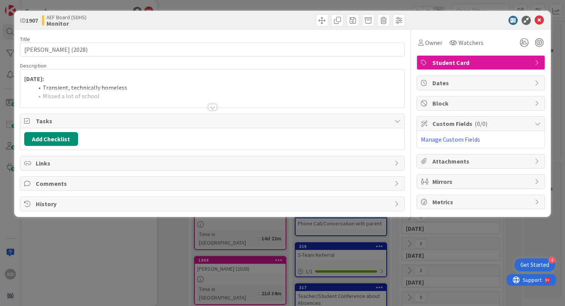
click at [192, 86] on li "Transient, technically homeless" at bounding box center [216, 87] width 367 height 9
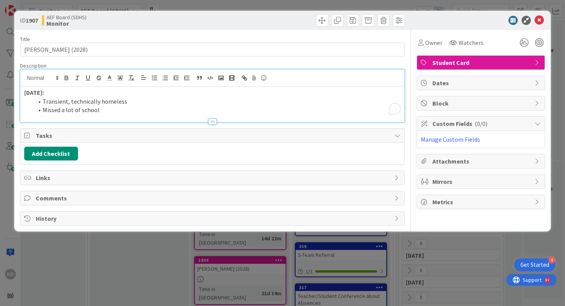
click at [128, 113] on li "Missed a lot of school" at bounding box center [216, 110] width 367 height 9
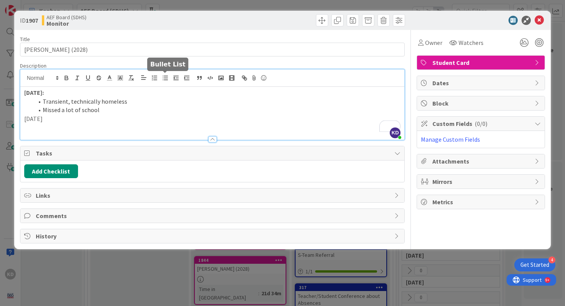
click at [165, 79] on icon "button" at bounding box center [165, 78] width 7 height 7
click at [43, 172] on button "Add Checklist" at bounding box center [51, 171] width 54 height 14
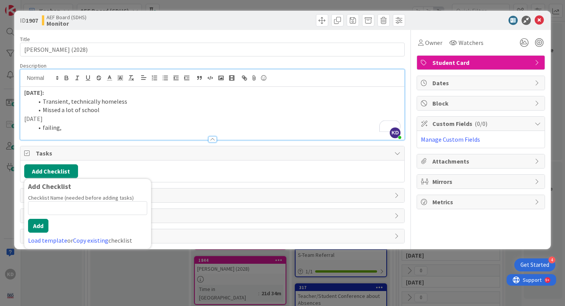
click at [53, 208] on input at bounding box center [87, 208] width 119 height 14
type input "Intevention"
click at [38, 221] on button "Add" at bounding box center [38, 226] width 20 height 14
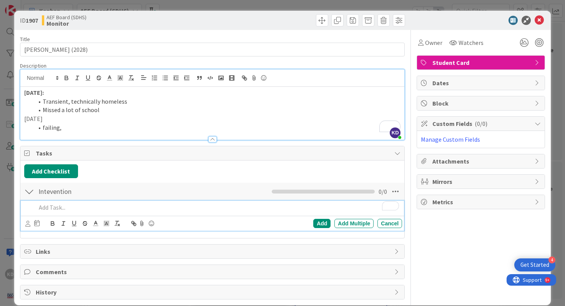
click at [45, 206] on p "To enrich screen reader interactions, please activate Accessibility in Grammarl…" at bounding box center [217, 207] width 363 height 9
click at [27, 223] on icon at bounding box center [27, 224] width 5 height 6
type input "[PERSON_NAME]"
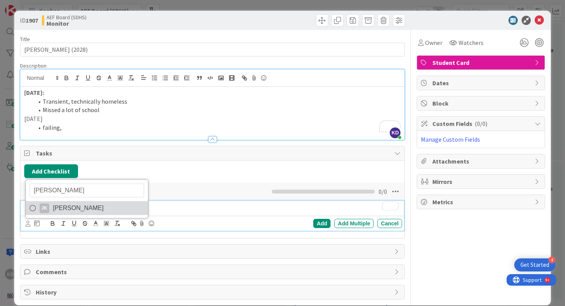
click at [63, 209] on span "[PERSON_NAME]" at bounding box center [78, 208] width 51 height 12
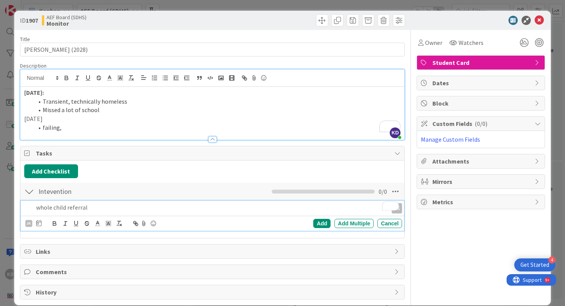
click at [72, 129] on li "failing," at bounding box center [216, 127] width 367 height 9
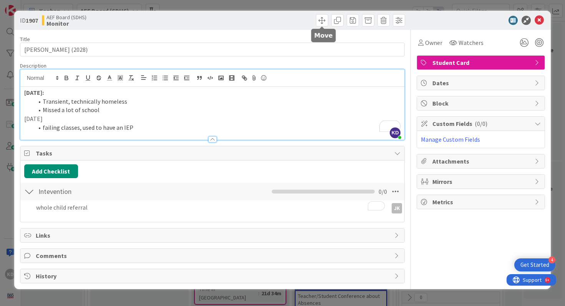
click at [323, 26] on div at bounding box center [322, 27] width 5 height 2
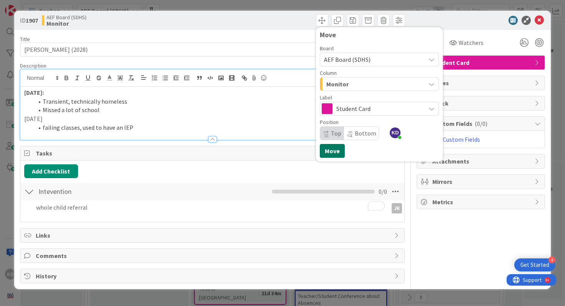
click at [332, 149] on button "Move" at bounding box center [332, 151] width 25 height 14
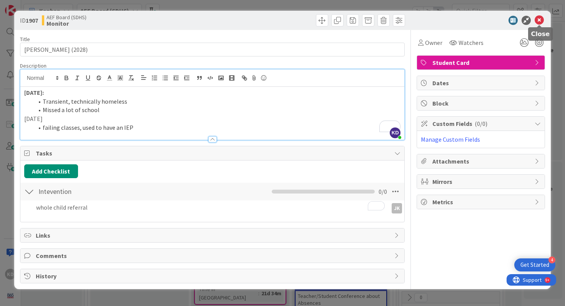
click at [541, 23] on icon at bounding box center [538, 20] width 9 height 9
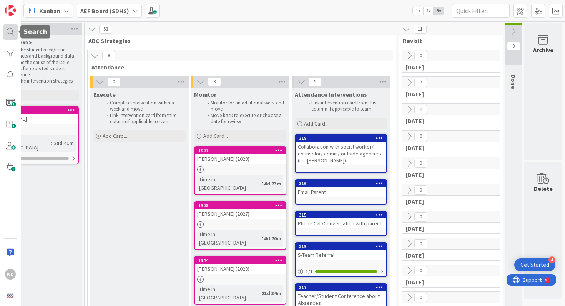
click at [7, 30] on div at bounding box center [10, 31] width 15 height 15
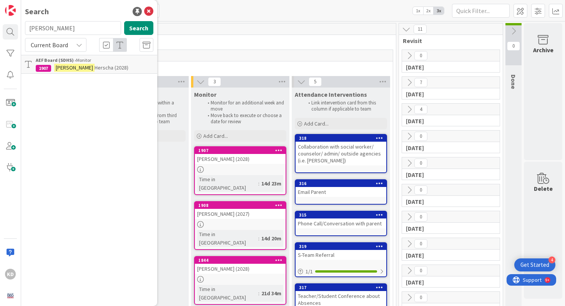
click at [47, 26] on input "[PERSON_NAME]" at bounding box center [73, 28] width 96 height 14
type input "[PERSON_NAME]"
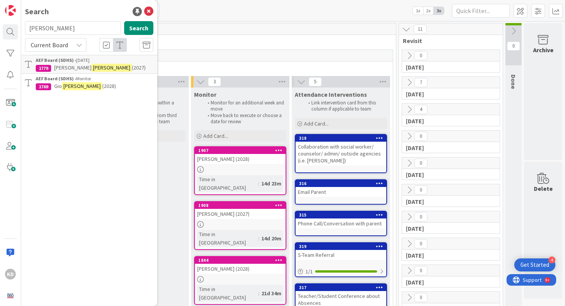
click at [95, 83] on p "[PERSON_NAME] (2028)" at bounding box center [95, 86] width 118 height 8
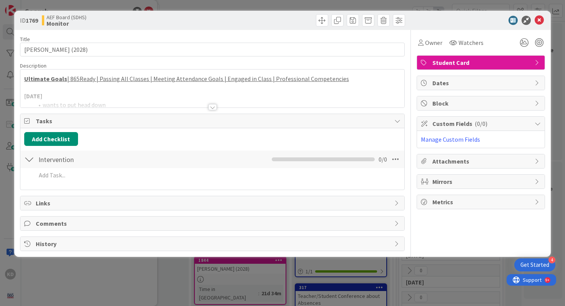
click at [147, 93] on div at bounding box center [212, 98] width 384 height 20
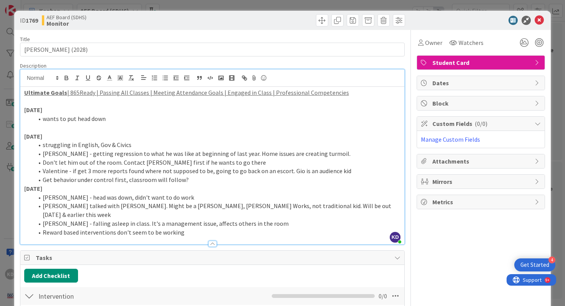
click at [199, 236] on div at bounding box center [212, 240] width 384 height 8
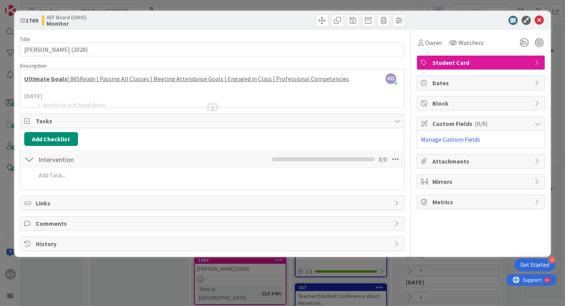
click at [124, 96] on div at bounding box center [212, 98] width 384 height 20
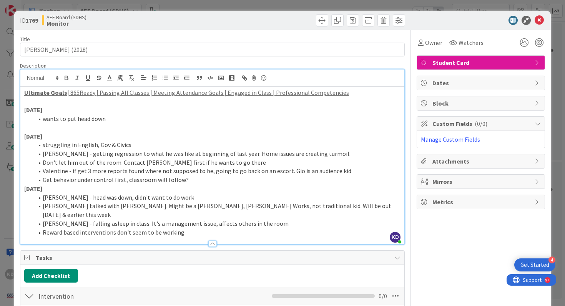
click at [182, 228] on li "Reward based interventions don't seem to be working" at bounding box center [216, 232] width 367 height 9
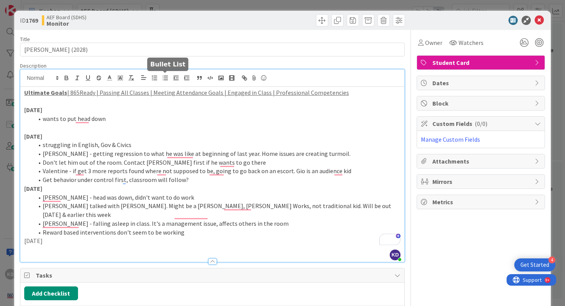
click at [166, 79] on icon "button" at bounding box center [165, 78] width 7 height 7
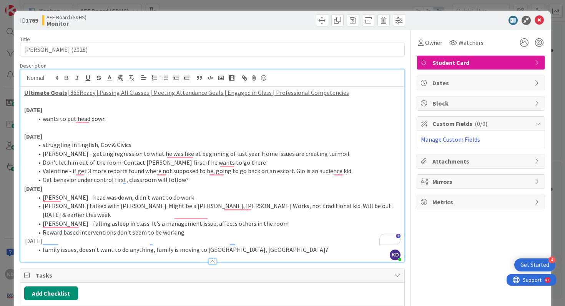
click at [32, 237] on p "[DATE]" at bounding box center [212, 241] width 377 height 9
click at [318, 16] on span at bounding box center [322, 20] width 12 height 12
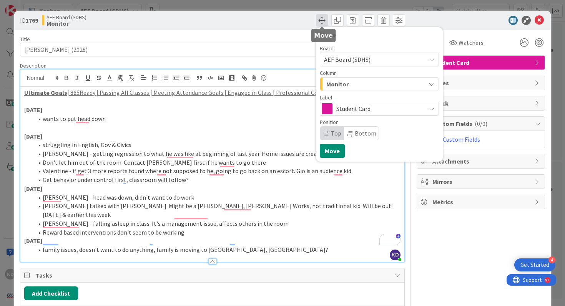
click at [319, 17] on span at bounding box center [322, 20] width 12 height 12
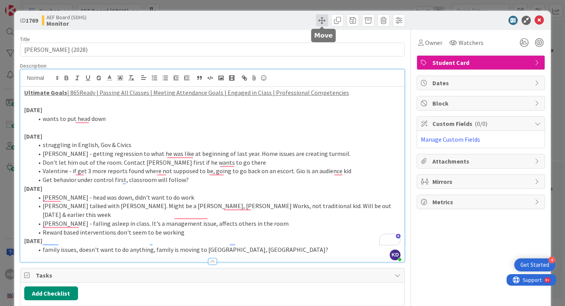
click at [319, 17] on span at bounding box center [322, 20] width 12 height 12
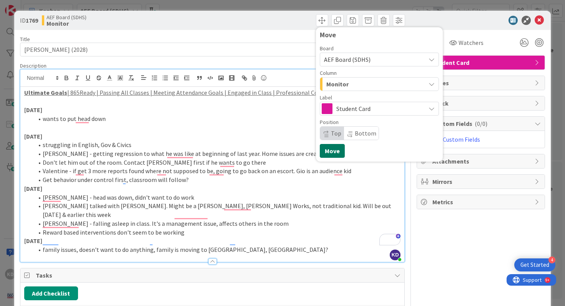
click at [335, 149] on button "Move" at bounding box center [332, 151] width 25 height 14
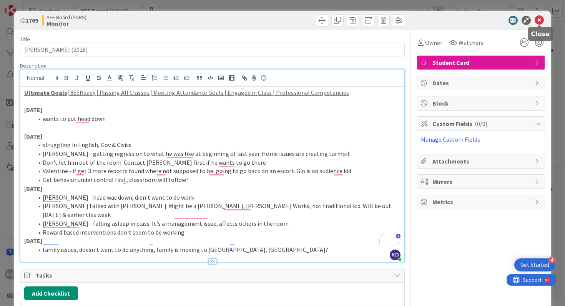
click at [539, 23] on icon at bounding box center [538, 20] width 9 height 9
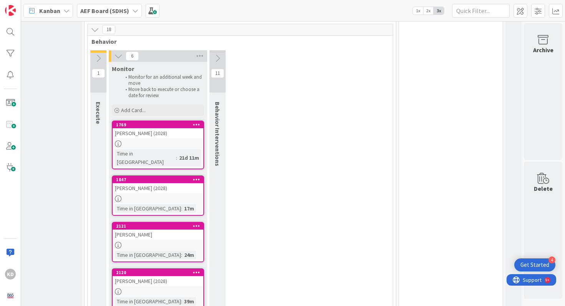
scroll to position [279, 141]
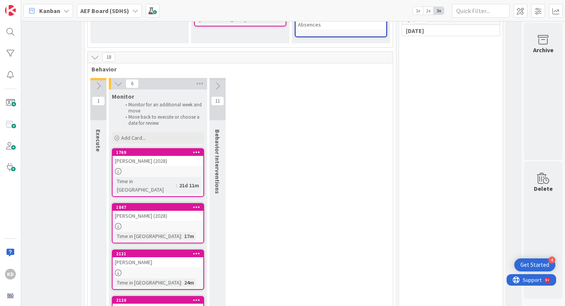
click at [95, 80] on div at bounding box center [98, 79] width 16 height 2
click at [98, 82] on icon at bounding box center [98, 86] width 8 height 8
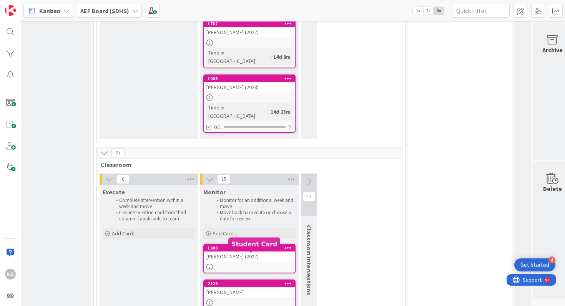
scroll to position [659, 132]
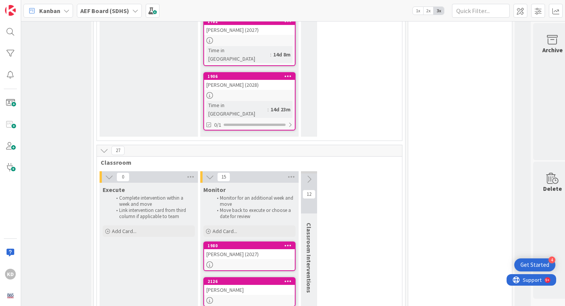
click at [108, 173] on icon at bounding box center [109, 177] width 8 height 8
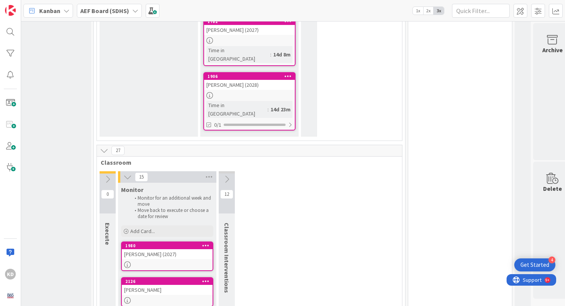
click at [105, 175] on icon at bounding box center [107, 179] width 8 height 8
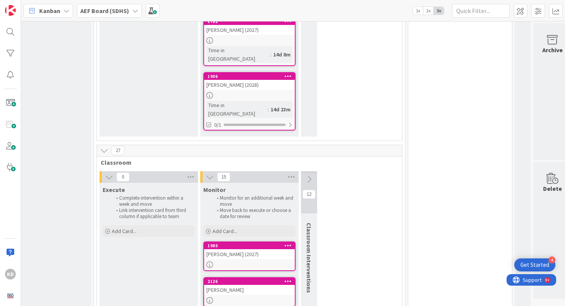
click at [310, 175] on icon at bounding box center [309, 179] width 8 height 8
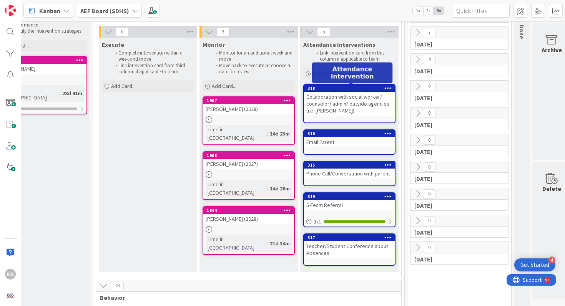
scroll to position [0, 133]
